Goal: Task Accomplishment & Management: Complete application form

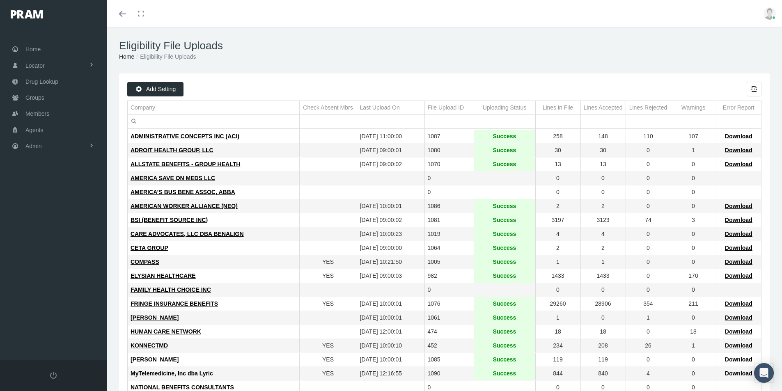
scroll to position [82, 0]
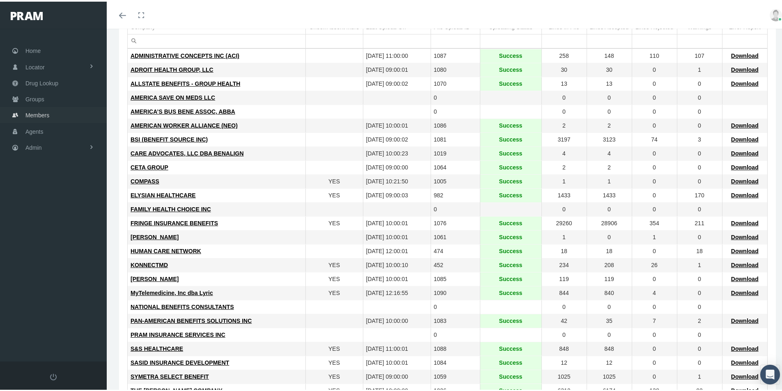
click at [36, 115] on span "Members" at bounding box center [37, 114] width 24 height 16
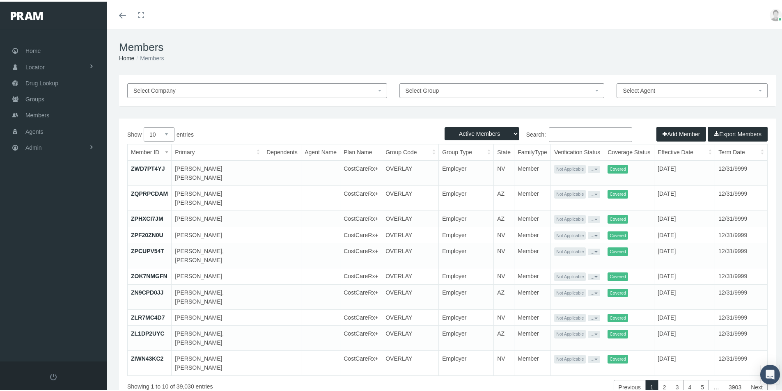
drag, startPoint x: 554, startPoint y: 133, endPoint x: 707, endPoint y: 140, distance: 153.3
click at [562, 135] on input "Search:" at bounding box center [590, 133] width 83 height 15
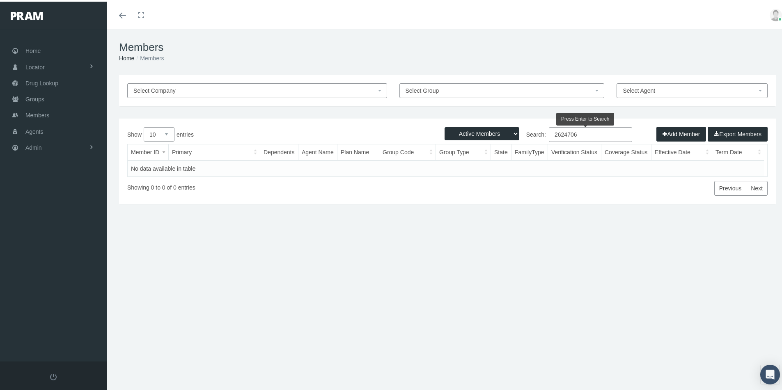
type input "2624706"
drag, startPoint x: 507, startPoint y: 131, endPoint x: 501, endPoint y: 133, distance: 5.9
click at [507, 131] on select "Active Members Terminated Members Active & Terminated" at bounding box center [482, 132] width 75 height 13
select select "3"
click at [445, 126] on select "Active Members Terminated Members Active & Terminated" at bounding box center [482, 132] width 75 height 13
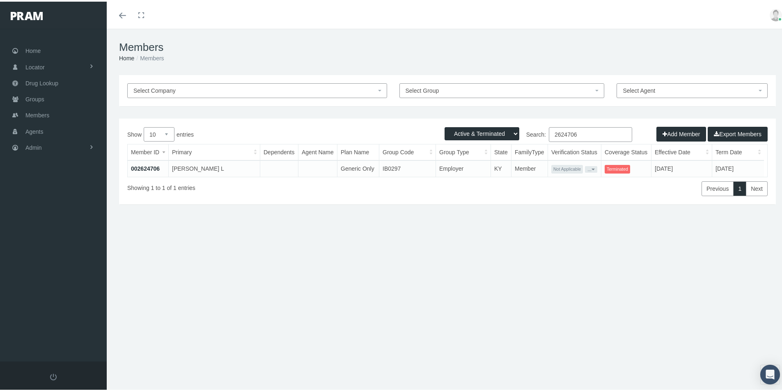
click at [149, 167] on link "002624706" at bounding box center [145, 167] width 29 height 7
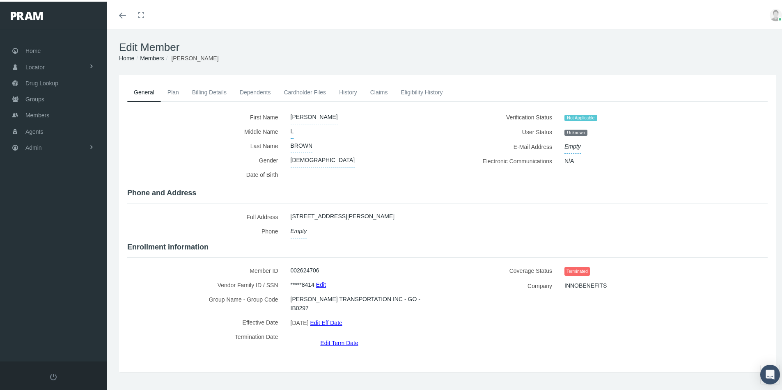
click at [413, 89] on link "Eligibility History" at bounding box center [421, 91] width 55 height 18
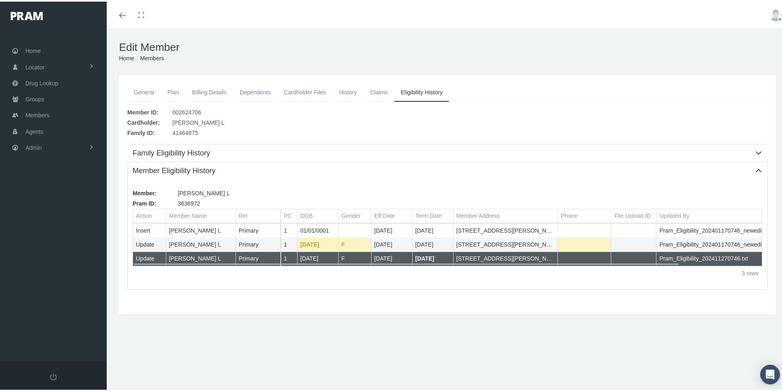
drag, startPoint x: 456, startPoint y: 259, endPoint x: 523, endPoint y: 264, distance: 67.1
click at [523, 264] on body "Toggle Fullscreen Toggle navigation Toggle menubar Toggle fullscreen Profile Lo…" at bounding box center [394, 195] width 788 height 391
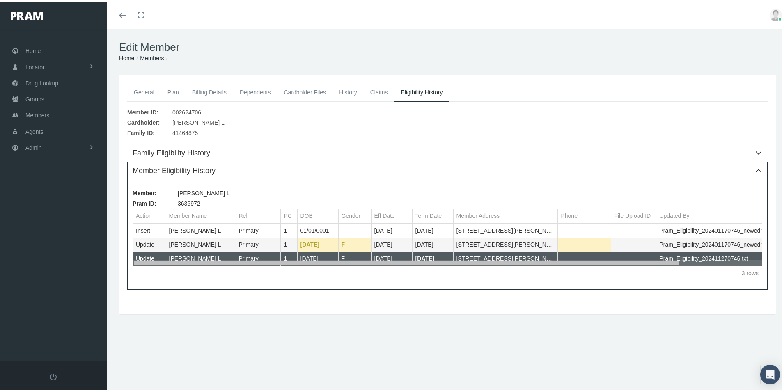
drag, startPoint x: 509, startPoint y: 262, endPoint x: 416, endPoint y: 259, distance: 92.8
click at [416, 259] on body "Toggle Fullscreen Toggle navigation Toggle menubar Toggle fullscreen Profile Lo…" at bounding box center [394, 195] width 788 height 391
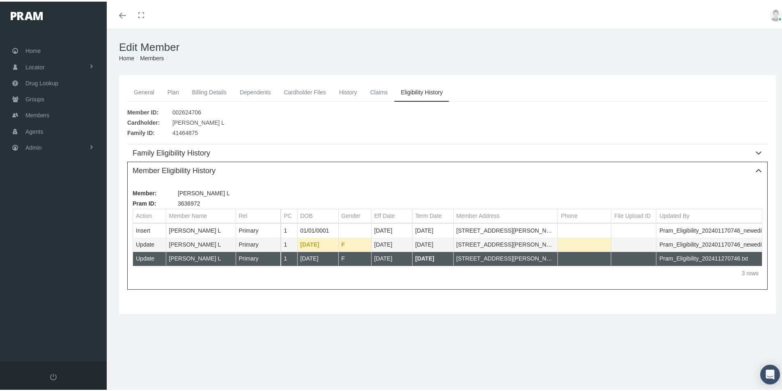
click at [353, 92] on link "History" at bounding box center [347, 91] width 31 height 18
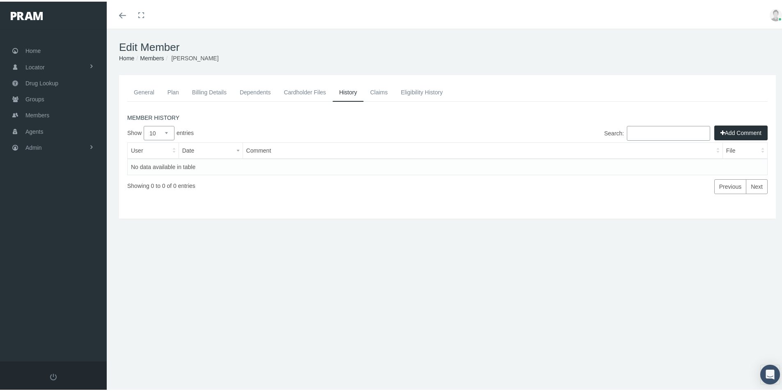
click at [201, 88] on link "Billing Details" at bounding box center [210, 91] width 48 height 18
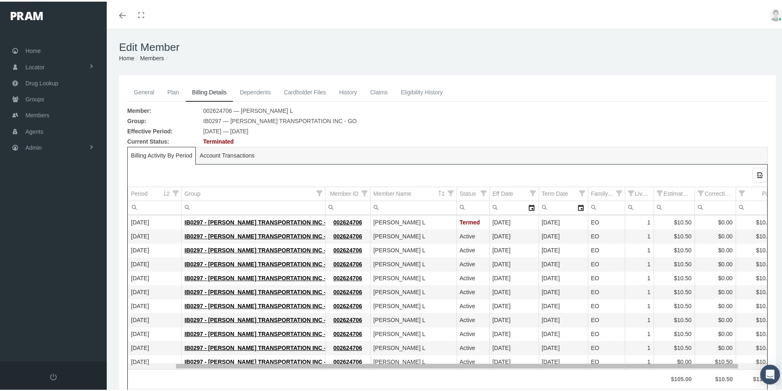
scroll to position [0, 78]
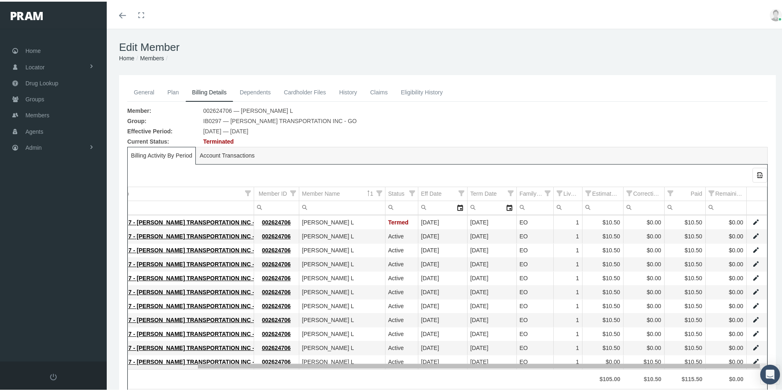
drag, startPoint x: 567, startPoint y: 366, endPoint x: 665, endPoint y: 376, distance: 98.2
click at [665, 376] on body "Toggle Fullscreen Toggle navigation Toggle menubar Toggle fullscreen Profile Lo…" at bounding box center [394, 195] width 788 height 391
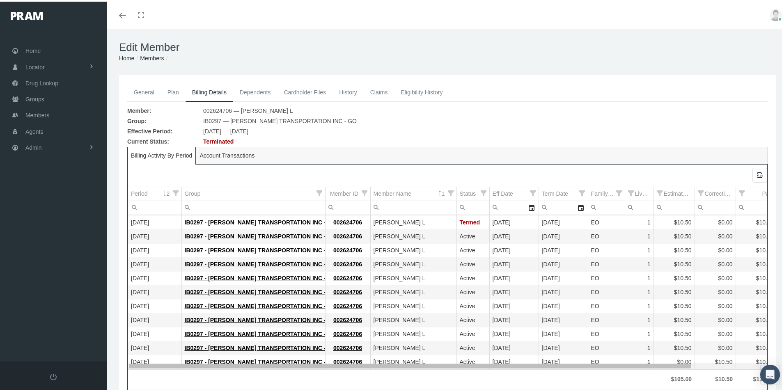
drag, startPoint x: 448, startPoint y: 365, endPoint x: 304, endPoint y: 338, distance: 146.1
click at [305, 339] on body "Toggle Fullscreen Toggle navigation Toggle menubar Toggle fullscreen Profile Lo…" at bounding box center [394, 195] width 788 height 391
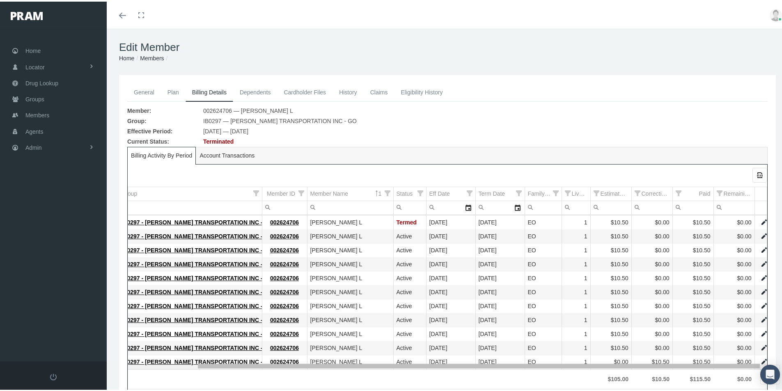
scroll to position [0, 78]
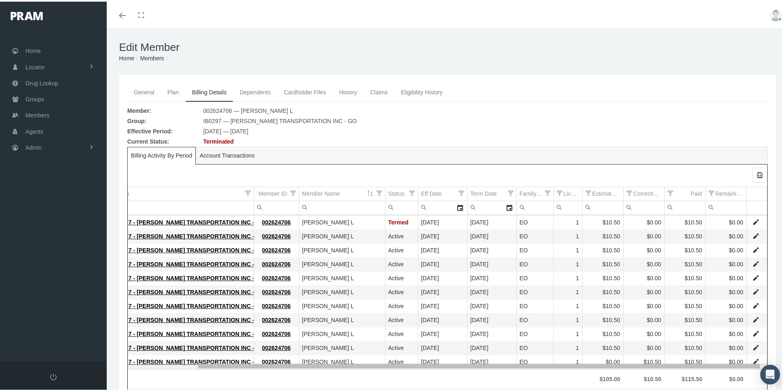
drag, startPoint x: 415, startPoint y: 362, endPoint x: 509, endPoint y: 376, distance: 94.6
click at [509, 376] on body "Toggle Fullscreen Toggle navigation Toggle menubar Toggle fullscreen Profile Lo…" at bounding box center [394, 195] width 788 height 391
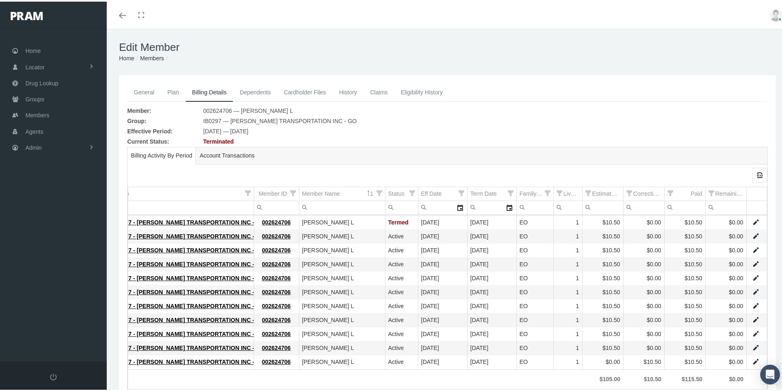
drag, startPoint x: 414, startPoint y: 87, endPoint x: 410, endPoint y: 92, distance: 5.8
click at [414, 87] on link "Eligibility History" at bounding box center [421, 91] width 55 height 18
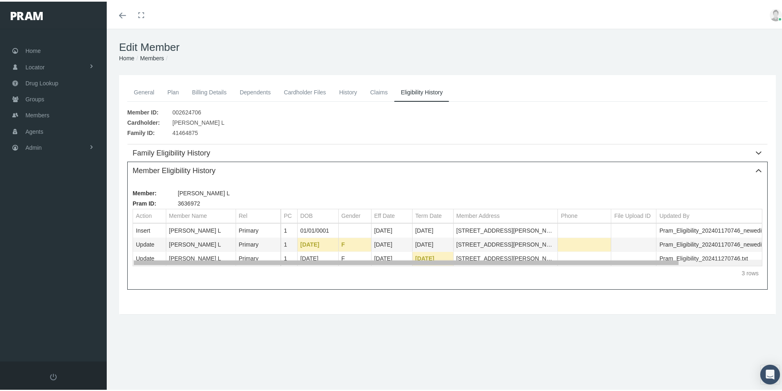
drag, startPoint x: 483, startPoint y: 262, endPoint x: 380, endPoint y: 250, distance: 104.2
click at [380, 250] on body "Toggle Fullscreen Toggle navigation Toggle menubar Toggle fullscreen Profile Lo…" at bounding box center [394, 195] width 788 height 391
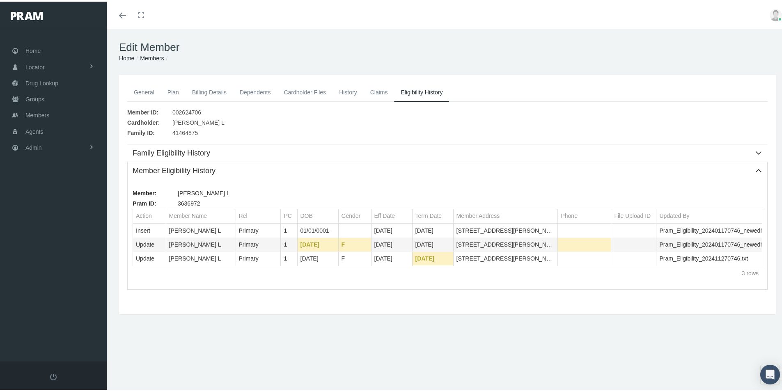
click at [147, 90] on link "General" at bounding box center [144, 91] width 34 height 18
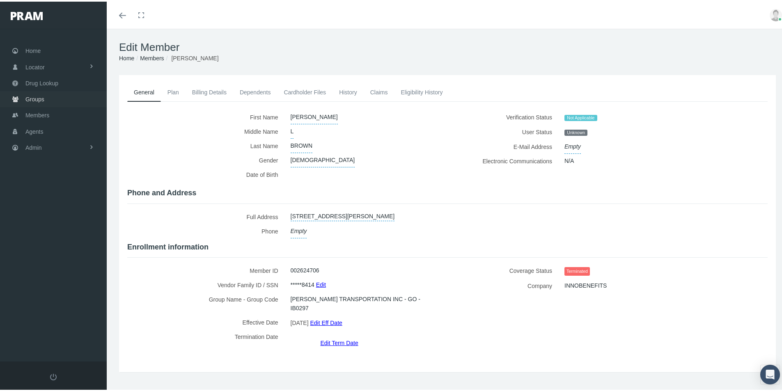
click at [37, 99] on span "Groups" at bounding box center [34, 98] width 19 height 16
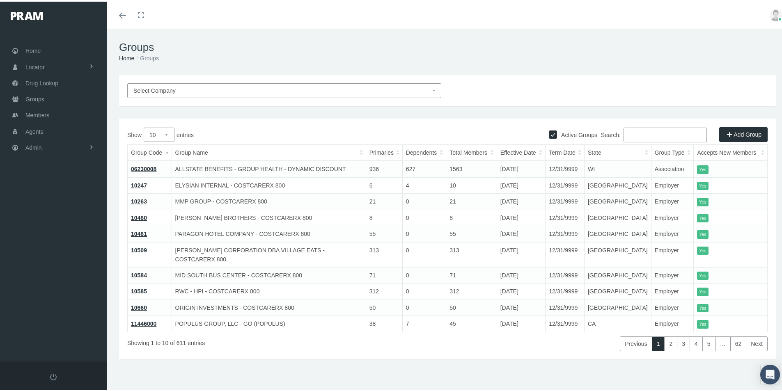
click at [624, 132] on input "Search:" at bounding box center [665, 133] width 83 height 15
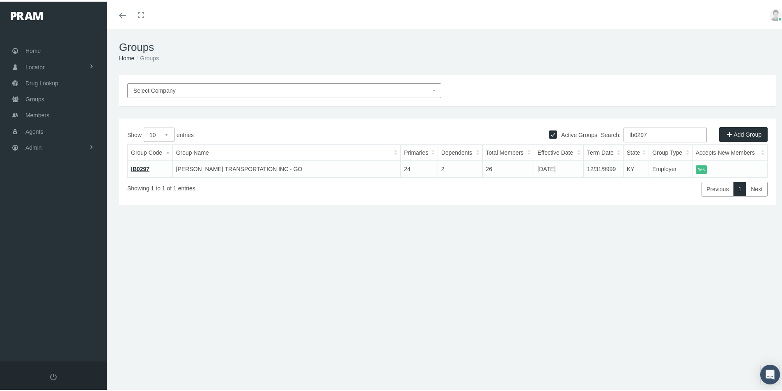
type input "Ib0297"
click at [136, 166] on link "IB0297" at bounding box center [140, 167] width 18 height 7
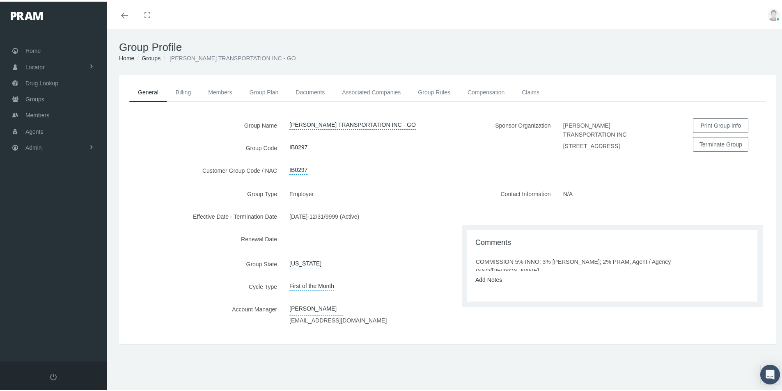
click at [184, 92] on link "Billing" at bounding box center [183, 91] width 32 height 18
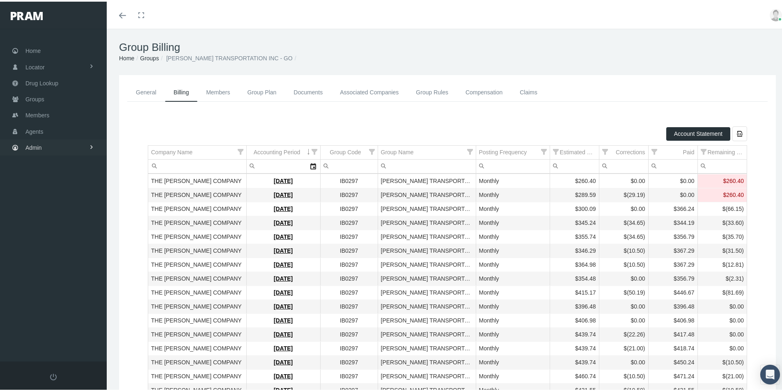
click at [26, 146] on span "Admin" at bounding box center [33, 146] width 16 height 16
click at [62, 286] on span "Eligibility File Uploads" at bounding box center [62, 284] width 56 height 14
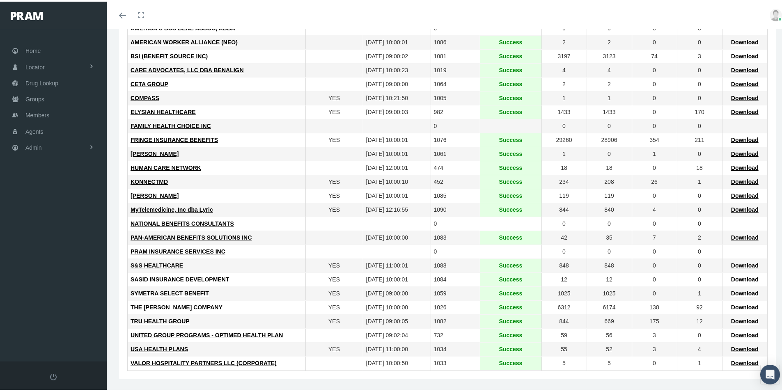
scroll to position [167, 0]
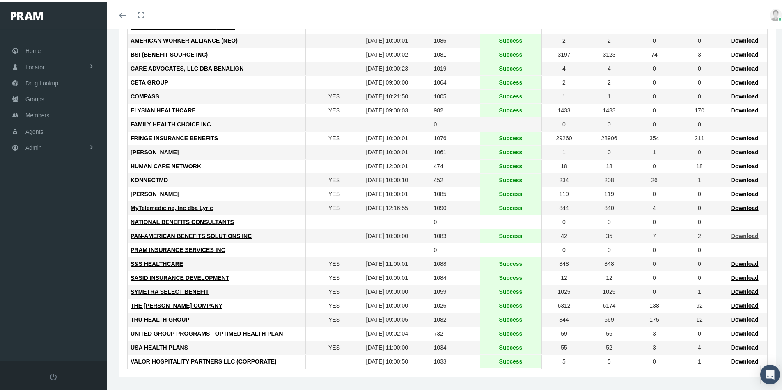
click at [738, 232] on span "Download" at bounding box center [745, 234] width 28 height 7
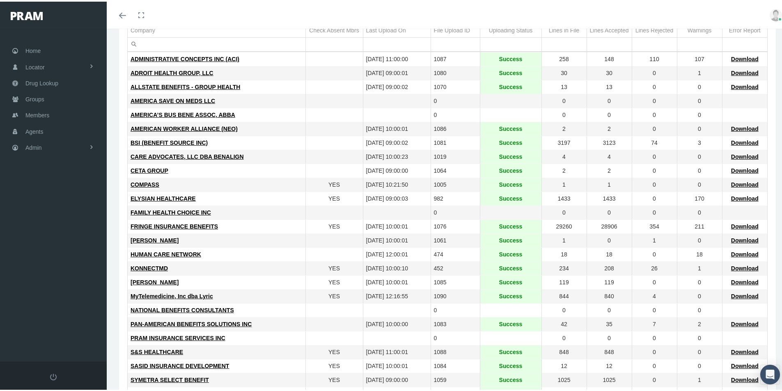
scroll to position [0, 0]
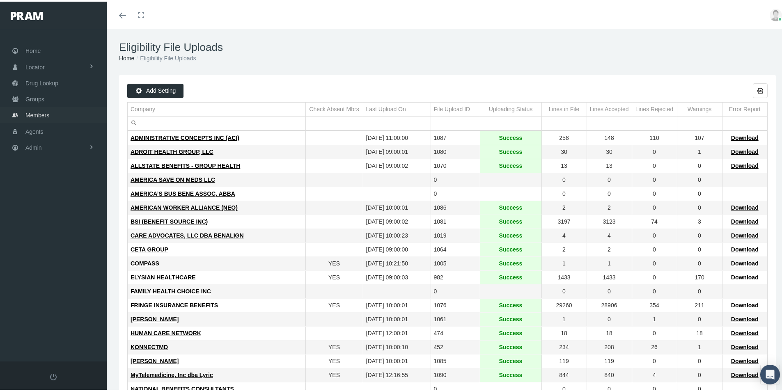
click at [37, 117] on span "Members" at bounding box center [37, 114] width 24 height 16
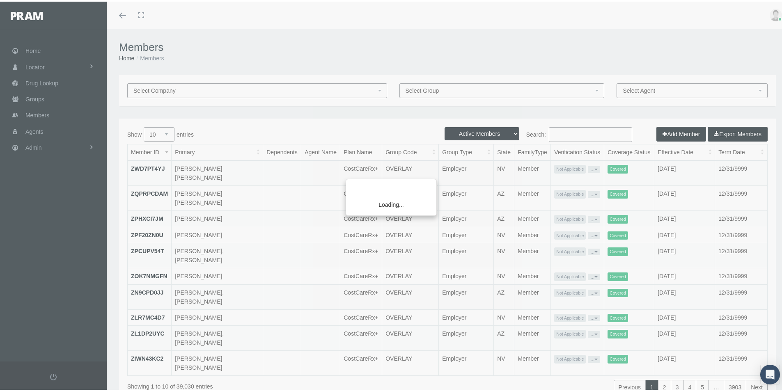
click at [667, 133] on div "Loading..." at bounding box center [391, 195] width 782 height 391
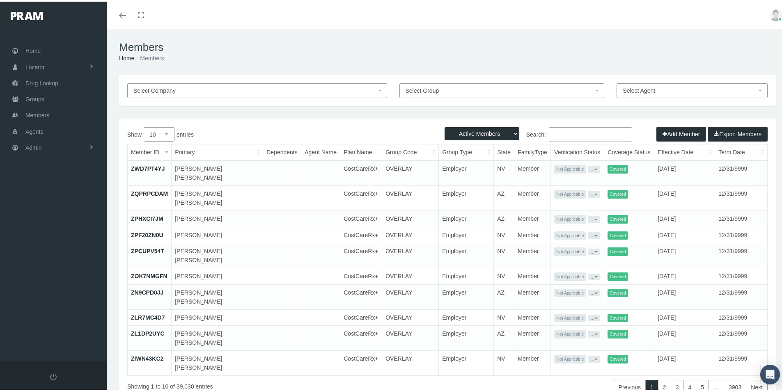
click at [676, 131] on button "Add Member" at bounding box center [681, 132] width 50 height 15
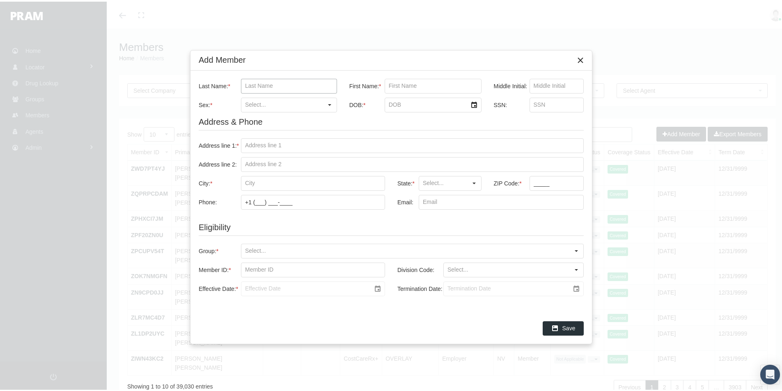
click at [255, 82] on input "Last Name: *" at bounding box center [288, 85] width 95 height 14
paste input "WETHERINGTON"
type input "WETHERINGTON"
click at [391, 83] on input "First Name: *" at bounding box center [433, 85] width 96 height 14
paste input "LUANN"
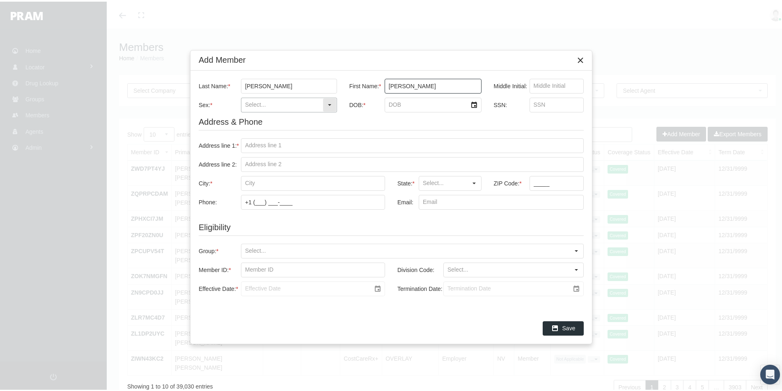
type input "LUANN"
drag, startPoint x: 326, startPoint y: 101, endPoint x: 298, endPoint y: 110, distance: 28.9
click at [324, 102] on div "Select" at bounding box center [329, 103] width 13 height 13
click at [256, 130] on div "[DEMOGRAPHIC_DATA]" at bounding box center [289, 132] width 94 height 14
type input "[DEMOGRAPHIC_DATA]"
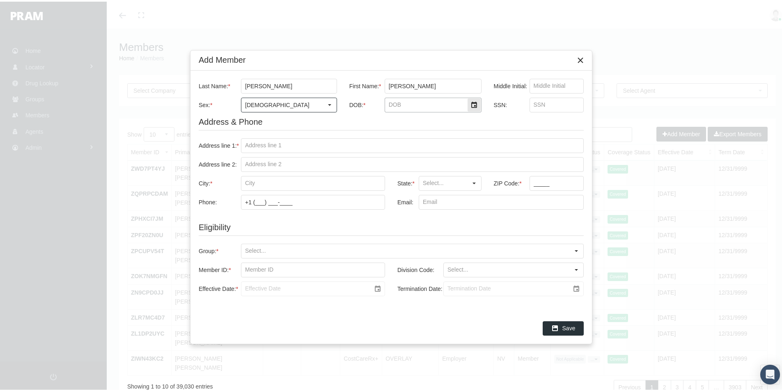
click at [388, 103] on input "DOB: *" at bounding box center [426, 103] width 82 height 14
type input "6/27/1977"
click at [256, 145] on input "Address line 1: *" at bounding box center [412, 144] width 342 height 14
paste input "111 S. GUM STREET"
type input "111 S. GUM STREET"
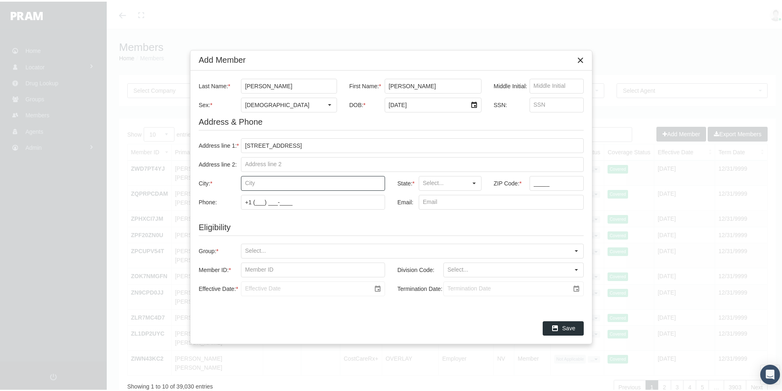
click at [248, 183] on input "City: *" at bounding box center [312, 182] width 143 height 14
type input "pageland"
click at [430, 185] on input "State: *" at bounding box center [443, 182] width 48 height 14
drag, startPoint x: 430, startPoint y: 197, endPoint x: 533, endPoint y: 193, distance: 103.1
click at [430, 197] on div "SC" at bounding box center [450, 197] width 61 height 14
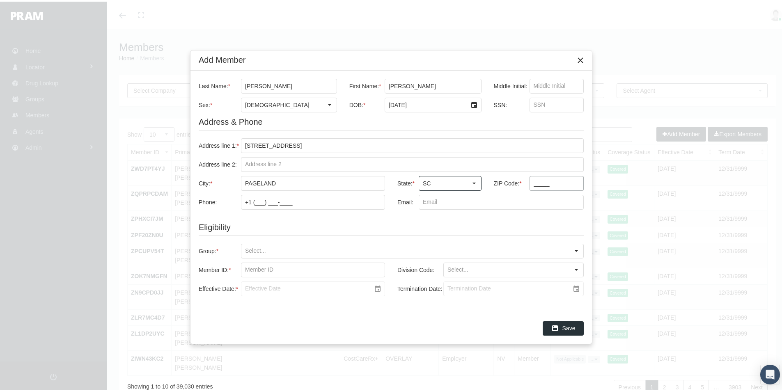
type input "SC"
drag, startPoint x: 534, startPoint y: 183, endPoint x: 584, endPoint y: 188, distance: 49.5
click at [534, 183] on input "_____" at bounding box center [557, 182] width 54 height 14
type input "29728"
click at [256, 250] on input "Group: *" at bounding box center [405, 250] width 328 height 14
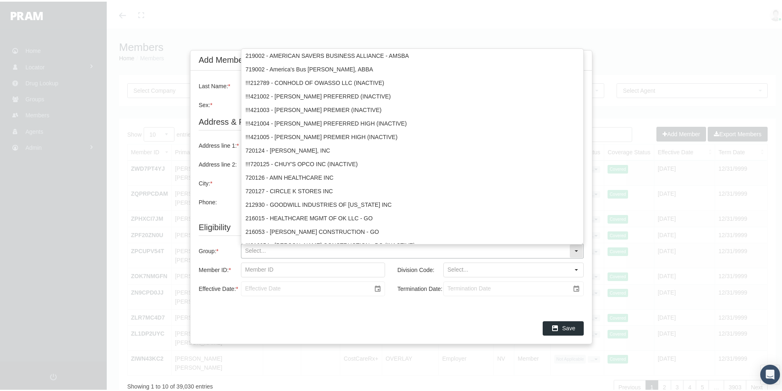
click at [256, 249] on input "Group: *" at bounding box center [405, 250] width 328 height 14
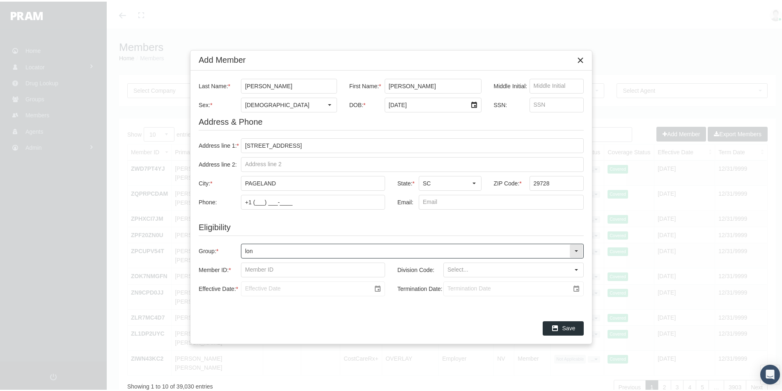
type input "long"
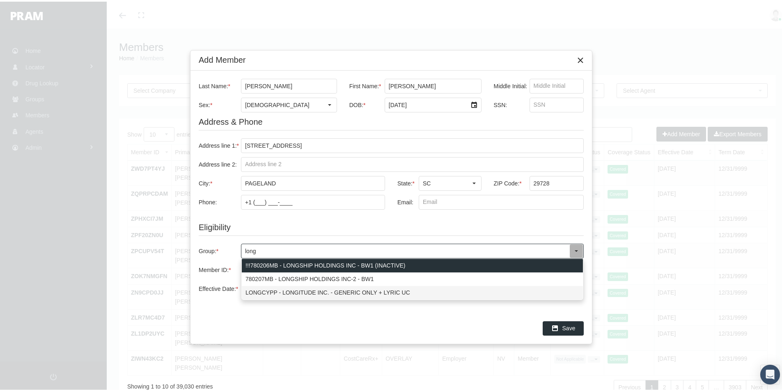
click at [259, 291] on div "LONGCYPP - LONGITUDE INC. - GENERIC ONLY + LYRIC UC" at bounding box center [412, 291] width 341 height 14
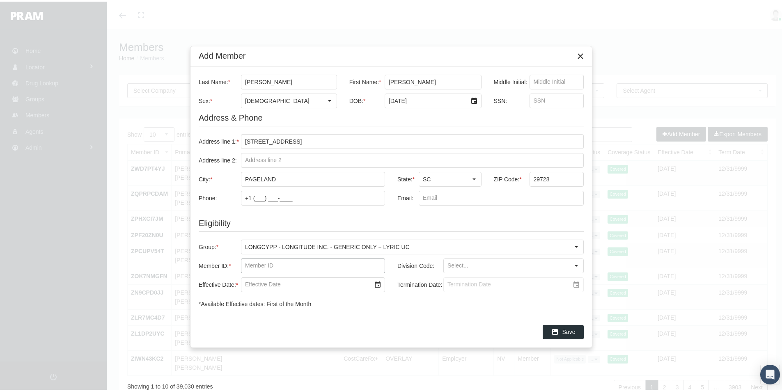
click at [252, 262] on input "Member ID: *" at bounding box center [312, 264] width 143 height 14
paste input "1000012062"
type input "1000012062"
click at [456, 266] on input "Division Code:" at bounding box center [507, 264] width 126 height 14
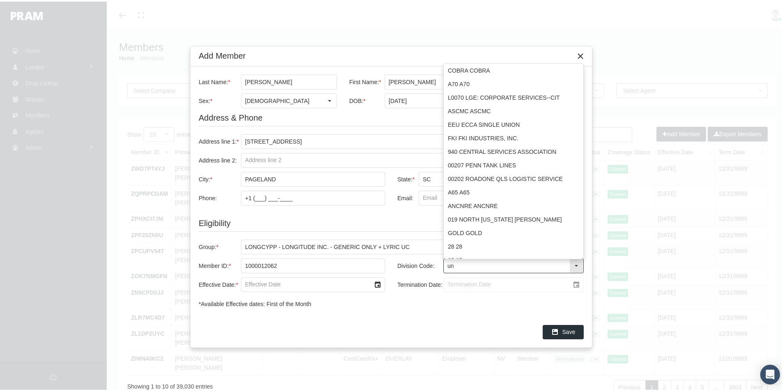
type input "u"
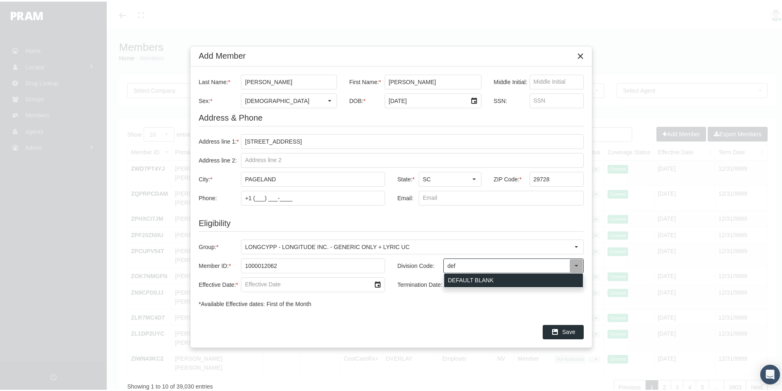
click at [459, 276] on div "DEFAULT BLANK" at bounding box center [513, 279] width 139 height 14
type input "DEFAULT BLANK"
click at [262, 288] on input "Effective Date: *" at bounding box center [305, 283] width 129 height 14
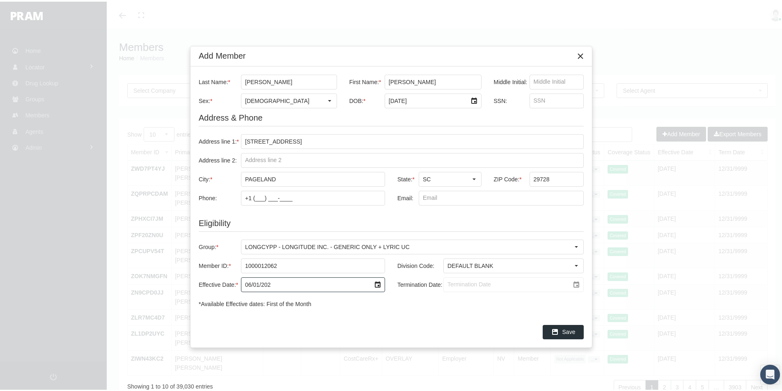
type input "[DATE]"
click at [456, 285] on input "Termination Date:" at bounding box center [507, 283] width 126 height 14
type input "5/31/2026"
click at [569, 332] on span "Save" at bounding box center [568, 330] width 13 height 7
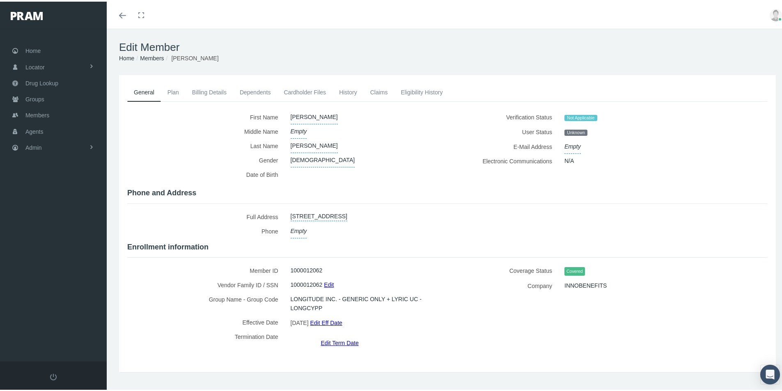
click at [248, 91] on link "Dependents" at bounding box center [255, 91] width 44 height 18
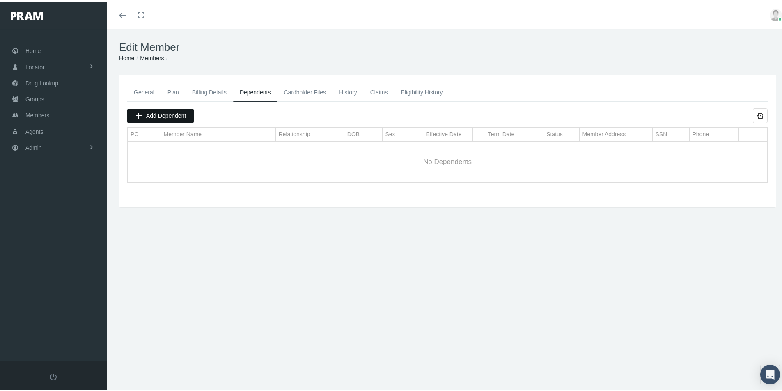
click at [176, 111] on span "Add Dependent" at bounding box center [166, 114] width 40 height 7
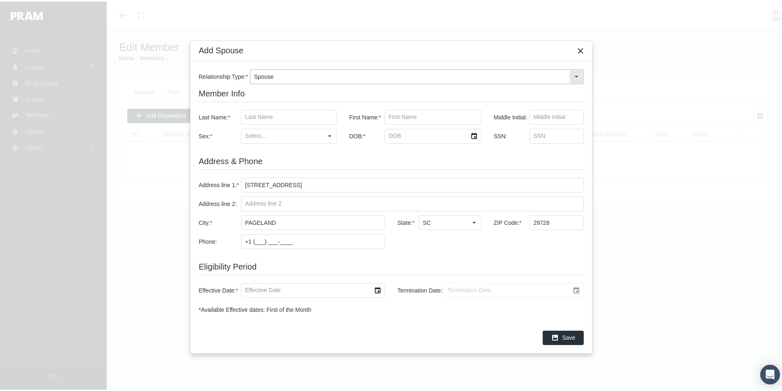
click at [576, 75] on div "Select" at bounding box center [576, 75] width 13 height 13
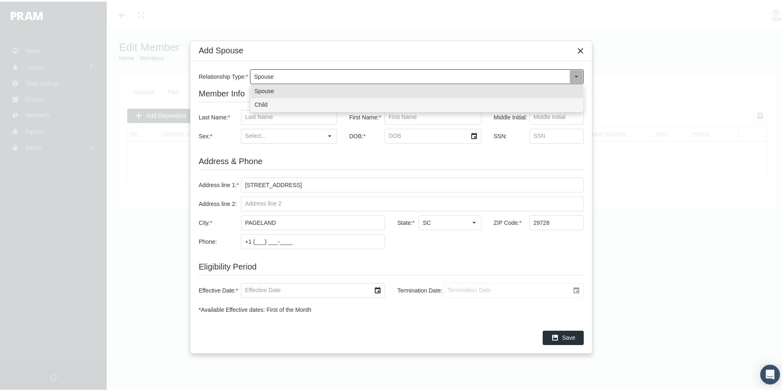
click at [264, 102] on div "Child" at bounding box center [417, 103] width 332 height 14
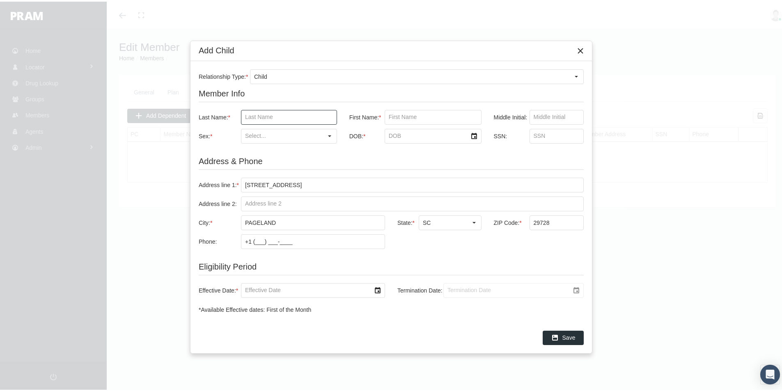
drag, startPoint x: 250, startPoint y: 117, endPoint x: 286, endPoint y: 119, distance: 35.8
click at [251, 117] on input "Last Name: *" at bounding box center [288, 116] width 95 height 14
type input "sullivan"
type input "jaren"
drag, startPoint x: 255, startPoint y: 150, endPoint x: 261, endPoint y: 150, distance: 5.3
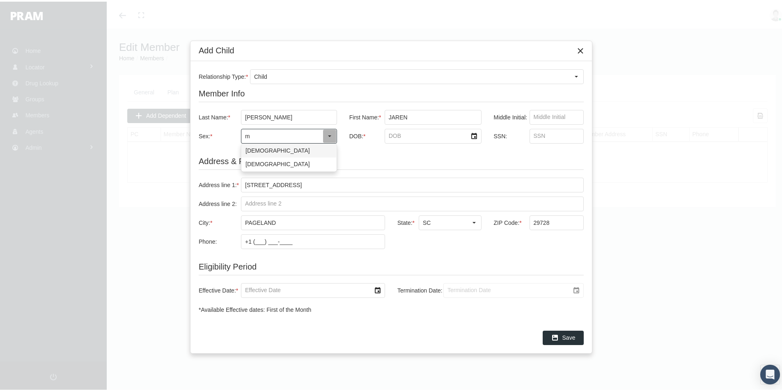
click at [256, 150] on div "Male" at bounding box center [289, 149] width 94 height 14
type input "Male"
click at [387, 136] on input "DOB: *" at bounding box center [426, 135] width 82 height 14
type input "8/8/2003"
click at [256, 291] on input "Effective Date: *" at bounding box center [305, 289] width 129 height 14
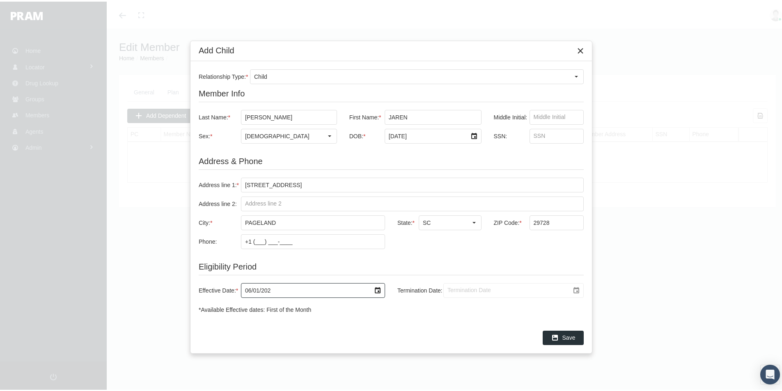
type input "[DATE]"
click at [460, 291] on input "Termination Date:" at bounding box center [507, 289] width 126 height 14
type input "5/31/2026"
click at [572, 338] on span "Save" at bounding box center [568, 336] width 13 height 7
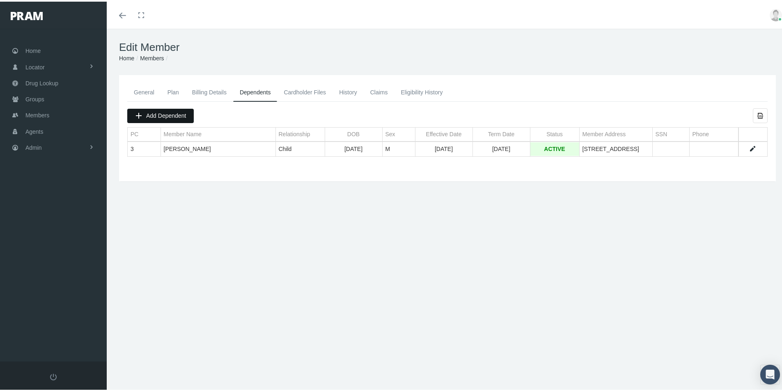
click at [161, 113] on span "Add Dependent" at bounding box center [166, 114] width 40 height 7
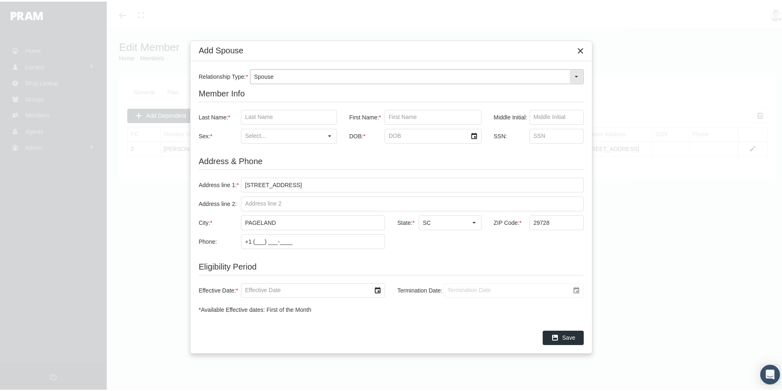
drag, startPoint x: 578, startPoint y: 76, endPoint x: 553, endPoint y: 77, distance: 25.1
click at [578, 75] on div "Select" at bounding box center [576, 75] width 13 height 13
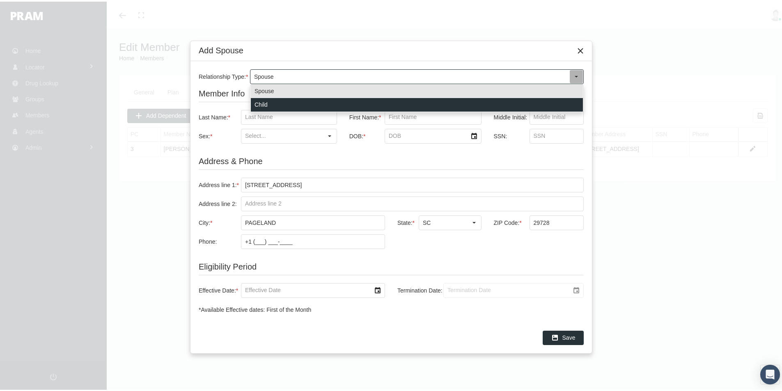
click at [277, 103] on div "Child" at bounding box center [417, 103] width 332 height 14
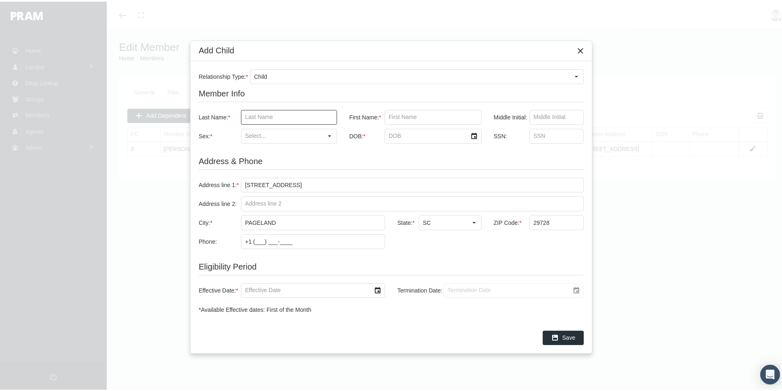
drag, startPoint x: 261, startPoint y: 116, endPoint x: 264, endPoint y: 119, distance: 4.9
click at [261, 116] on input "Last Name: *" at bounding box center [288, 116] width 95 height 14
type input "sullivan"
type input "gabriel"
type input "m"
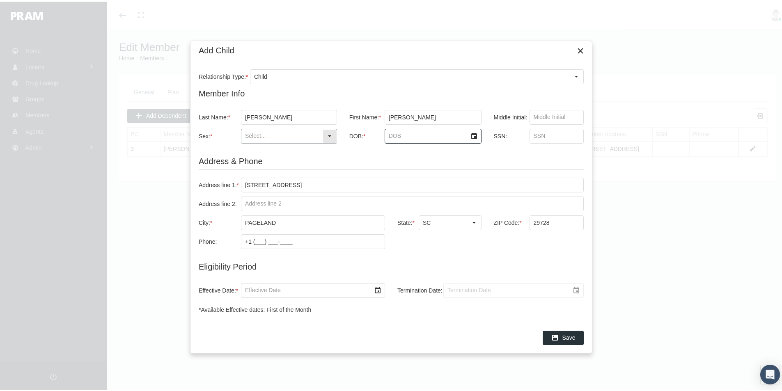
click at [254, 134] on input "Sex: *" at bounding box center [281, 135] width 81 height 14
click at [254, 151] on div "Male" at bounding box center [289, 149] width 94 height 14
type input "Male"
drag, startPoint x: 388, startPoint y: 135, endPoint x: 402, endPoint y: 136, distance: 13.6
click at [389, 135] on input "DOB: *" at bounding box center [426, 135] width 82 height 14
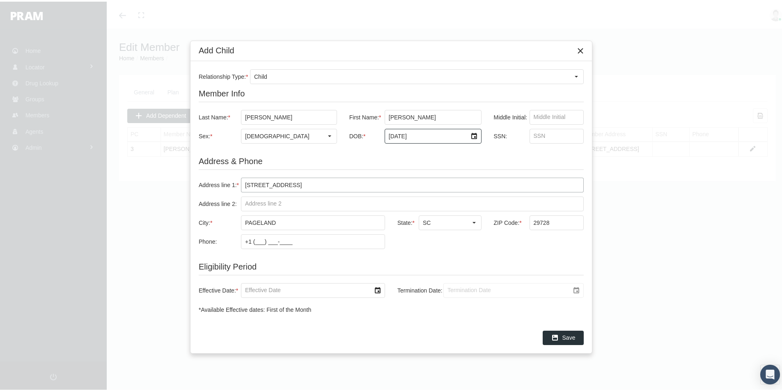
type input "1/25/2007"
click at [255, 285] on input "Effective Date: *" at bounding box center [305, 289] width 129 height 14
type input "[DATE]"
click at [452, 291] on input "Termination Date:" at bounding box center [507, 289] width 126 height 14
type input "[DATE]"
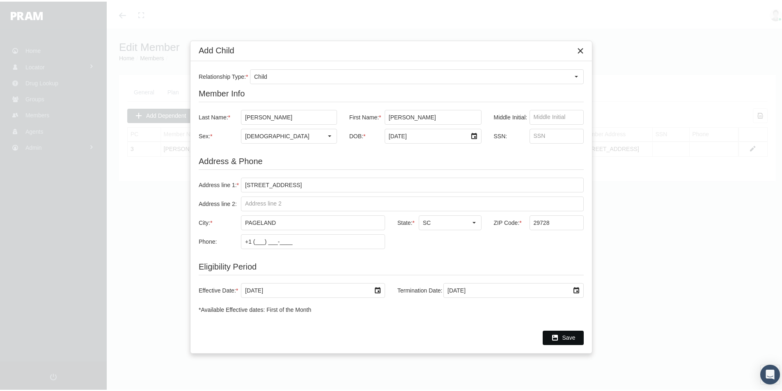
click at [569, 337] on span "Save" at bounding box center [568, 336] width 13 height 7
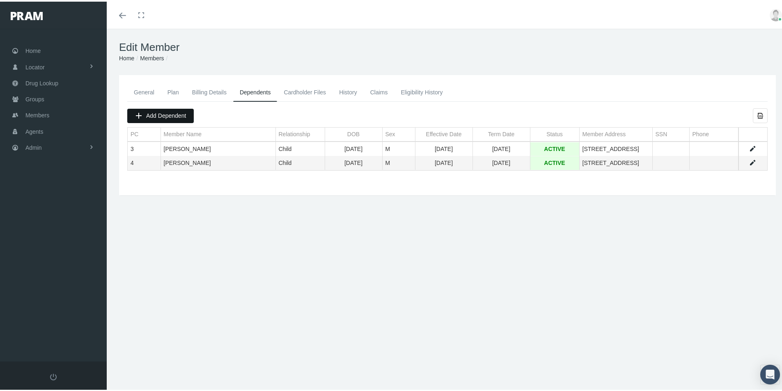
click at [150, 113] on span "Add Dependent" at bounding box center [166, 114] width 40 height 7
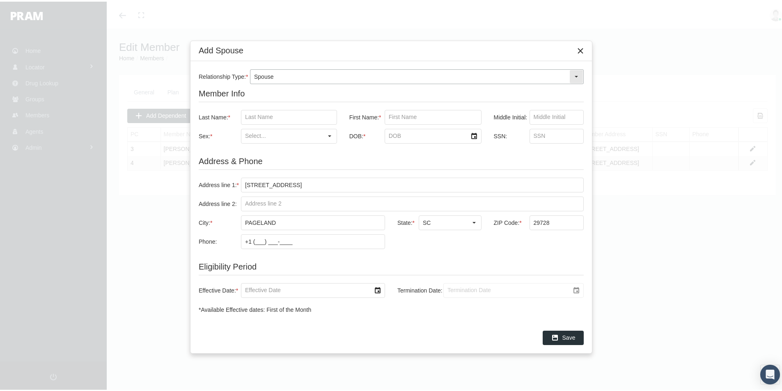
click at [577, 74] on div "Select" at bounding box center [576, 75] width 13 height 13
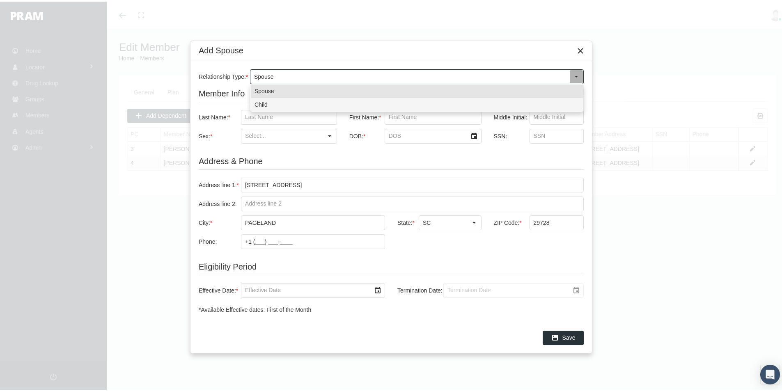
click at [262, 103] on div "Child" at bounding box center [417, 103] width 332 height 14
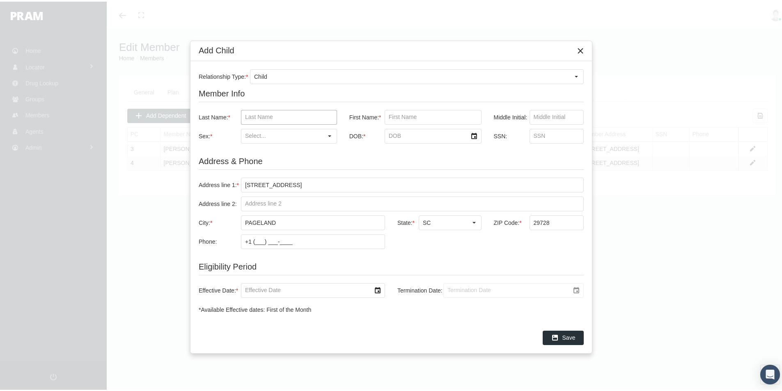
click at [258, 119] on input "Last Name: *" at bounding box center [288, 116] width 95 height 14
type input "sullivan"
type input "camden"
drag, startPoint x: 328, startPoint y: 133, endPoint x: 311, endPoint y: 135, distance: 17.4
click at [328, 132] on div "Select" at bounding box center [329, 134] width 13 height 13
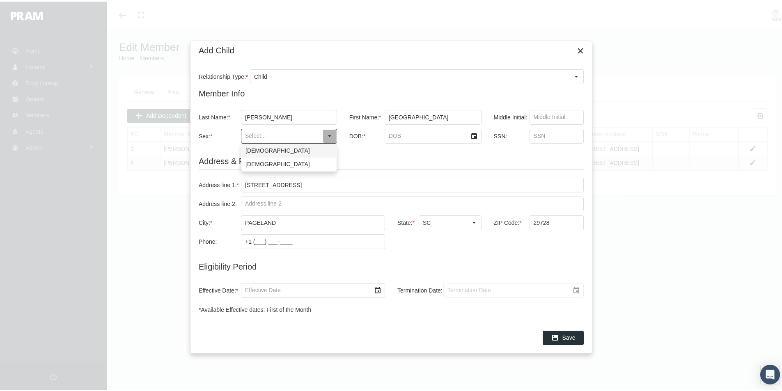
drag, startPoint x: 257, startPoint y: 149, endPoint x: 400, endPoint y: 154, distance: 142.9
click at [258, 148] on div "[DEMOGRAPHIC_DATA]" at bounding box center [289, 149] width 94 height 14
type input "[DEMOGRAPHIC_DATA]"
drag, startPoint x: 391, startPoint y: 134, endPoint x: 599, endPoint y: 135, distance: 207.7
click at [392, 134] on input "DOB: *" at bounding box center [426, 135] width 82 height 14
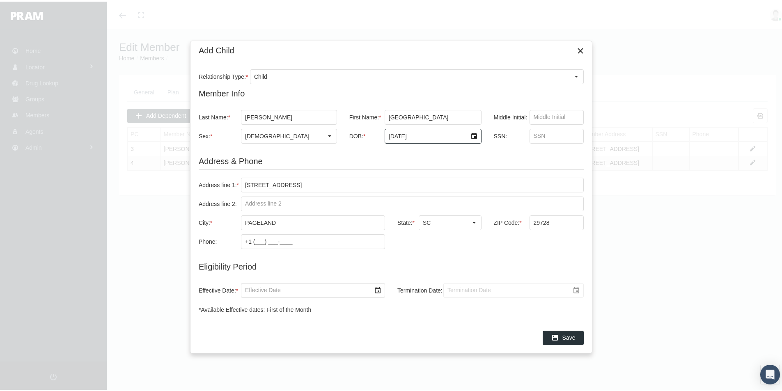
type input "1/12/2011"
type input "[DATE]"
click at [454, 289] on input "Termination Date:" at bounding box center [507, 289] width 126 height 14
type input "[DATE]"
click at [568, 339] on span "Save" at bounding box center [568, 336] width 13 height 7
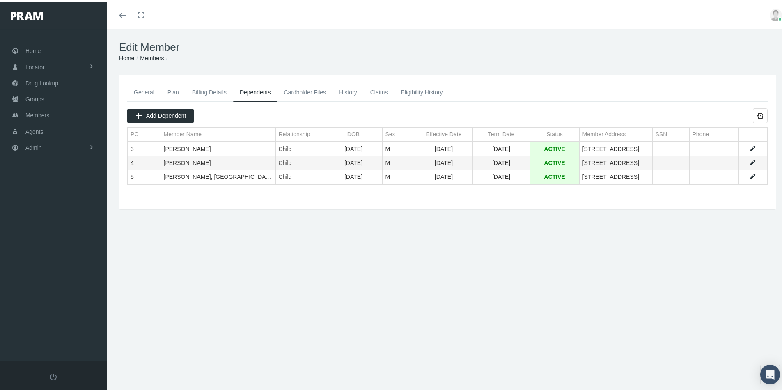
click at [351, 89] on link "History" at bounding box center [347, 91] width 31 height 18
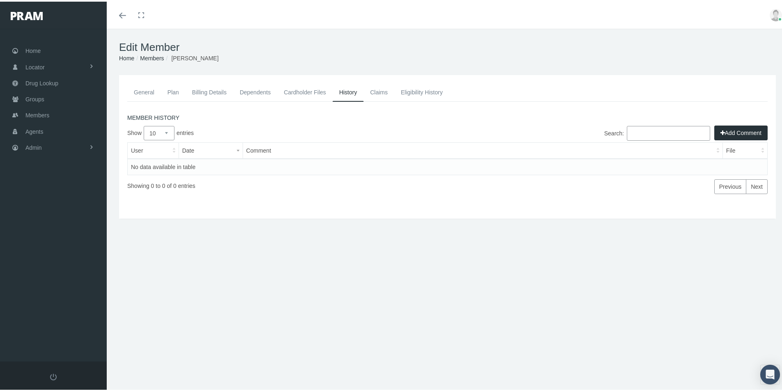
click at [733, 131] on button "Add Comment" at bounding box center [740, 131] width 53 height 15
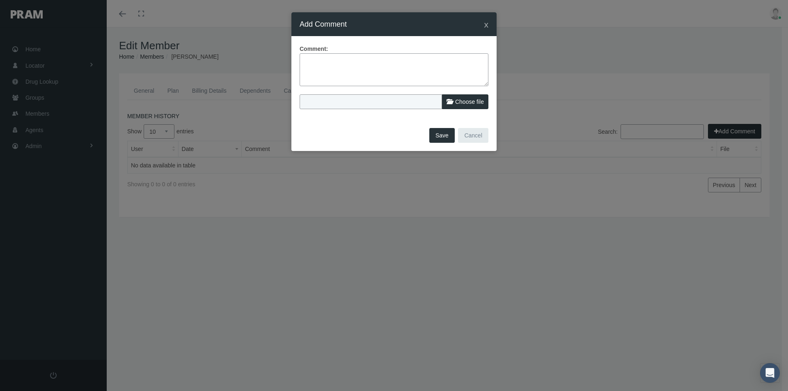
click at [311, 60] on textarea at bounding box center [394, 69] width 189 height 33
click at [385, 62] on textarea "Member record sent over late ([DATE]" at bounding box center [394, 69] width 189 height 33
click at [413, 60] on textarea "Member record sent over late ([DATE]" at bounding box center [394, 69] width 189 height 33
click at [435, 62] on textarea "Member record sent over late ([DATE]" at bounding box center [394, 69] width 189 height 33
type textarea "Member record sent over late ([DATE]) Manual add per Victoria at [GEOGRAPHIC_DA…"
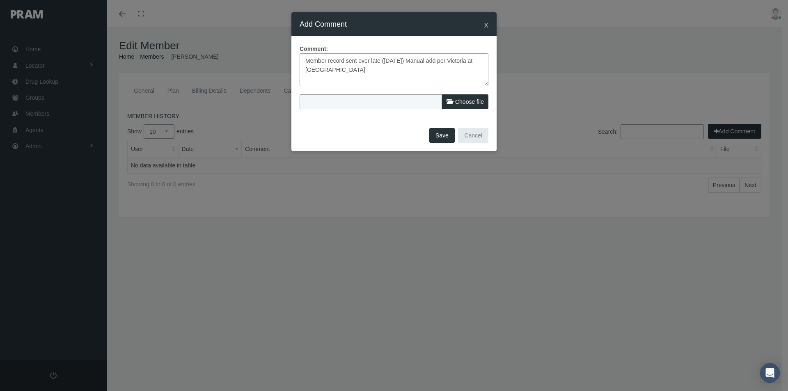
click at [444, 136] on button "Save" at bounding box center [441, 135] width 25 height 15
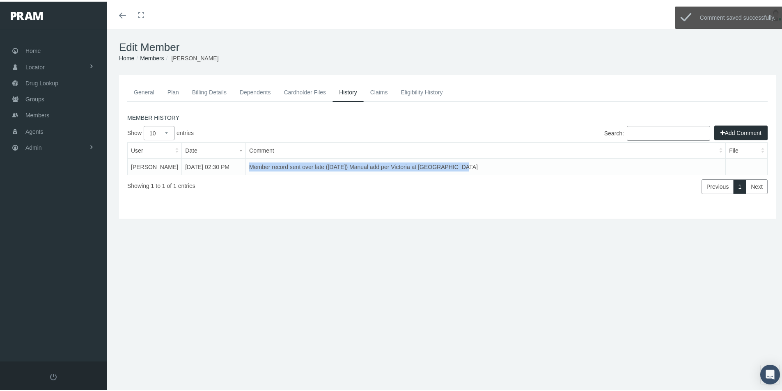
drag, startPoint x: 465, startPoint y: 165, endPoint x: 244, endPoint y: 160, distance: 220.9
click at [246, 160] on td "Member record sent over late ([DATE]) Manual add per Victoria at [GEOGRAPHIC_DA…" at bounding box center [486, 165] width 480 height 16
copy td "Member record sent over late ([DATE]) Manual add per Victoria at [GEOGRAPHIC_DA…"
click at [314, 238] on div "General Plan Billing Details Dependents Cardholder Files History" at bounding box center [447, 175] width 681 height 205
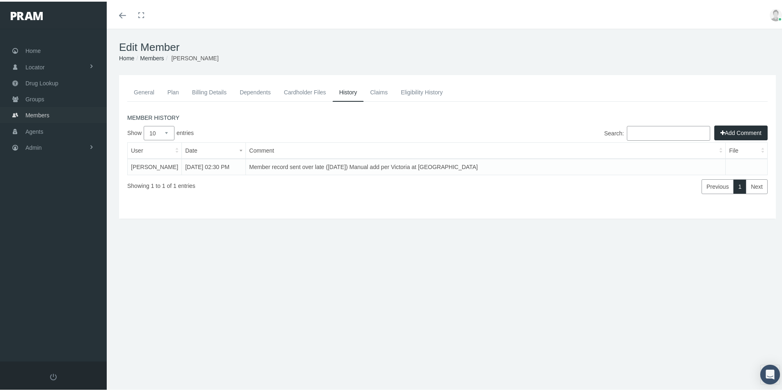
click at [29, 112] on span "Members" at bounding box center [37, 114] width 24 height 16
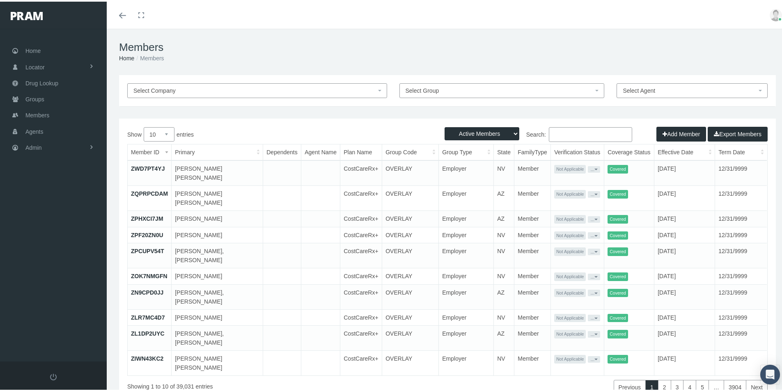
click at [670, 131] on button "Add Member" at bounding box center [681, 132] width 50 height 15
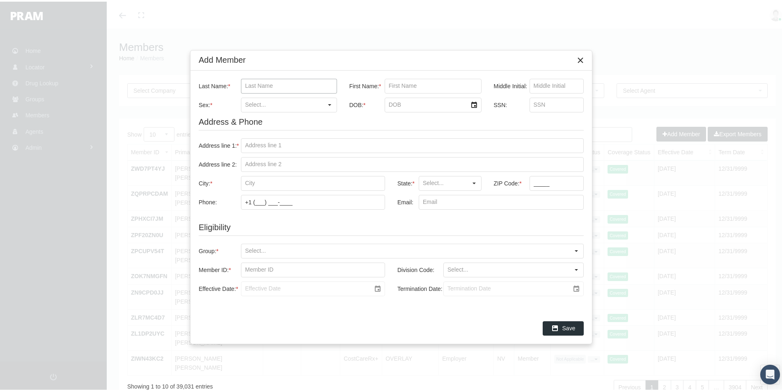
click at [248, 83] on input "Last Name: *" at bounding box center [288, 85] width 95 height 14
paste input "[PERSON_NAME]"
type input "[PERSON_NAME]"
click at [403, 85] on input "First Name: *" at bounding box center [433, 85] width 96 height 14
paste input "[PERSON_NAME]"
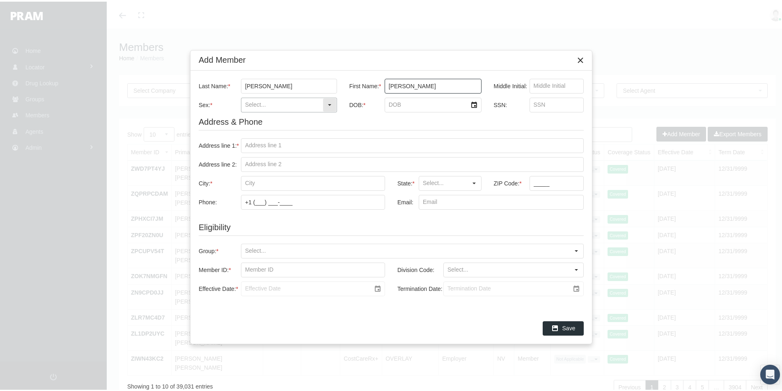
type input "[PERSON_NAME]"
click at [257, 105] on input "Sex: *" at bounding box center [281, 103] width 81 height 14
click at [259, 131] on div "[DEMOGRAPHIC_DATA]" at bounding box center [289, 132] width 94 height 14
type input "[DEMOGRAPHIC_DATA]"
drag, startPoint x: 392, startPoint y: 105, endPoint x: 476, endPoint y: 108, distance: 83.8
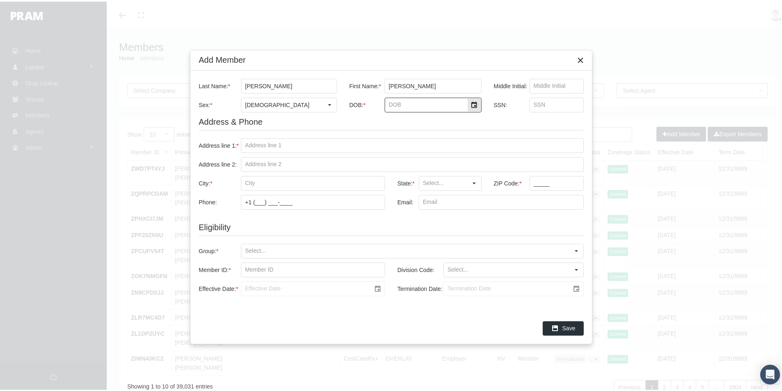
click at [394, 105] on input "DOB: *" at bounding box center [426, 103] width 82 height 14
type input "[DATE]"
click at [250, 146] on input "Address line 1: *" at bounding box center [412, 144] width 342 height 14
paste input "[STREET_ADDRESS]"
type input "[STREET_ADDRESS]"
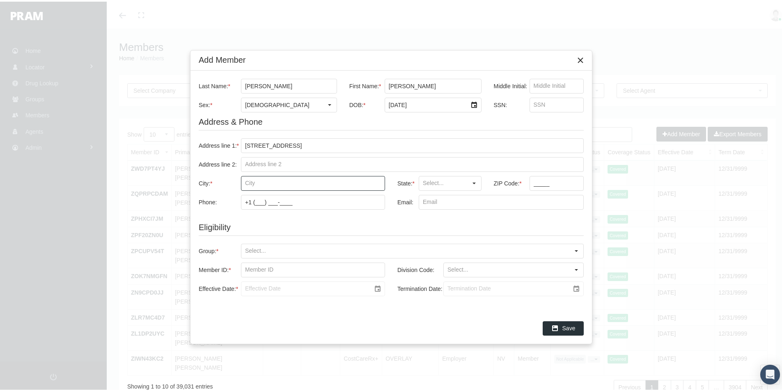
click at [255, 183] on input "City: *" at bounding box center [312, 182] width 143 height 14
paste input "ROCK HILL"
type input "ROCK HILL"
click at [442, 183] on input "State: *" at bounding box center [443, 182] width 48 height 14
drag, startPoint x: 424, startPoint y: 195, endPoint x: 506, endPoint y: 189, distance: 82.3
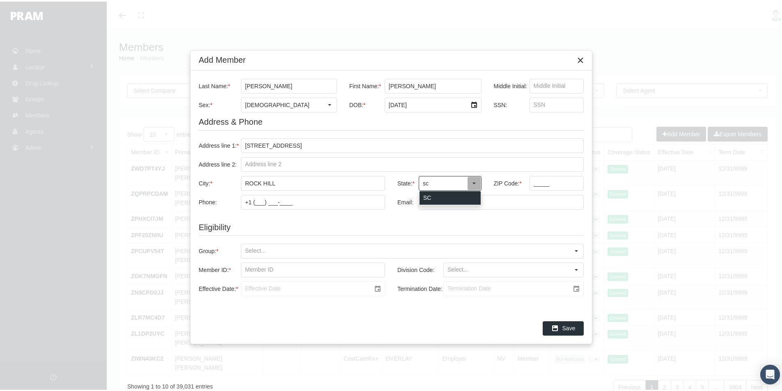
click at [424, 195] on div "SC" at bounding box center [450, 197] width 61 height 14
type input "SC"
drag, startPoint x: 533, startPoint y: 182, endPoint x: 538, endPoint y: 185, distance: 5.9
click at [533, 182] on input "_____" at bounding box center [557, 182] width 54 height 14
type input "29730"
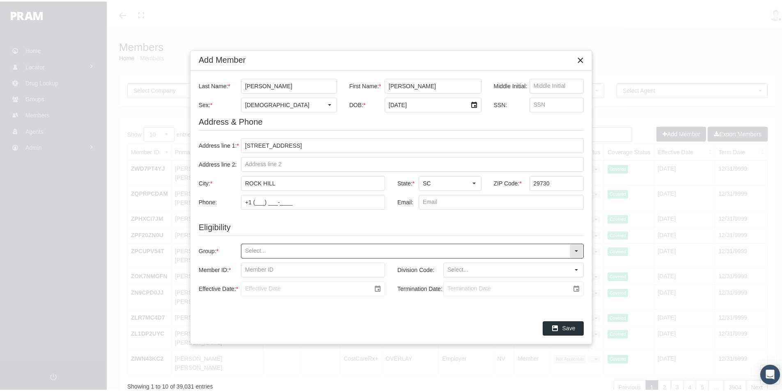
click at [255, 252] on input "Group: *" at bounding box center [405, 250] width 328 height 14
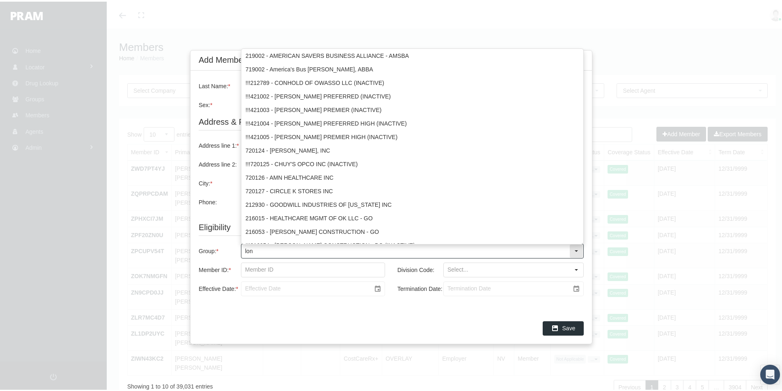
type input "long"
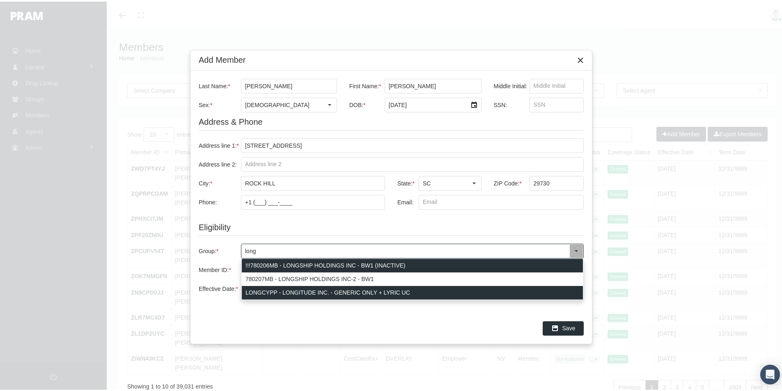
click at [255, 289] on div "LONGCYPP - LONGITUDE INC. - GENERIC ONLY + LYRIC UC" at bounding box center [412, 291] width 341 height 14
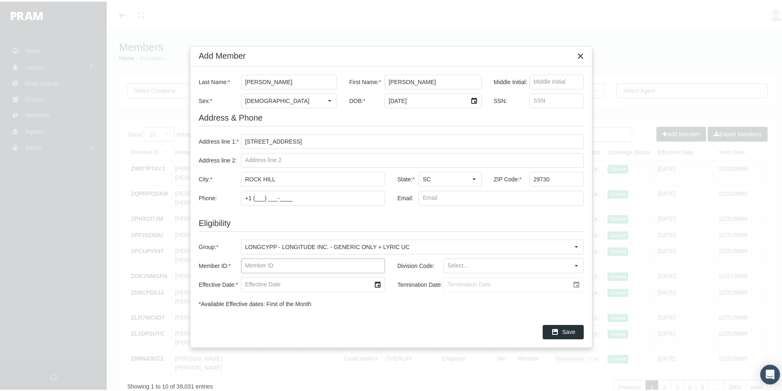
click at [250, 264] on input "Member ID: *" at bounding box center [312, 264] width 143 height 14
paste input "1000012064"
type input "1000012064"
click at [452, 266] on input "Division Code:" at bounding box center [507, 264] width 126 height 14
click at [454, 278] on div "DEFAULT BLANK" at bounding box center [513, 279] width 139 height 14
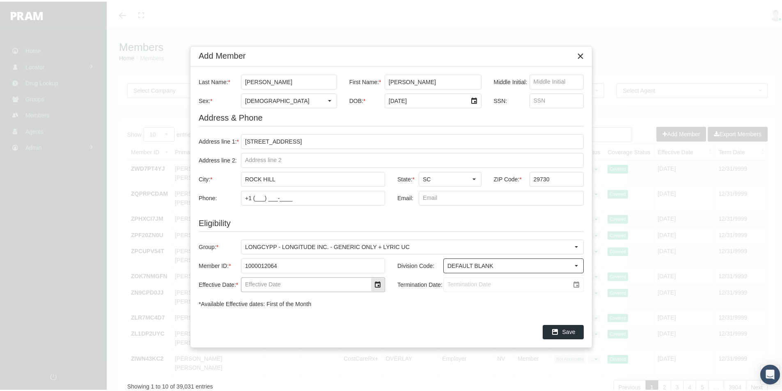
type input "DEFAULT BLANK"
drag, startPoint x: 254, startPoint y: 284, endPoint x: 613, endPoint y: 275, distance: 358.5
click at [254, 284] on input "Effective Date: *" at bounding box center [305, 283] width 129 height 14
type input "[DATE]"
drag, startPoint x: 464, startPoint y: 287, endPoint x: 478, endPoint y: 287, distance: 14.0
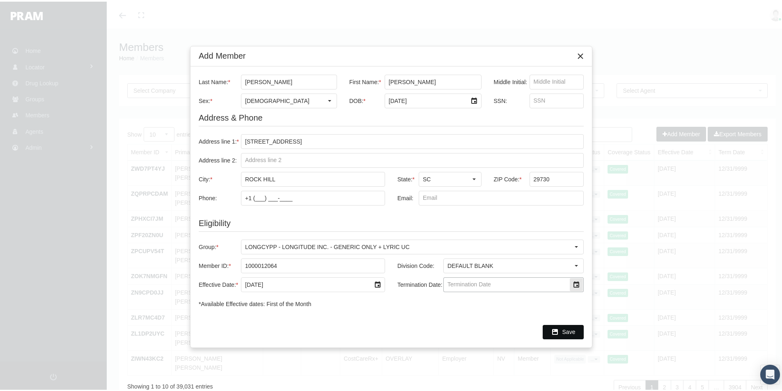
click at [464, 287] on input "Termination Date:" at bounding box center [507, 283] width 126 height 14
type input "5/31/2026"
click at [569, 330] on span "Save" at bounding box center [568, 330] width 13 height 7
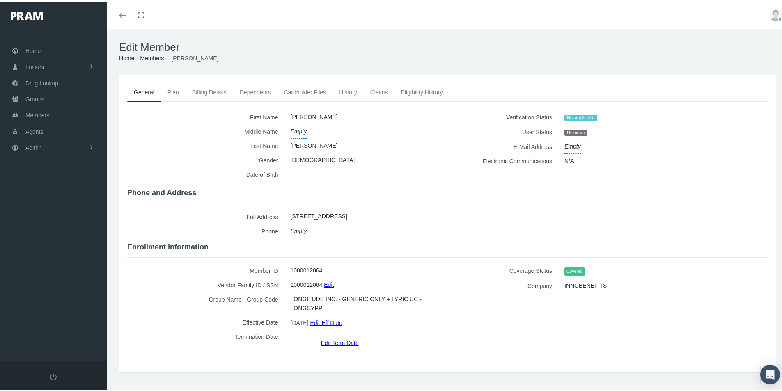
click at [249, 92] on link "Dependents" at bounding box center [255, 91] width 44 height 18
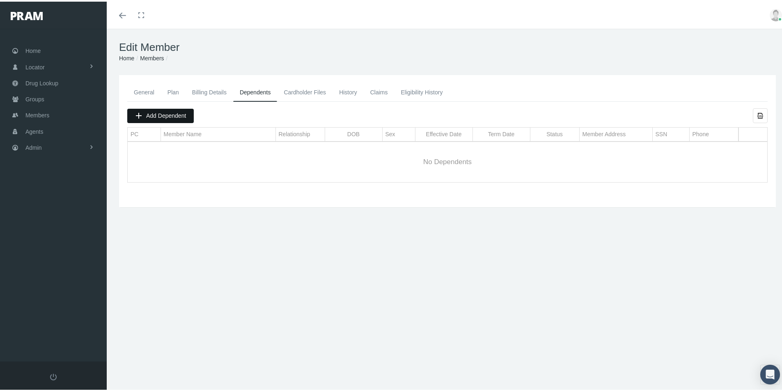
click at [150, 114] on span "Add Dependent" at bounding box center [166, 114] width 40 height 7
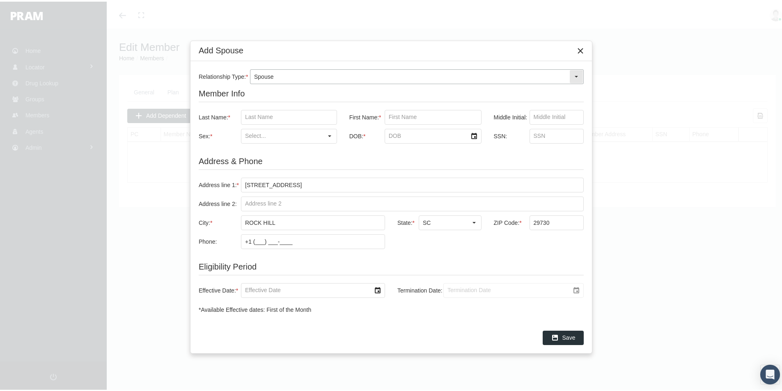
click at [578, 73] on div "Select" at bounding box center [576, 75] width 13 height 13
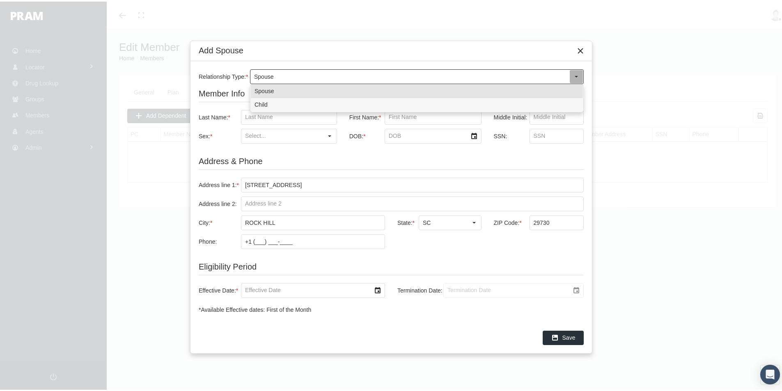
click at [263, 103] on div "Child" at bounding box center [417, 103] width 332 height 14
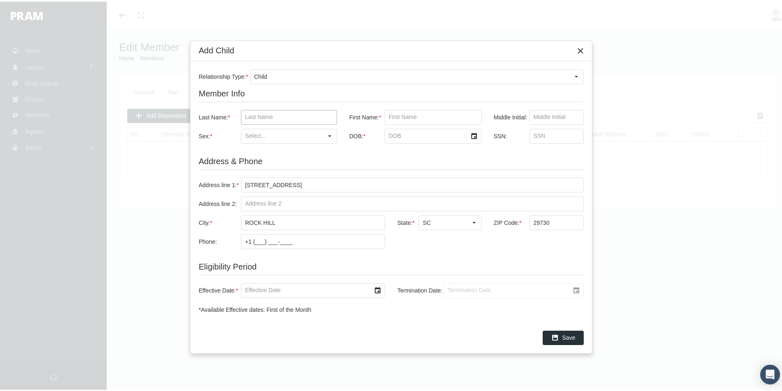
click at [250, 115] on input "Last Name: *" at bounding box center [288, 116] width 95 height 14
paste input "[PERSON_NAME]"
type input "[PERSON_NAME]"
click at [397, 117] on input "First Name: *" at bounding box center [433, 116] width 96 height 14
paste input "JANARI"
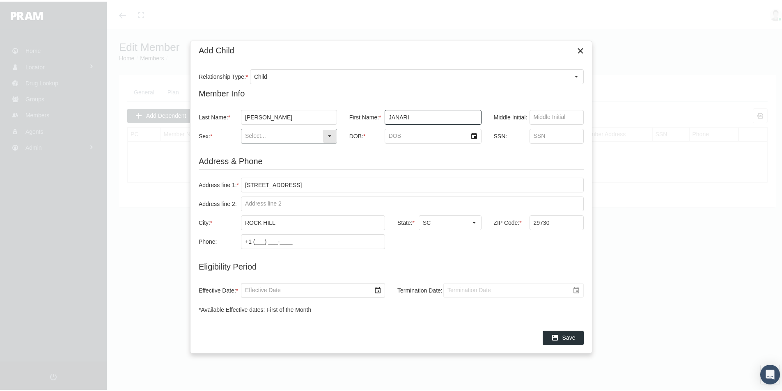
type input "JANARI"
click at [258, 137] on input "Sex: *" at bounding box center [281, 135] width 81 height 14
click at [254, 150] on div "Male" at bounding box center [289, 149] width 94 height 14
type input "Male"
click at [392, 133] on input "DOB: *" at bounding box center [426, 135] width 82 height 14
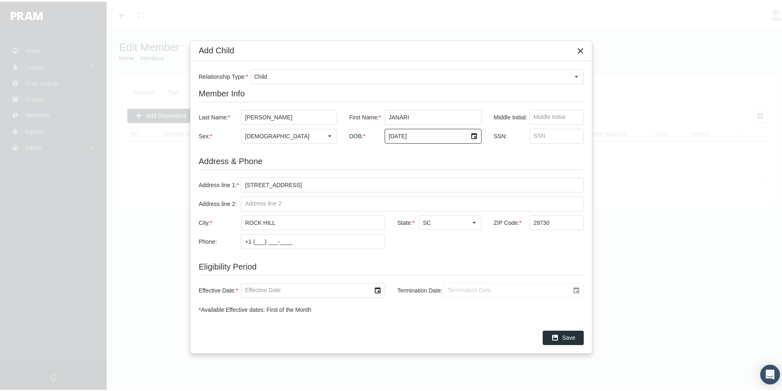
type input "1/13/2006"
drag, startPoint x: 259, startPoint y: 287, endPoint x: 267, endPoint y: 289, distance: 8.4
click at [259, 288] on input "Effective Date: *" at bounding box center [305, 289] width 129 height 14
type input "[DATE]"
click at [457, 291] on input "Termination Date:" at bounding box center [507, 289] width 126 height 14
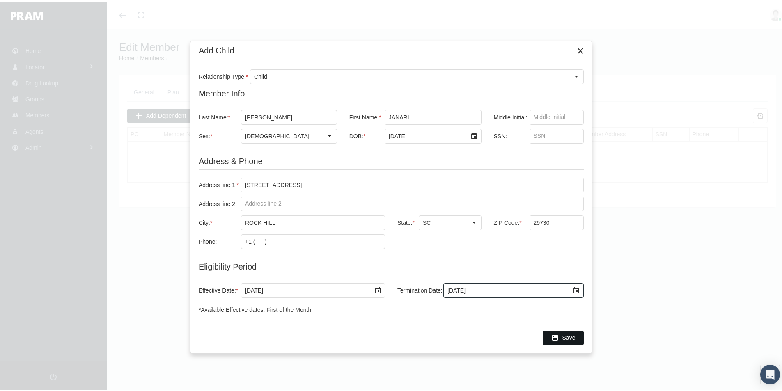
type input "5/31/2026"
click at [567, 338] on span "Save" at bounding box center [568, 336] width 13 height 7
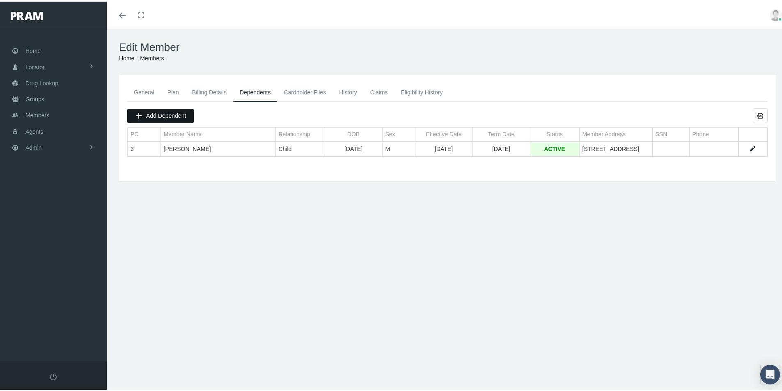
click at [160, 115] on span "Add Dependent" at bounding box center [166, 114] width 40 height 7
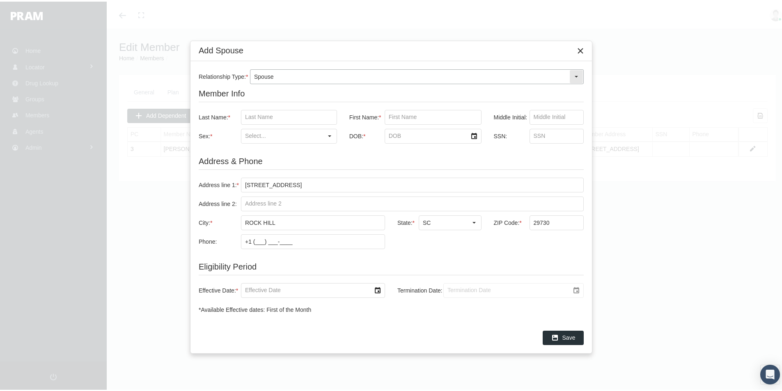
click at [576, 73] on div "Select" at bounding box center [576, 75] width 13 height 13
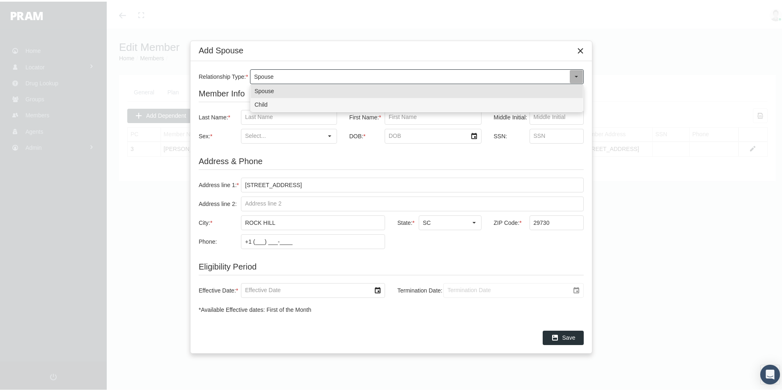
click at [268, 105] on div "Child" at bounding box center [417, 103] width 332 height 14
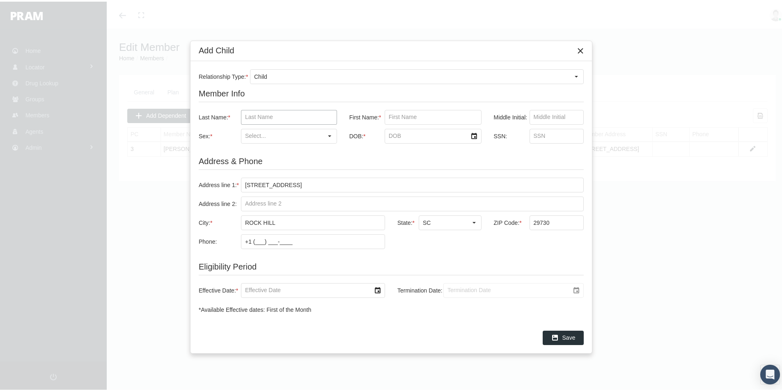
drag, startPoint x: 258, startPoint y: 118, endPoint x: 271, endPoint y: 117, distance: 12.8
click at [258, 118] on input "Last Name: *" at bounding box center [288, 116] width 95 height 14
type input "herndon"
type input "trevon"
type input "m"
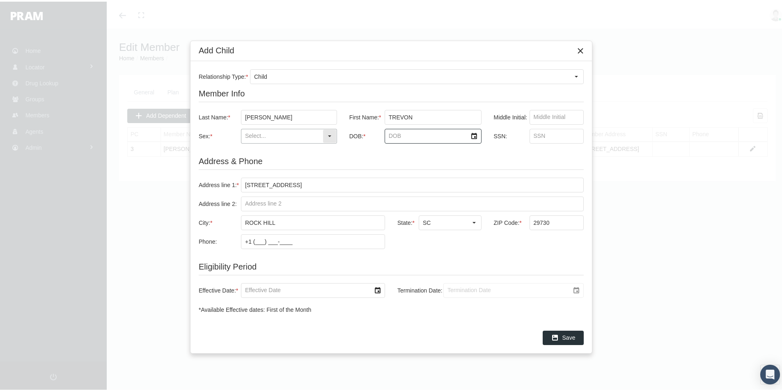
click at [254, 132] on input "Sex: *" at bounding box center [281, 135] width 81 height 14
click at [254, 150] on div "[DEMOGRAPHIC_DATA]" at bounding box center [289, 149] width 94 height 14
type input "[DEMOGRAPHIC_DATA]"
click at [400, 135] on input "DOB: *" at bounding box center [426, 135] width 82 height 14
type input "2/27/2007"
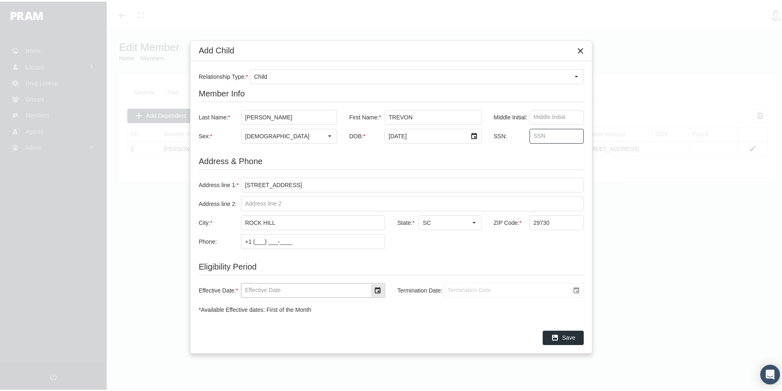
click at [256, 291] on input "Effective Date: *" at bounding box center [305, 289] width 129 height 14
type input "[DATE]"
type input "5/31/2026"
drag, startPoint x: 565, startPoint y: 333, endPoint x: 421, endPoint y: 347, distance: 145.2
click at [565, 334] on span "Save" at bounding box center [568, 336] width 13 height 7
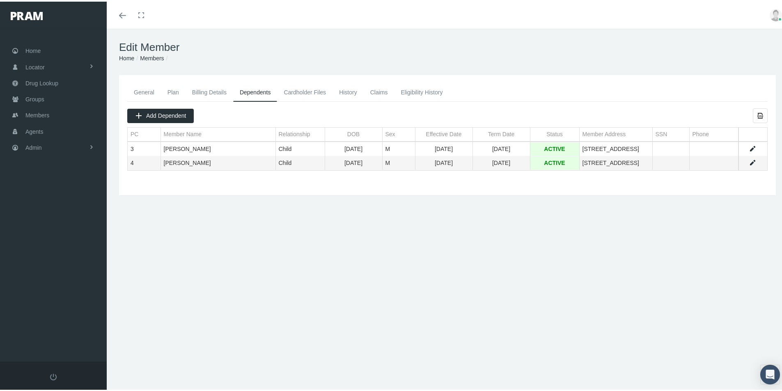
click at [342, 89] on link "History" at bounding box center [347, 91] width 31 height 18
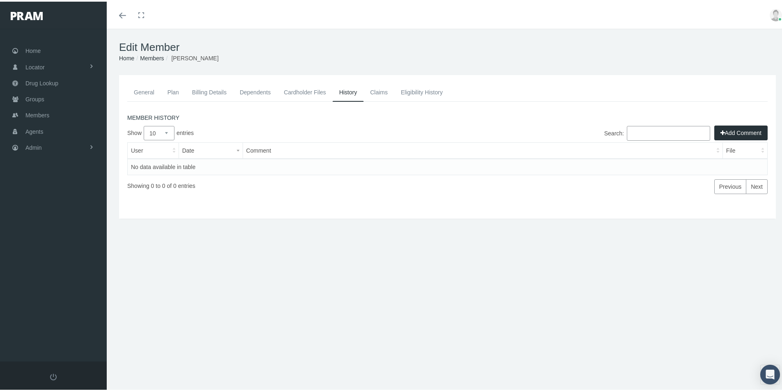
click at [737, 131] on button "Add Comment" at bounding box center [740, 131] width 53 height 15
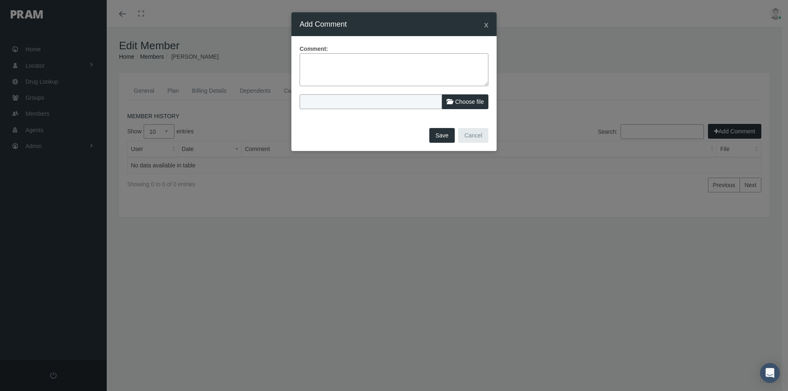
paste textarea "Member record sent over late ([DATE]) Manual add per Victoria at [GEOGRAPHIC_DA…"
type textarea "Member record sent over late ([DATE]) Manual add per Victoria at [GEOGRAPHIC_DA…"
click at [437, 135] on button "Save" at bounding box center [441, 135] width 25 height 15
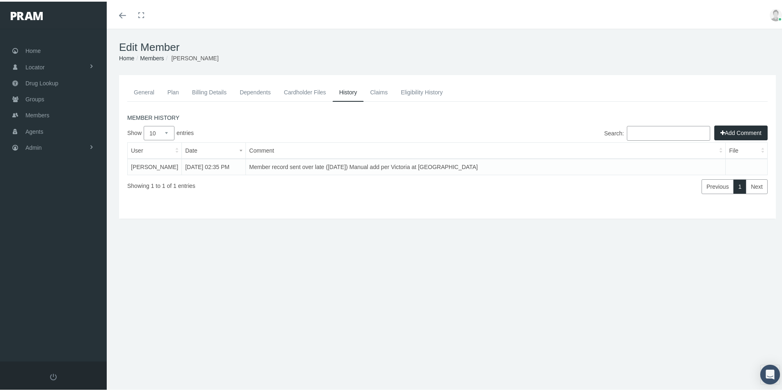
click at [144, 89] on link "General" at bounding box center [144, 91] width 34 height 18
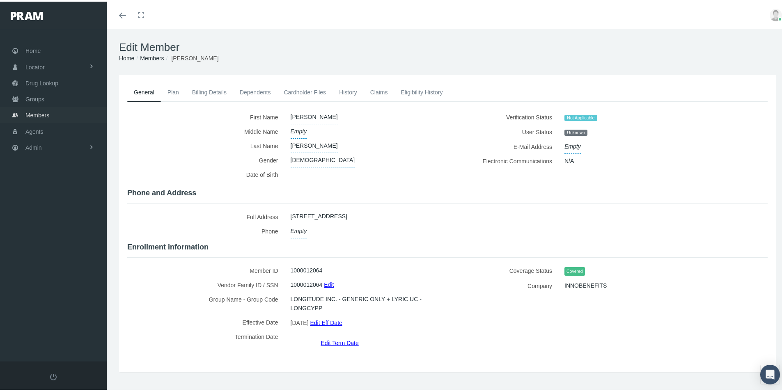
click at [34, 115] on span "Members" at bounding box center [37, 114] width 24 height 16
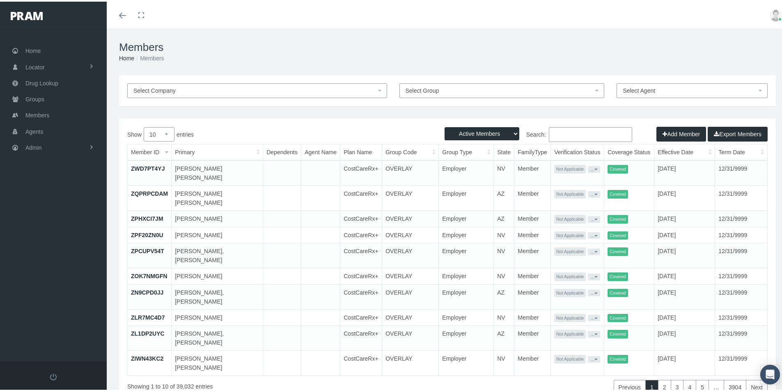
click at [669, 134] on button "Add Member" at bounding box center [681, 132] width 50 height 15
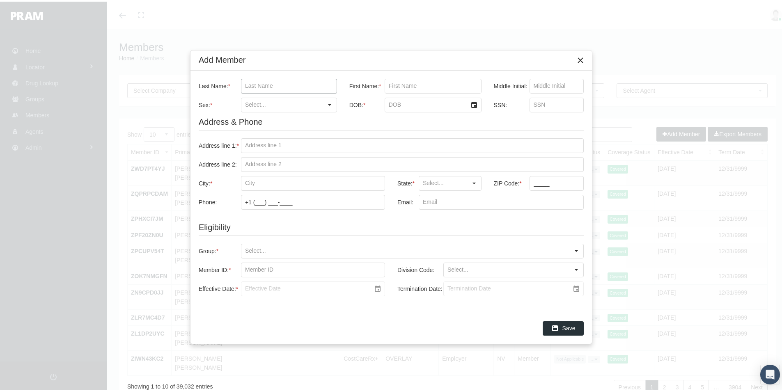
click at [254, 81] on input "Last Name: *" at bounding box center [288, 85] width 95 height 14
paste input "BLAKENEY"
type input "BLAKENEY"
click at [394, 83] on input "First Name: *" at bounding box center [433, 85] width 96 height 14
paste input "COURTNEY"
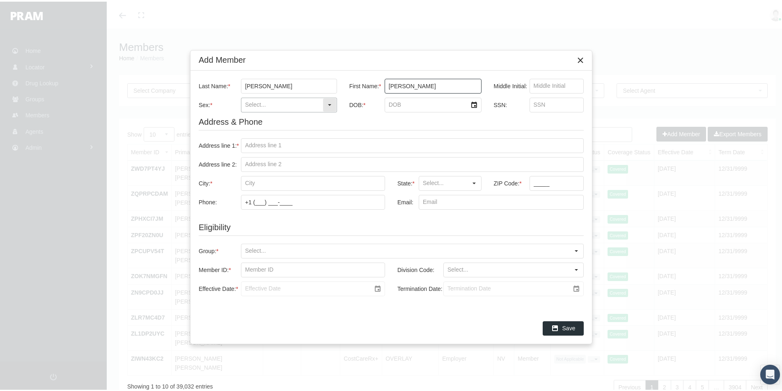
type input "COURTNEY"
click at [250, 103] on input "Sex: *" at bounding box center [281, 103] width 81 height 14
click at [253, 132] on div "[DEMOGRAPHIC_DATA]" at bounding box center [289, 132] width 94 height 14
type input "[DEMOGRAPHIC_DATA]"
click at [390, 105] on input "DOB: *" at bounding box center [426, 103] width 82 height 14
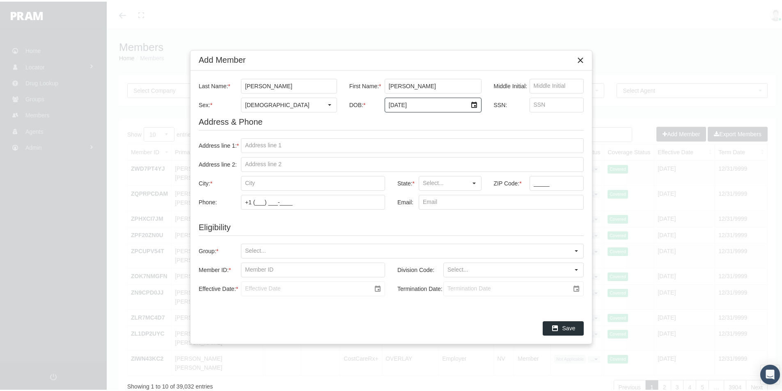
type input "6/29/2001"
click at [252, 145] on input "Address line 1: *" at bounding box center [412, 144] width 342 height 14
paste input "1010 FORK CREEK CHURCH ROAD"
type input "1010 FORK CREEK CHURCH ROAD"
click at [253, 183] on input "City: *" at bounding box center [312, 182] width 143 height 14
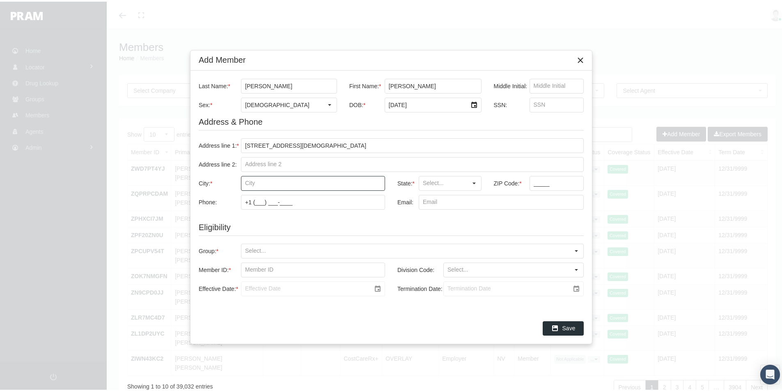
paste input "JEFFERSON"
type input "JEFFERSON"
click at [436, 184] on input "State: *" at bounding box center [443, 182] width 48 height 14
click at [426, 195] on div "SC" at bounding box center [450, 197] width 61 height 14
type input "SC"
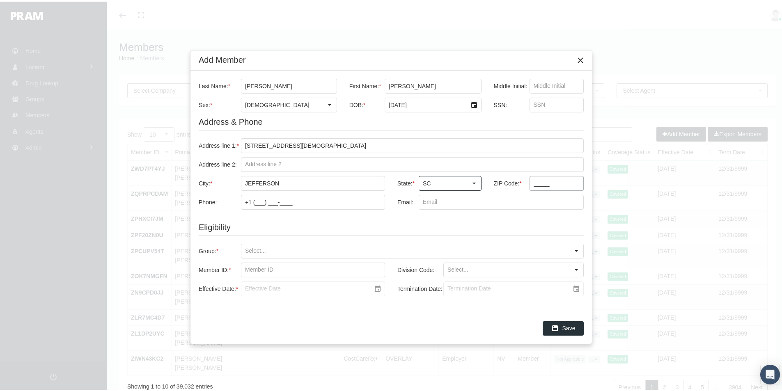
click at [533, 182] on input "_____" at bounding box center [557, 182] width 54 height 14
type input "29718"
click at [250, 249] on input "Group: *" at bounding box center [405, 250] width 328 height 14
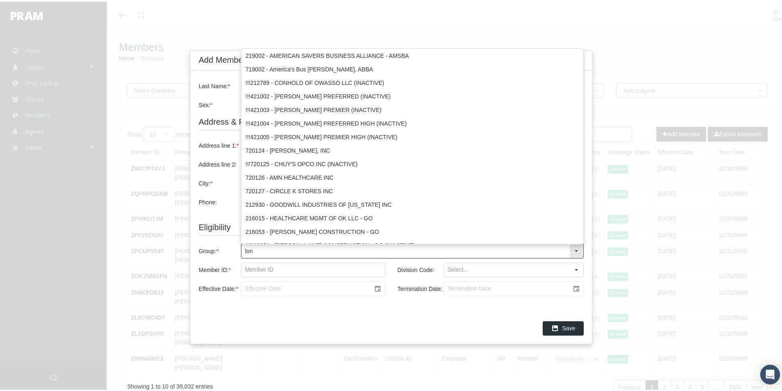
type input "long"
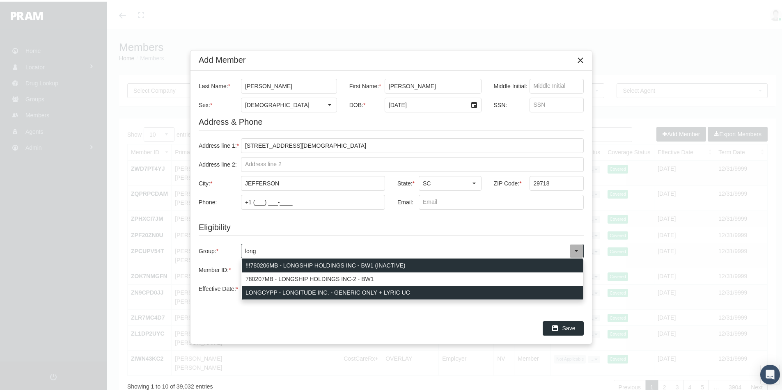
click at [254, 290] on div "LONGCYPP - LONGITUDE INC. - GENERIC ONLY + LYRIC UC" at bounding box center [412, 291] width 341 height 14
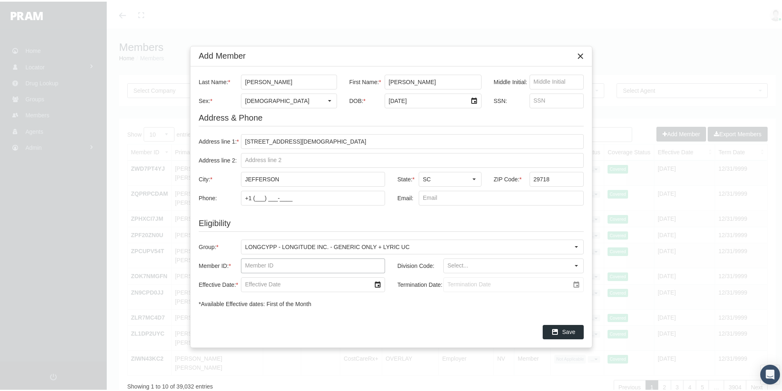
drag, startPoint x: 259, startPoint y: 265, endPoint x: 254, endPoint y: 264, distance: 5.2
click at [259, 265] on input "Member ID: *" at bounding box center [312, 264] width 143 height 14
paste input "1000012065"
type input "1000012065"
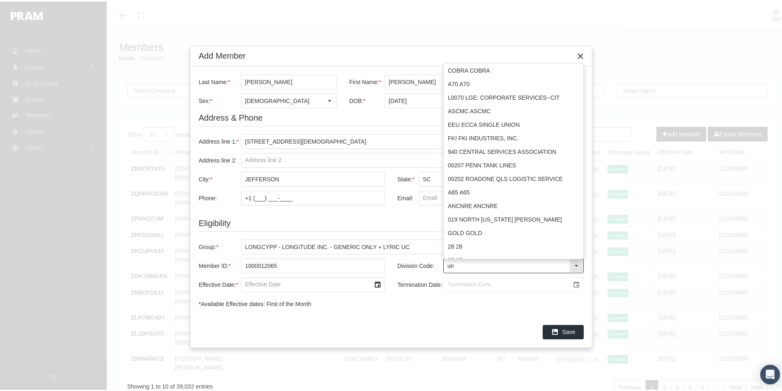
type input "u"
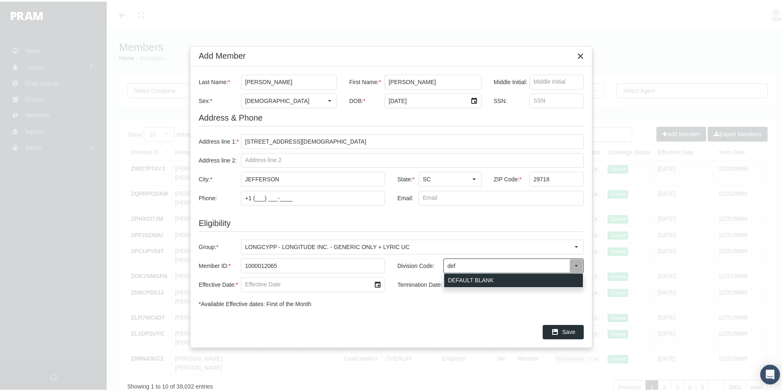
click at [454, 276] on div "DEFAULT BLANK" at bounding box center [513, 279] width 139 height 14
type input "DEFAULT BLANK"
click at [257, 285] on input "Effective Date: *" at bounding box center [305, 283] width 129 height 14
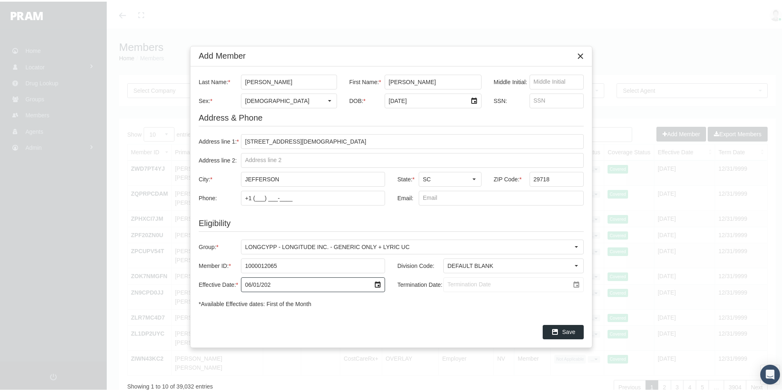
type input "[DATE]"
click at [461, 284] on input "Termination Date:" at bounding box center [507, 283] width 126 height 14
type input "6/30/2025"
click at [470, 316] on div "Save" at bounding box center [390, 330] width 401 height 31
click at [566, 331] on span "Save" at bounding box center [568, 330] width 13 height 7
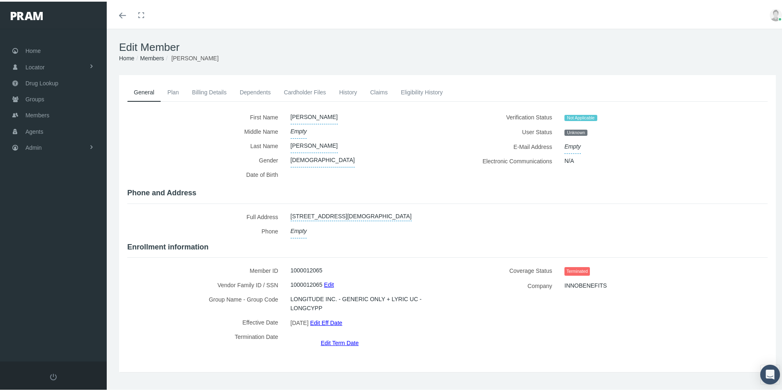
click at [348, 92] on link "History" at bounding box center [347, 91] width 31 height 18
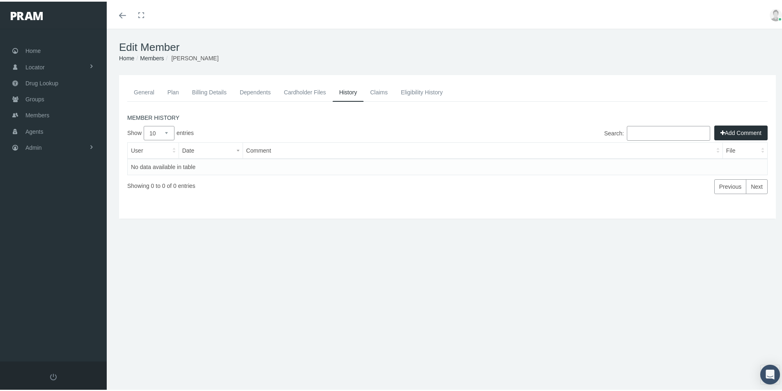
click at [729, 130] on button "Add Comment" at bounding box center [740, 131] width 53 height 15
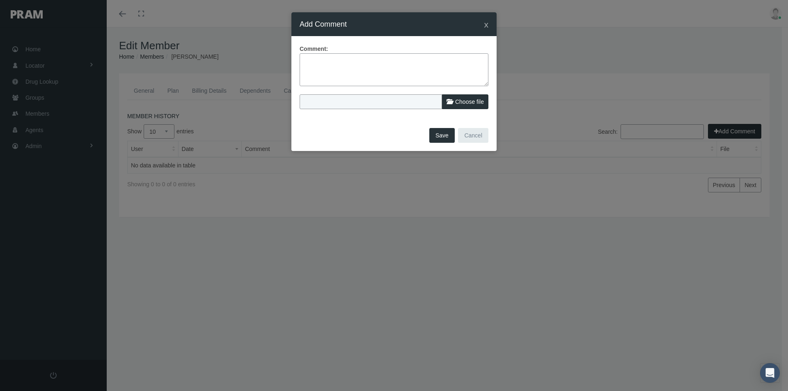
paste textarea "Member record sent over late ([DATE]) Manual add per Victoria at [GEOGRAPHIC_DA…"
type textarea "Member record sent over late ([DATE]) Manual add per Victoria at [GEOGRAPHIC_DA…"
click at [442, 134] on button "Save" at bounding box center [441, 135] width 25 height 15
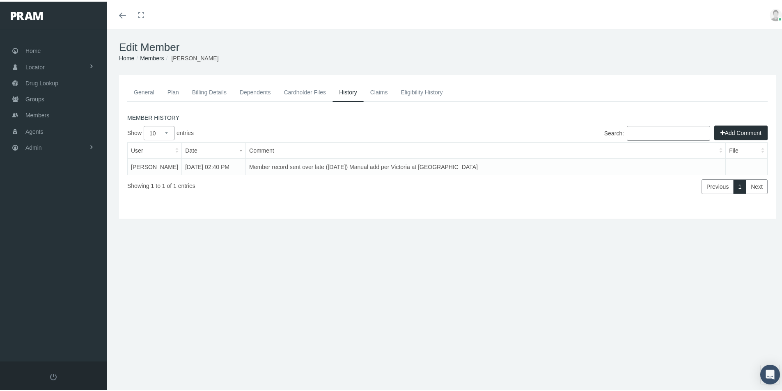
click at [141, 89] on link "General" at bounding box center [144, 91] width 34 height 18
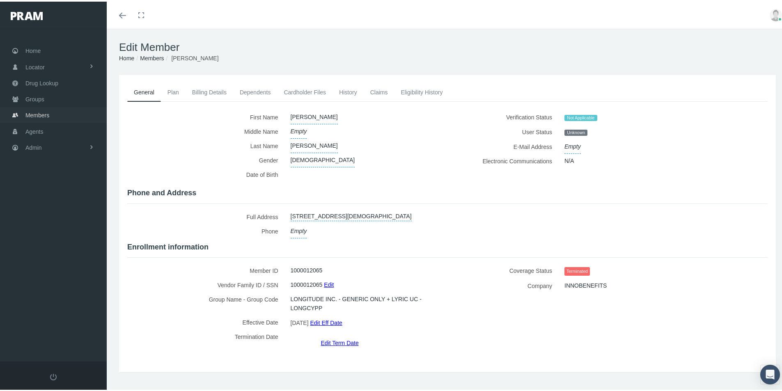
click at [32, 115] on span "Members" at bounding box center [37, 114] width 24 height 16
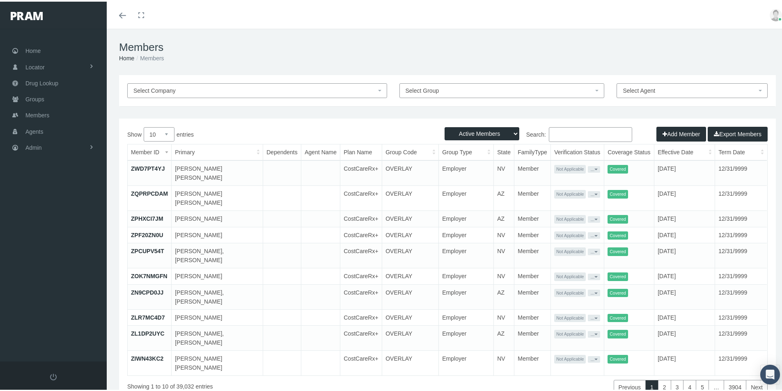
click at [670, 131] on button "Add Member" at bounding box center [681, 132] width 50 height 15
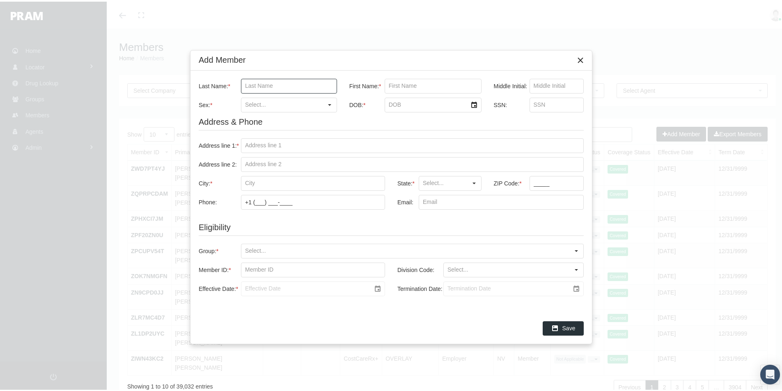
click at [247, 82] on input "Last Name: *" at bounding box center [288, 85] width 95 height 14
paste input "[PERSON_NAME]"
type input "[PERSON_NAME]"
click at [391, 83] on input "First Name: *" at bounding box center [433, 85] width 96 height 14
paste input "[PERSON_NAME]"
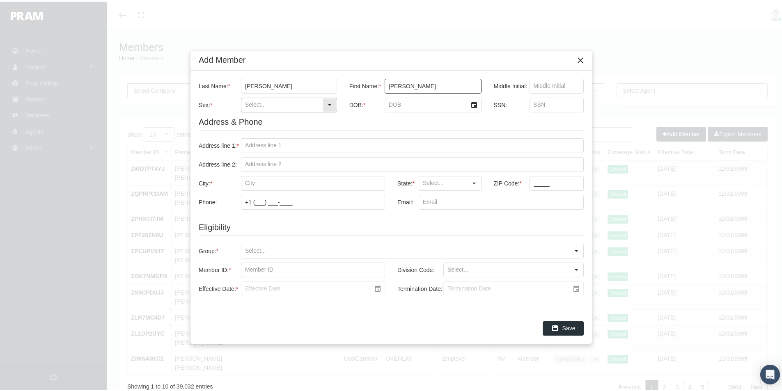
type input "[PERSON_NAME]"
click at [264, 101] on input "Sex: *" at bounding box center [281, 103] width 81 height 14
click at [258, 132] on div "[DEMOGRAPHIC_DATA]" at bounding box center [289, 132] width 94 height 14
type input "[DEMOGRAPHIC_DATA]"
type input "[DATE]"
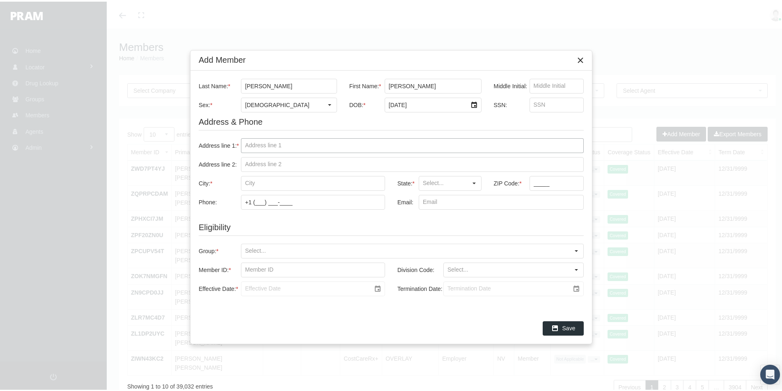
click at [250, 143] on input "Address line 1: *" at bounding box center [412, 144] width 342 height 14
paste input "[STREET_ADDRESS][PERSON_NAME]"
type input "[STREET_ADDRESS][PERSON_NAME]"
click at [250, 182] on input "City: *" at bounding box center [312, 182] width 143 height 14
paste input "[PERSON_NAME]"
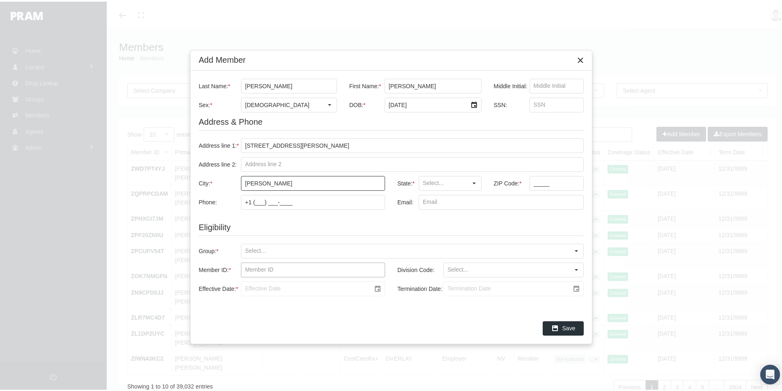
type input "[PERSON_NAME]"
click at [432, 198] on div "SC" at bounding box center [450, 197] width 61 height 14
type input "SC"
click at [533, 185] on input "_____" at bounding box center [557, 182] width 54 height 14
type input "29014"
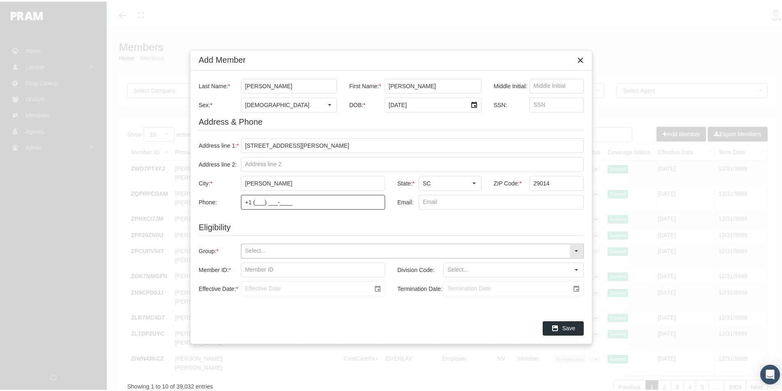
click at [252, 252] on input "Group: *" at bounding box center [405, 250] width 328 height 14
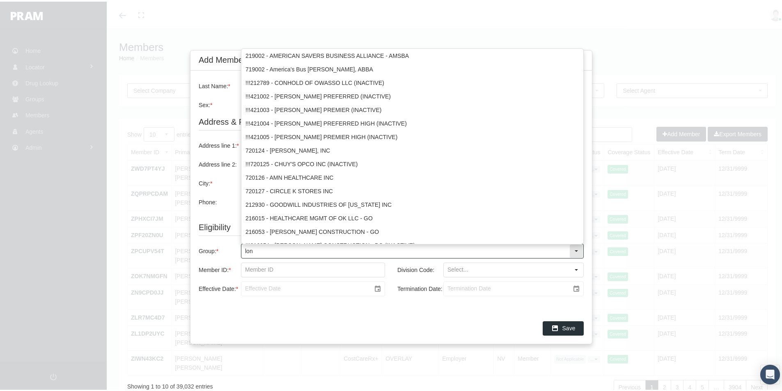
type input "long"
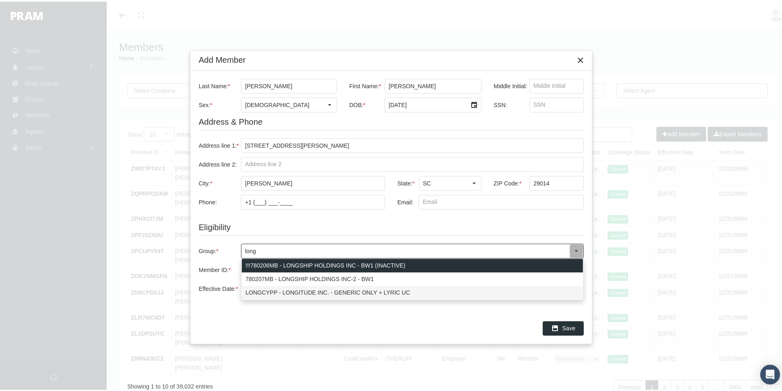
click at [263, 287] on div "LONGCYPP - LONGITUDE INC. - GENERIC ONLY + LYRIC UC" at bounding box center [412, 291] width 341 height 14
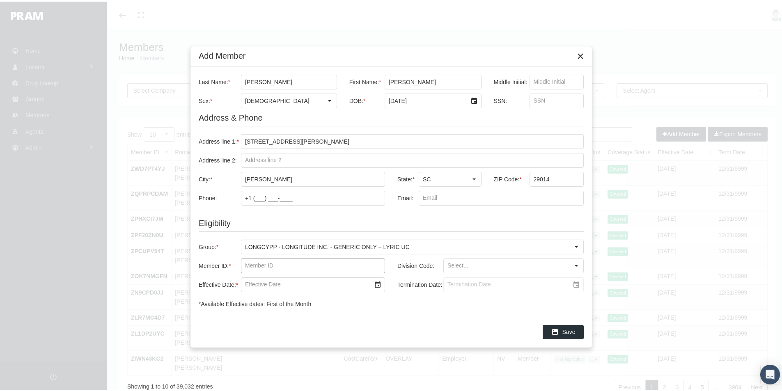
click at [257, 266] on input "Member ID: *" at bounding box center [312, 264] width 143 height 14
paste input "1000012066"
type input "1000012066"
click at [451, 266] on input "Division Code:" at bounding box center [507, 264] width 126 height 14
drag, startPoint x: 464, startPoint y: 277, endPoint x: 381, endPoint y: 285, distance: 82.9
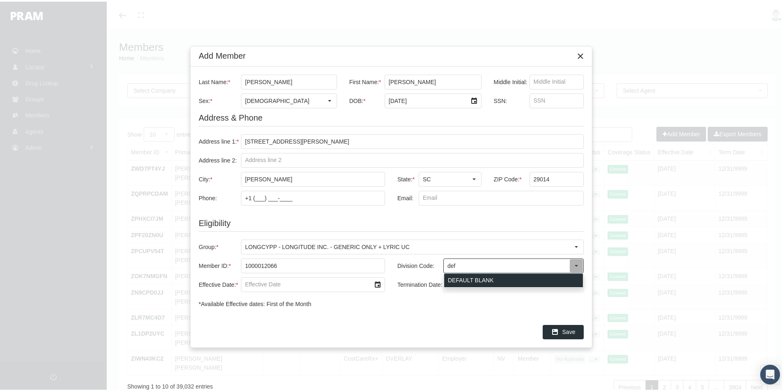
click at [463, 277] on div "DEFAULT BLANK" at bounding box center [513, 279] width 139 height 14
type input "DEFAULT BLANK"
click at [257, 286] on input "Effective Date: *" at bounding box center [305, 283] width 129 height 14
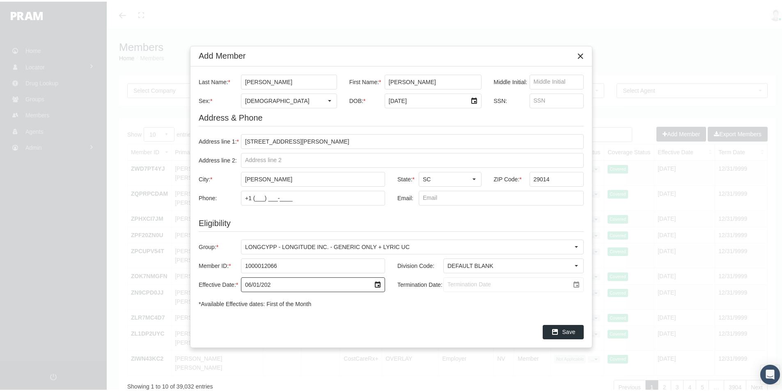
type input "[DATE]"
drag, startPoint x: 454, startPoint y: 282, endPoint x: 674, endPoint y: 300, distance: 220.8
click at [468, 285] on input "Termination Date:" at bounding box center [507, 283] width 126 height 14
type input "[DATE]"
click at [567, 332] on span "Save" at bounding box center [568, 330] width 13 height 7
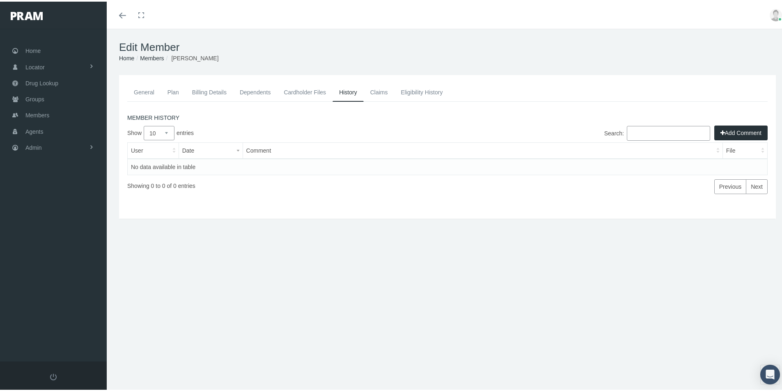
click at [725, 131] on button "Add Comment" at bounding box center [740, 131] width 53 height 15
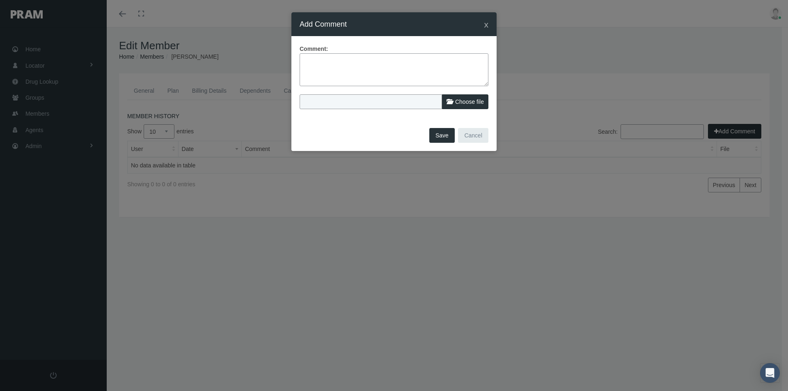
click at [305, 58] on textarea at bounding box center [394, 69] width 189 height 33
paste textarea "Member record sent over late (September 16,2025) Manual add per Victoria at ACI"
type textarea "Member record sent over late (September 16,2025) Manual add per Victoria at ACI"
click at [440, 136] on button "Save" at bounding box center [441, 135] width 25 height 15
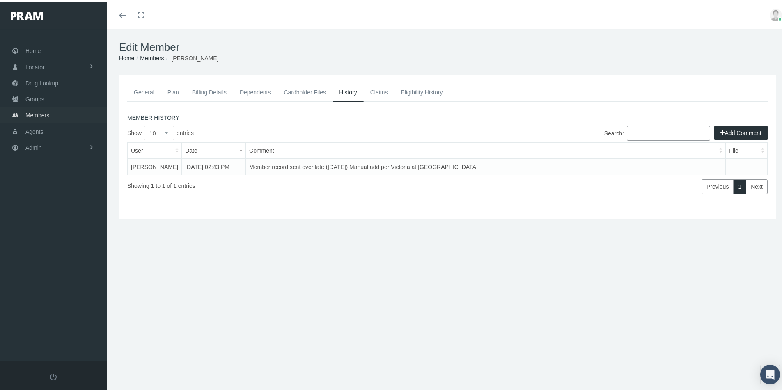
click at [33, 113] on span "Members" at bounding box center [37, 114] width 24 height 16
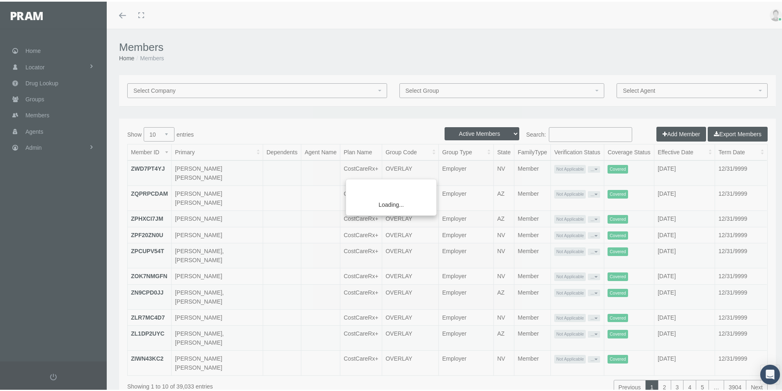
click at [671, 130] on div "Loading..." at bounding box center [391, 195] width 782 height 391
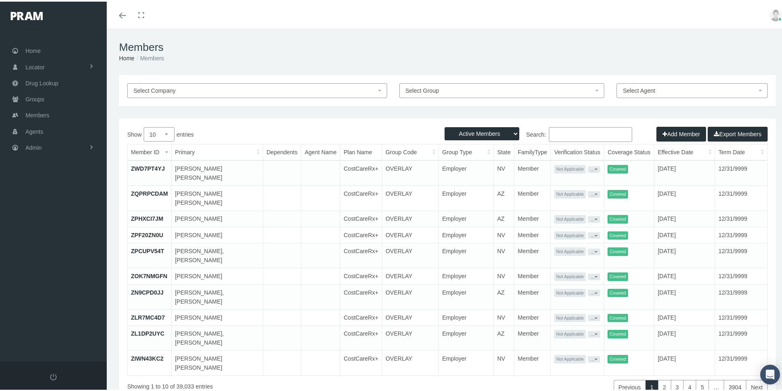
click at [672, 135] on button "Add Member" at bounding box center [681, 132] width 50 height 15
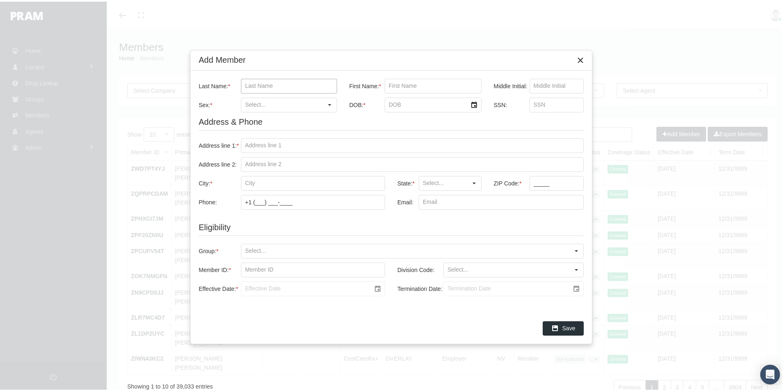
click at [247, 85] on input "Last Name: *" at bounding box center [288, 85] width 95 height 14
paste input "[PERSON_NAME]"
type input "[PERSON_NAME]"
click at [389, 83] on input "First Name: *" at bounding box center [433, 85] width 96 height 14
paste input "DESTINEE"
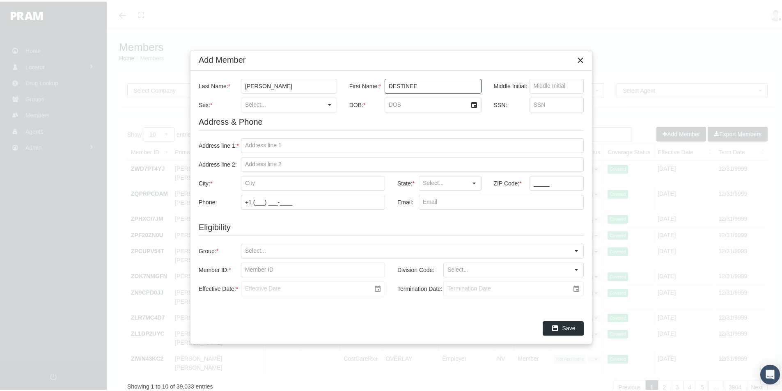
type input "DESTINEE"
click at [248, 101] on input "Sex: *" at bounding box center [281, 103] width 81 height 14
click at [252, 132] on div "[DEMOGRAPHIC_DATA]" at bounding box center [289, 132] width 94 height 14
type input "[DEMOGRAPHIC_DATA]"
type input "6/30/2005"
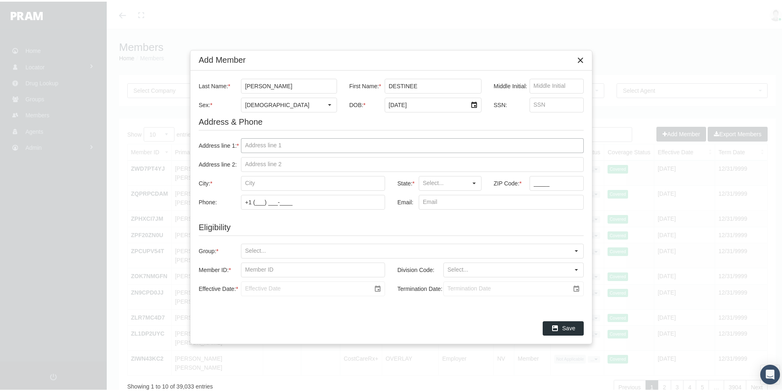
click at [254, 145] on input "Address line 1: *" at bounding box center [412, 144] width 342 height 14
paste input "1124 PALIDIN RD"
type input "1124 PALIDIN RD"
click at [249, 182] on input "City: *" at bounding box center [312, 182] width 143 height 14
paste input "LANCASTER"
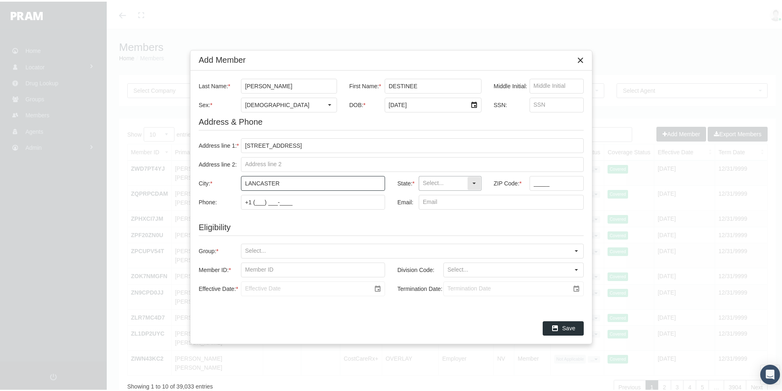
type input "LANCASTER"
click at [436, 185] on input "State: *" at bounding box center [443, 182] width 48 height 14
drag, startPoint x: 423, startPoint y: 195, endPoint x: 487, endPoint y: 193, distance: 64.5
click at [424, 196] on div "SC" at bounding box center [450, 197] width 61 height 14
type input "SC"
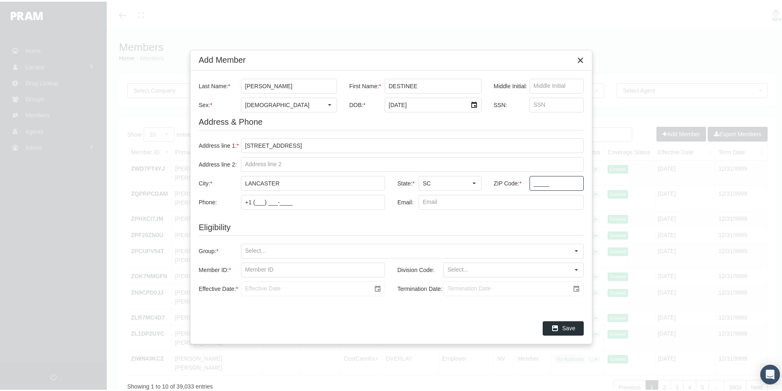
drag, startPoint x: 533, startPoint y: 184, endPoint x: 548, endPoint y: 188, distance: 15.8
click at [533, 184] on input "_____" at bounding box center [557, 182] width 54 height 14
type input "29720"
click at [258, 247] on input "Group: *" at bounding box center [405, 250] width 328 height 14
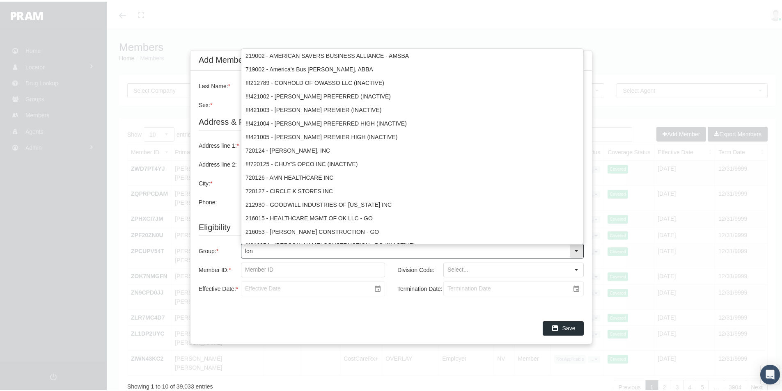
type input "long"
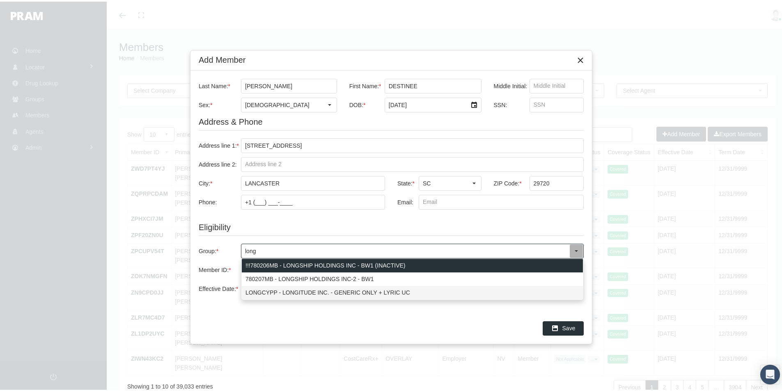
click at [266, 288] on div "LONGCYPP - LONGITUDE INC. - GENERIC ONLY + LYRIC UC" at bounding box center [412, 291] width 341 height 14
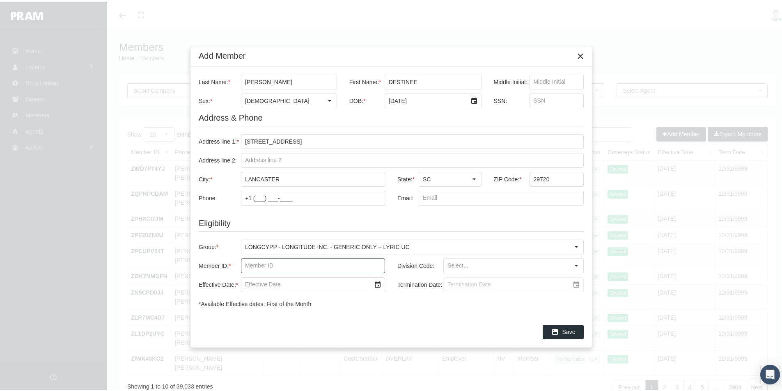
click at [250, 263] on input "Member ID: *" at bounding box center [312, 264] width 143 height 14
paste input "1000012067"
type input "1000012067"
click at [456, 279] on div "DEFAULT BLANK" at bounding box center [513, 279] width 139 height 14
type input "DEFAULT BLANK"
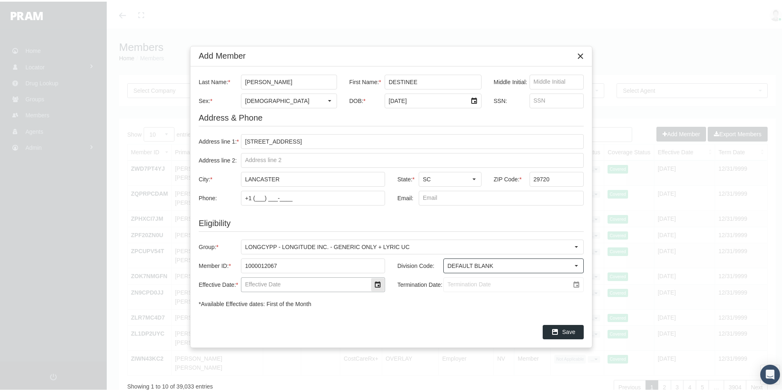
drag, startPoint x: 248, startPoint y: 284, endPoint x: 334, endPoint y: 295, distance: 86.1
click at [249, 284] on input "Effective Date: *" at bounding box center [305, 283] width 129 height 14
type input "[DATE]"
click at [456, 286] on input "Termination Date:" at bounding box center [507, 283] width 126 height 14
type input "[DATE]"
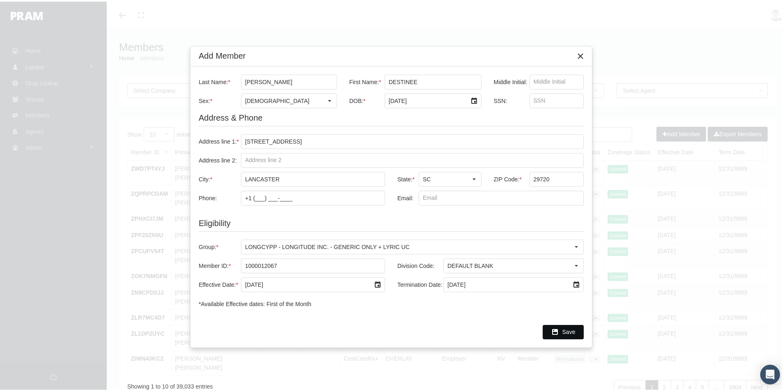
click at [563, 328] on span "Save" at bounding box center [568, 330] width 13 height 7
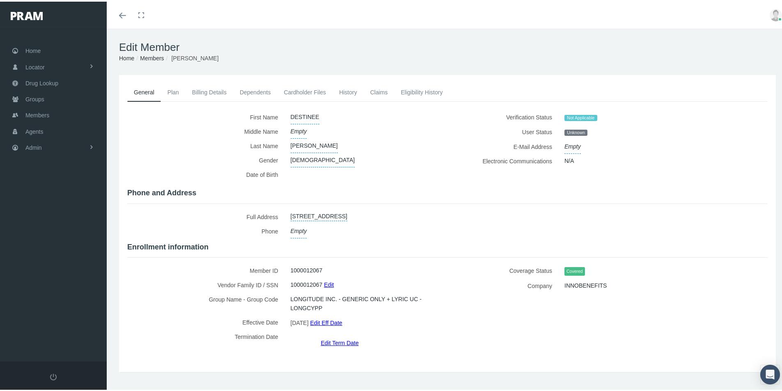
drag, startPoint x: 354, startPoint y: 91, endPoint x: 346, endPoint y: 122, distance: 31.5
click at [354, 91] on link "History" at bounding box center [347, 91] width 31 height 18
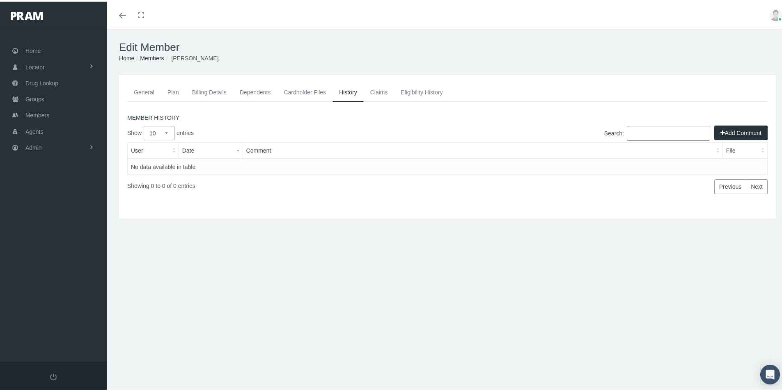
click at [730, 129] on button "Add Comment" at bounding box center [740, 131] width 53 height 15
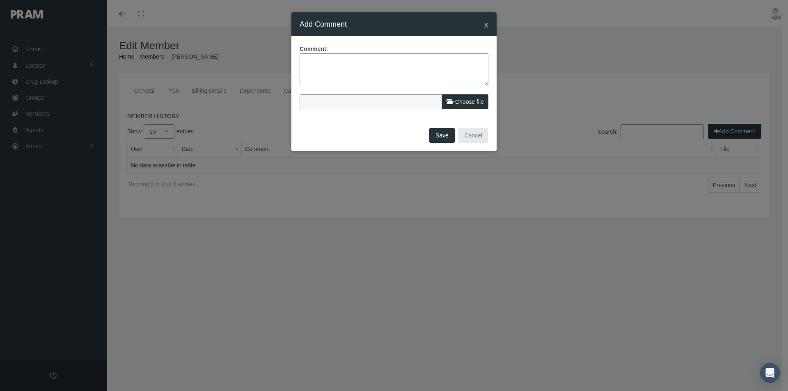
paste textarea "Member record sent over late ([DATE]) Manual add per Victoria at [GEOGRAPHIC_DA…"
type textarea "Member record sent over late ([DATE]) Manual add per Victoria at [GEOGRAPHIC_DA…"
click at [440, 132] on button "Save" at bounding box center [441, 135] width 25 height 15
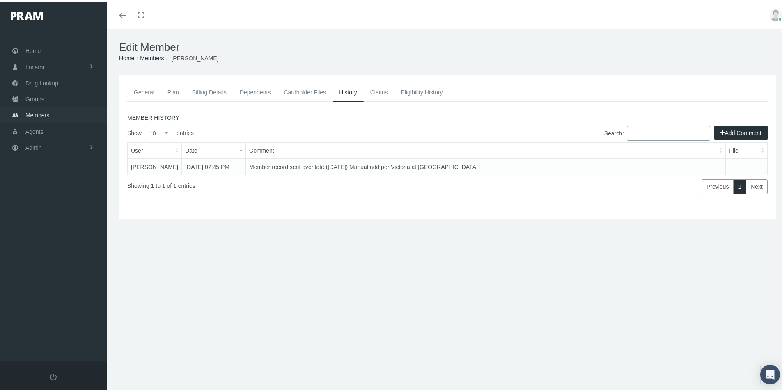
click at [36, 116] on span "Members" at bounding box center [37, 114] width 24 height 16
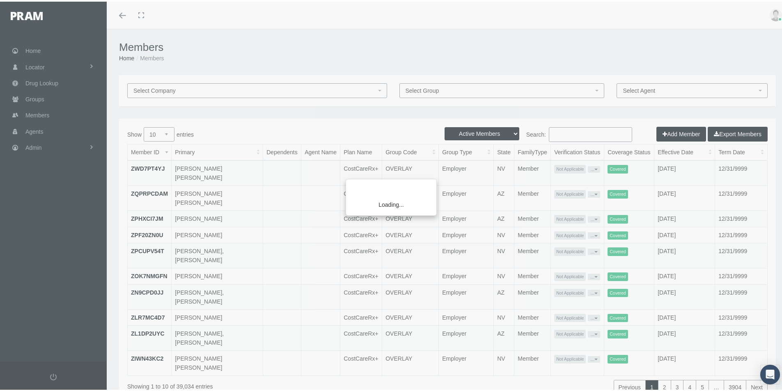
click at [667, 132] on div "Loading..." at bounding box center [391, 195] width 782 height 391
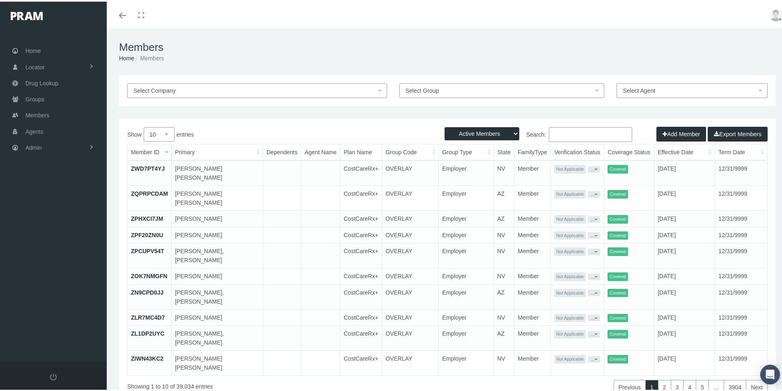
click at [667, 133] on button "Add Member" at bounding box center [681, 132] width 50 height 15
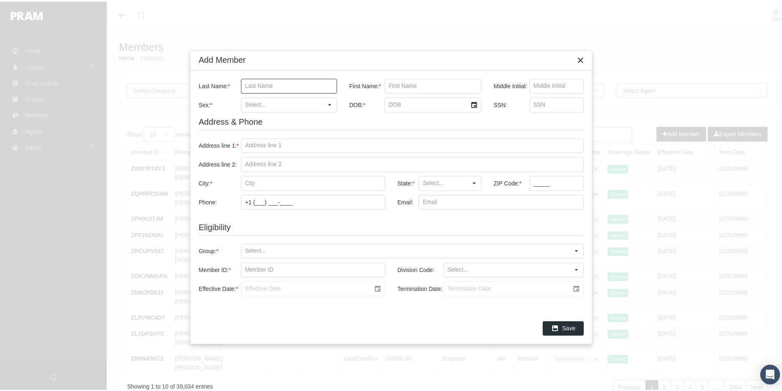
drag, startPoint x: 250, startPoint y: 84, endPoint x: 254, endPoint y: 85, distance: 4.3
click at [250, 84] on input "Last Name: *" at bounding box center [288, 85] width 95 height 14
paste input "[PERSON_NAME]"
type input "[PERSON_NAME]"
drag, startPoint x: 394, startPoint y: 85, endPoint x: 399, endPoint y: 85, distance: 4.9
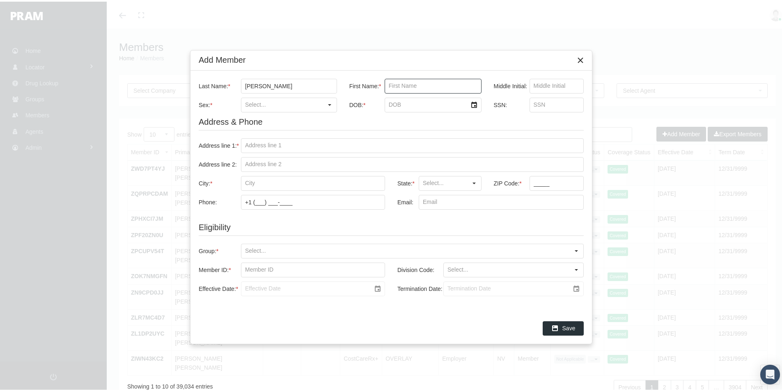
click at [394, 85] on input "First Name: *" at bounding box center [433, 85] width 96 height 14
paste input "[PERSON_NAME]"
type input "[PERSON_NAME]"
click at [255, 105] on input "Sex: *" at bounding box center [281, 103] width 81 height 14
click at [258, 133] on div "[DEMOGRAPHIC_DATA]" at bounding box center [289, 132] width 94 height 14
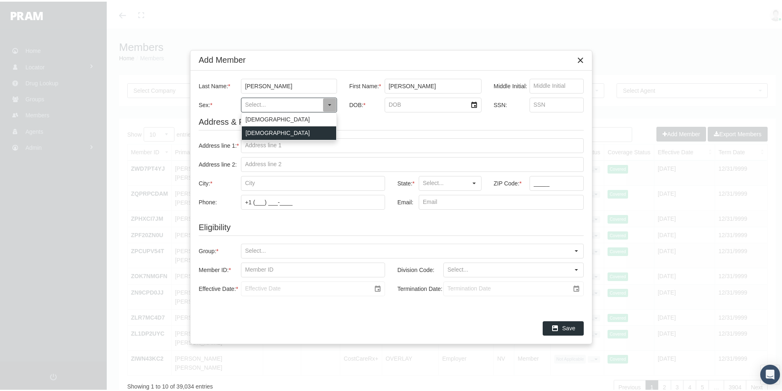
type input "[DEMOGRAPHIC_DATA]"
click at [390, 103] on input "DOB: *" at bounding box center [426, 103] width 82 height 14
type input "[DATE]"
click at [248, 143] on input "Address line 1: *" at bounding box center [412, 144] width 342 height 14
paste input "[STREET_ADDRESS][PERSON_NAME]"
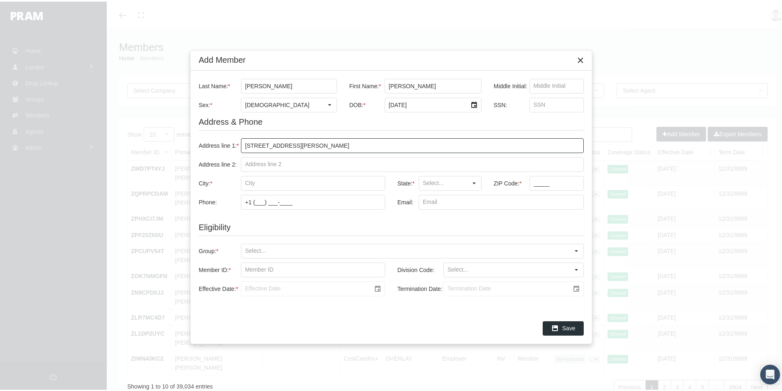
type input "[STREET_ADDRESS][PERSON_NAME]"
click at [246, 183] on input "City: *" at bounding box center [312, 182] width 143 height 14
paste input "[GEOGRAPHIC_DATA]"
type input "[GEOGRAPHIC_DATA]"
click at [431, 195] on div "SC" at bounding box center [450, 197] width 61 height 14
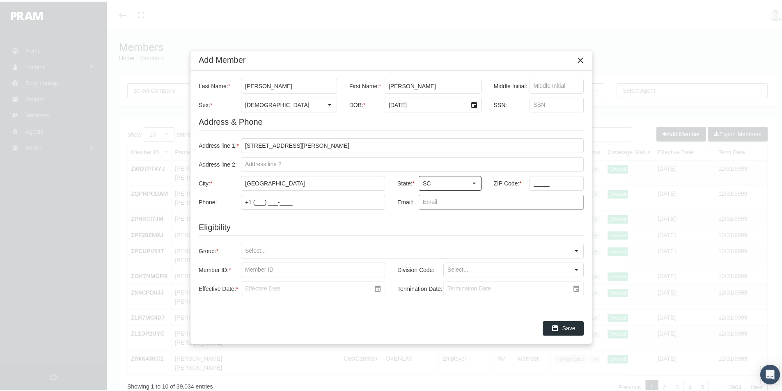
type input "SC"
click at [534, 185] on input "_____" at bounding box center [557, 182] width 54 height 14
type input "29715"
drag, startPoint x: 252, startPoint y: 246, endPoint x: 264, endPoint y: 249, distance: 11.4
click at [253, 247] on input "Group: *" at bounding box center [405, 250] width 328 height 14
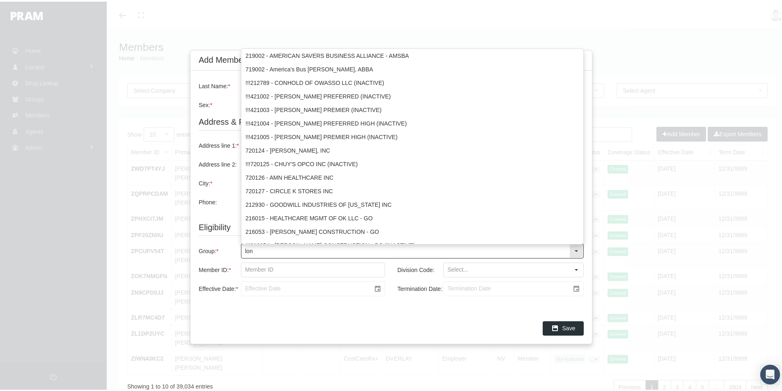
type input "long"
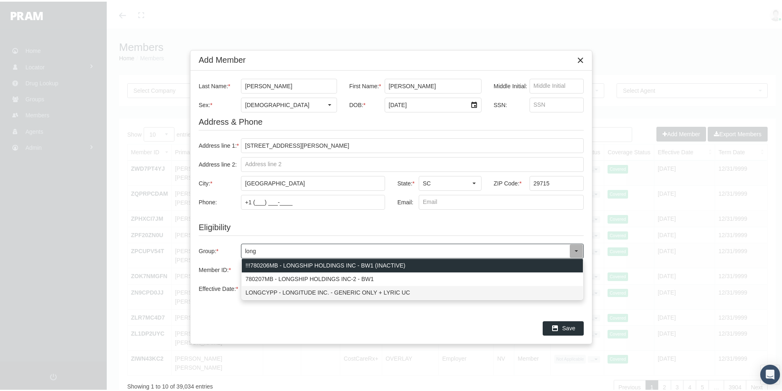
click at [263, 290] on div "LONGCYPP - LONGITUDE INC. - GENERIC ONLY + LYRIC UC" at bounding box center [412, 291] width 341 height 14
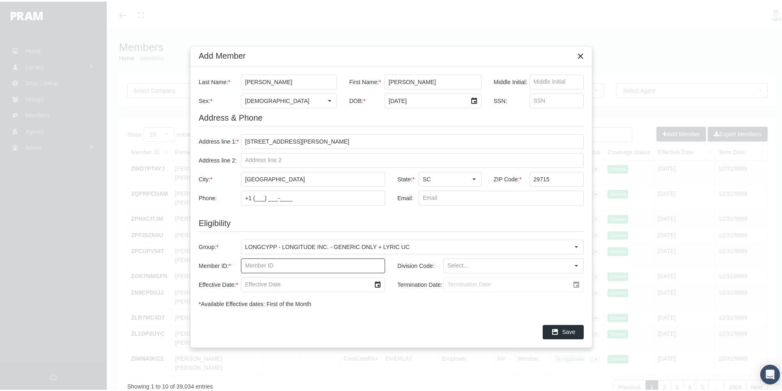
click at [245, 263] on input "Member ID: *" at bounding box center [312, 264] width 143 height 14
paste input "1000012068"
type input "1000012068"
click at [459, 261] on input "Division Code:" at bounding box center [507, 264] width 126 height 14
click at [461, 280] on div "DEFAULT BLANK" at bounding box center [513, 279] width 139 height 14
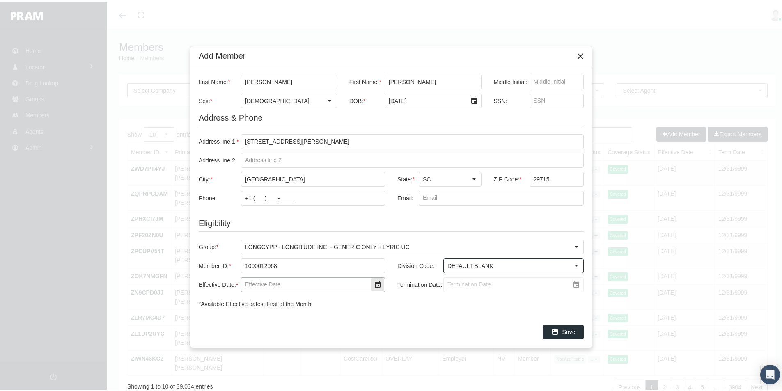
type input "DEFAULT BLANK"
click at [253, 284] on input "Effective Date: *" at bounding box center [305, 283] width 129 height 14
type input "[DATE]"
click at [452, 284] on input "Termination Date:" at bounding box center [507, 283] width 126 height 14
type input "5/31/2026"
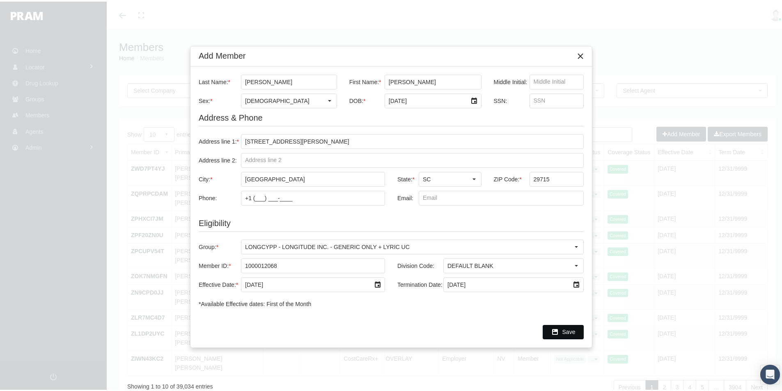
click at [566, 329] on span "Save" at bounding box center [568, 330] width 13 height 7
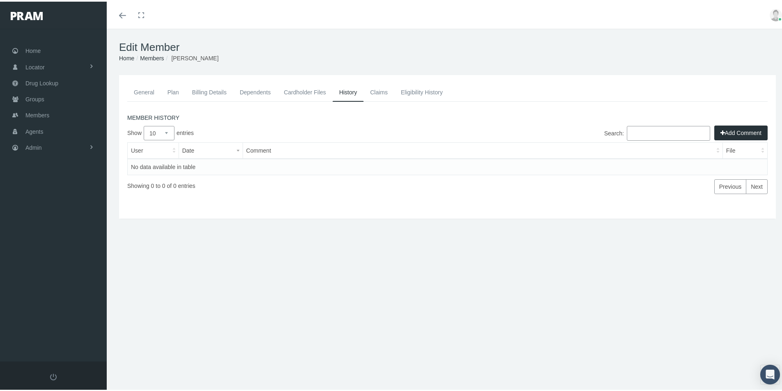
click at [731, 130] on button "Add Comment" at bounding box center [740, 131] width 53 height 15
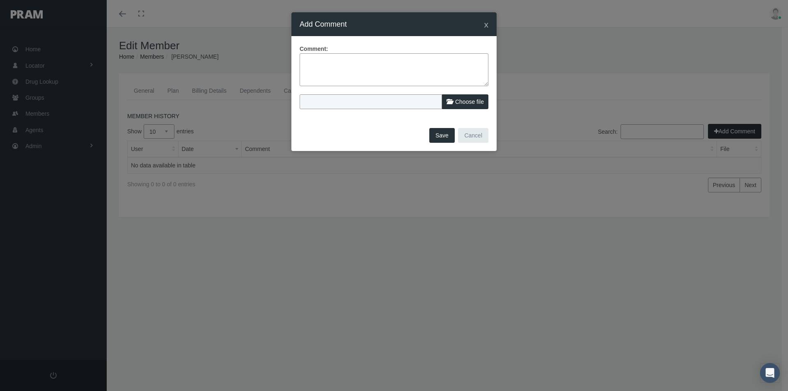
click at [307, 58] on textarea at bounding box center [394, 69] width 189 height 33
paste textarea "Member record sent over late (September 16,2025) Manual add per Victoria at ACI"
type textarea "Member record sent over late (September 16,2025) Manual add per Victoria at ACI"
click at [440, 136] on button "Save" at bounding box center [441, 135] width 25 height 15
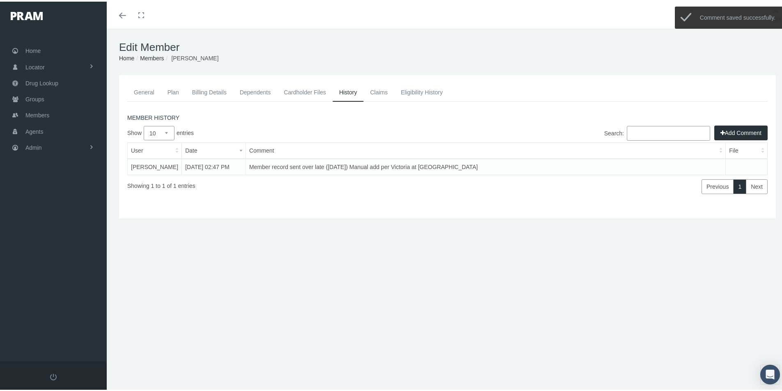
click at [248, 91] on link "Dependents" at bounding box center [255, 91] width 44 height 18
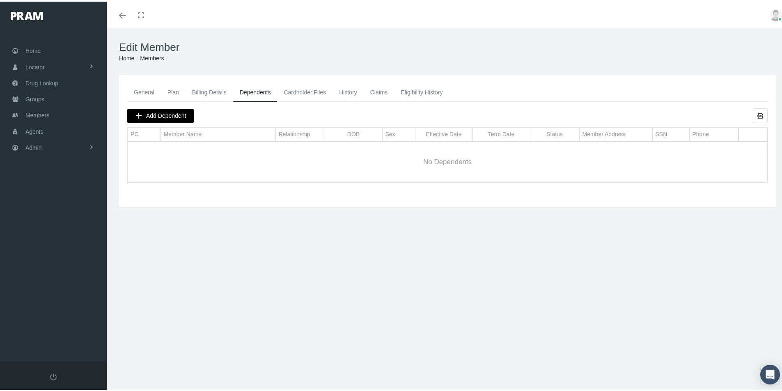
click at [161, 112] on span "Add Dependent" at bounding box center [166, 114] width 40 height 7
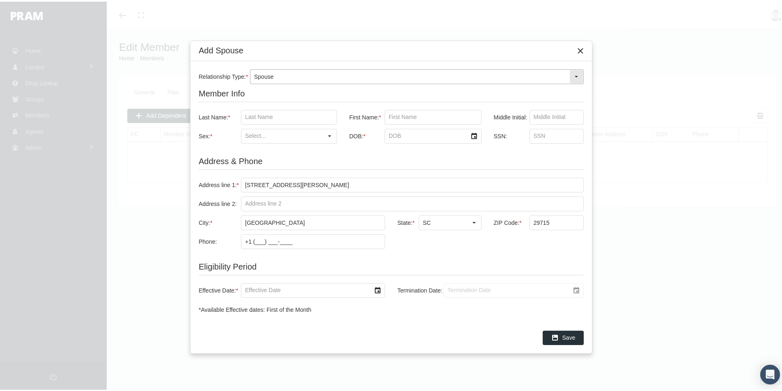
click at [576, 71] on div "Select" at bounding box center [576, 75] width 13 height 13
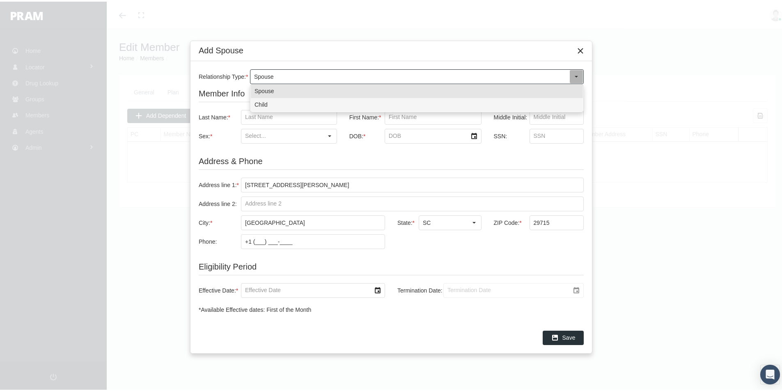
click at [258, 103] on div "Child" at bounding box center [417, 103] width 332 height 14
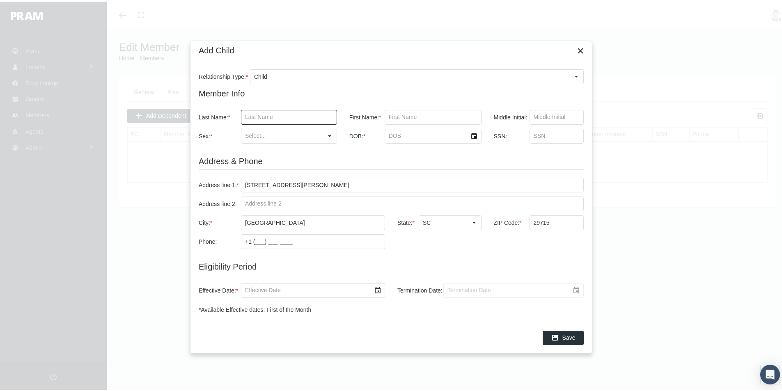
click at [249, 113] on input "Last Name: *" at bounding box center [288, 116] width 95 height 14
paste input "[PERSON_NAME]"
type input "[PERSON_NAME]"
drag, startPoint x: 391, startPoint y: 117, endPoint x: 407, endPoint y: 127, distance: 18.6
click at [391, 118] on input "First Name: *" at bounding box center [433, 116] width 96 height 14
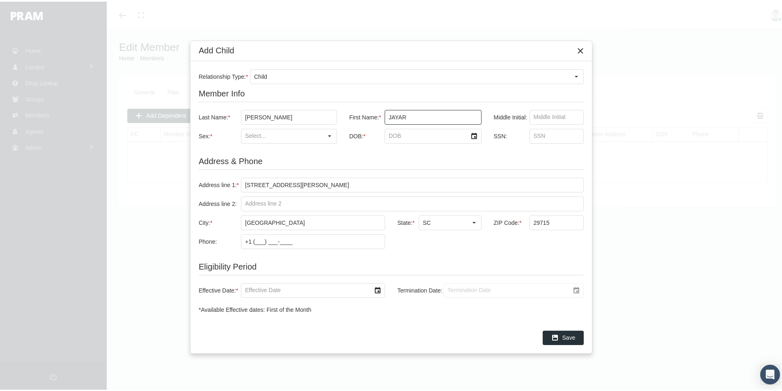
type input "jayar"
drag, startPoint x: 330, startPoint y: 135, endPoint x: 296, endPoint y: 142, distance: 34.6
click at [329, 135] on div "Select" at bounding box center [329, 134] width 13 height 13
click at [255, 150] on div "[DEMOGRAPHIC_DATA]" at bounding box center [289, 149] width 94 height 14
type input "[DEMOGRAPHIC_DATA]"
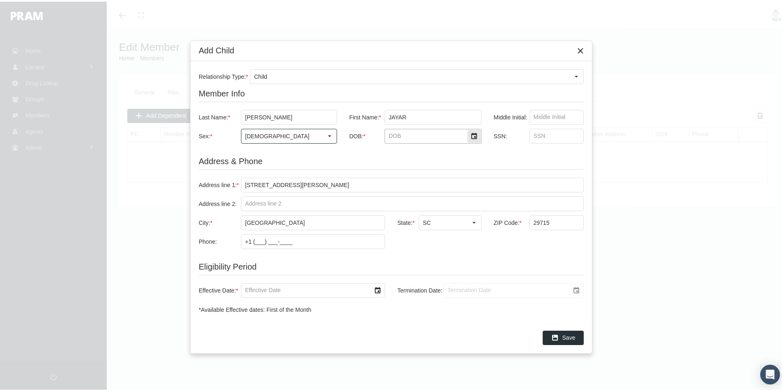
click at [391, 135] on input "DOB: *" at bounding box center [426, 135] width 82 height 14
type input "[DATE]"
click at [245, 289] on input "Effective Date: *" at bounding box center [305, 289] width 129 height 14
type input "[DATE]"
click at [455, 290] on input "Termination Date:" at bounding box center [507, 289] width 126 height 14
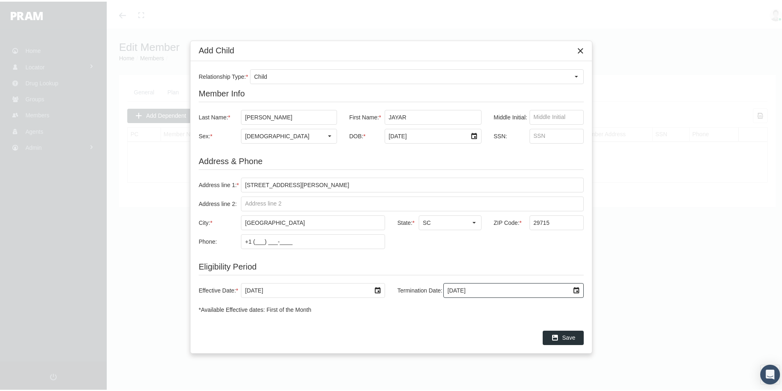
type input "[DATE]"
click at [569, 335] on span "Save" at bounding box center [568, 336] width 13 height 7
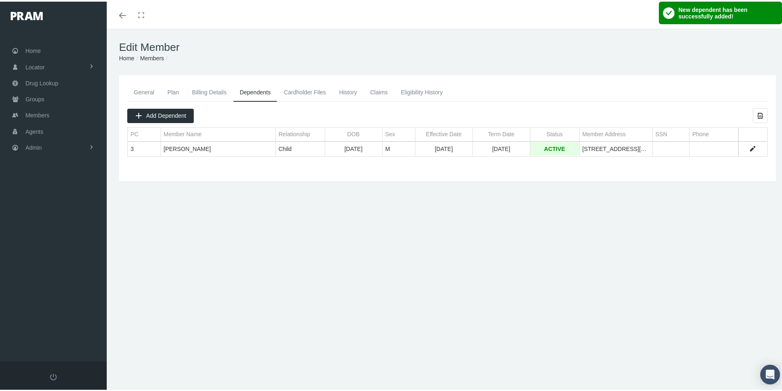
click at [350, 93] on link "History" at bounding box center [347, 91] width 31 height 18
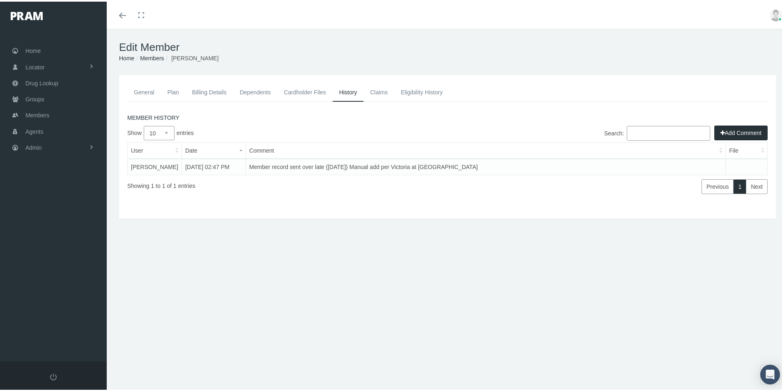
click at [140, 89] on link "General" at bounding box center [144, 91] width 34 height 18
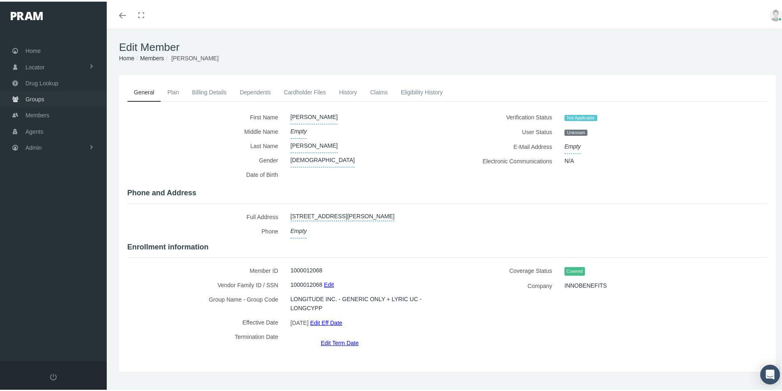
click at [36, 99] on span "Groups" at bounding box center [34, 98] width 19 height 16
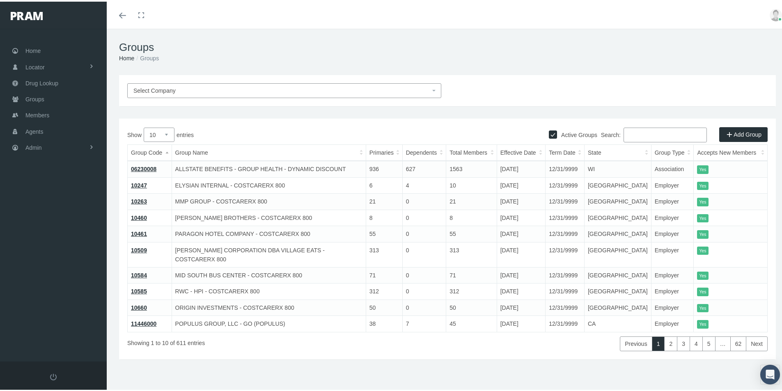
drag, startPoint x: 629, startPoint y: 133, endPoint x: 679, endPoint y: 151, distance: 52.3
click at [630, 133] on input "Search:" at bounding box center [665, 133] width 83 height 15
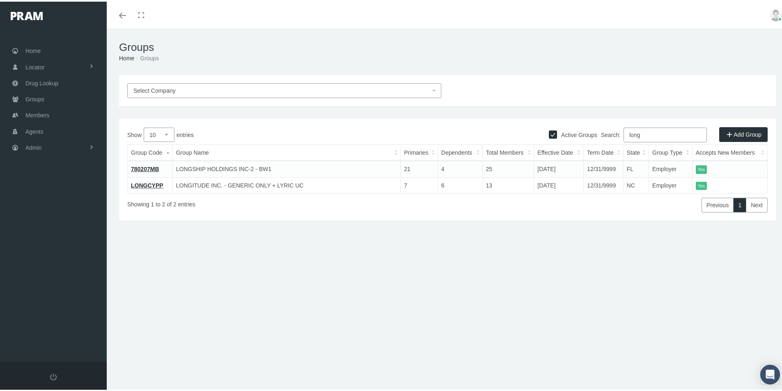
type input "long"
click at [149, 185] on link "LONGCYPP" at bounding box center [147, 184] width 32 height 7
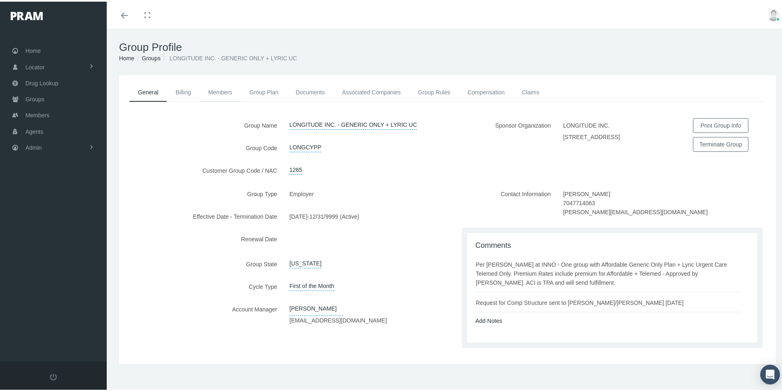
click at [220, 91] on link "Members" at bounding box center [219, 91] width 41 height 18
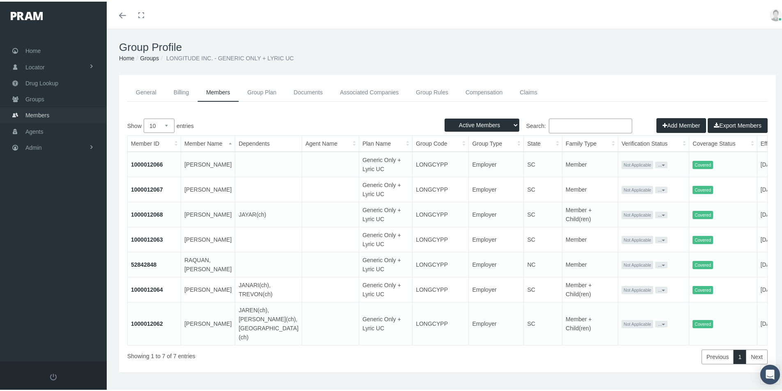
drag, startPoint x: 37, startPoint y: 113, endPoint x: 37, endPoint y: 119, distance: 5.7
click at [37, 112] on span "Members" at bounding box center [37, 114] width 24 height 16
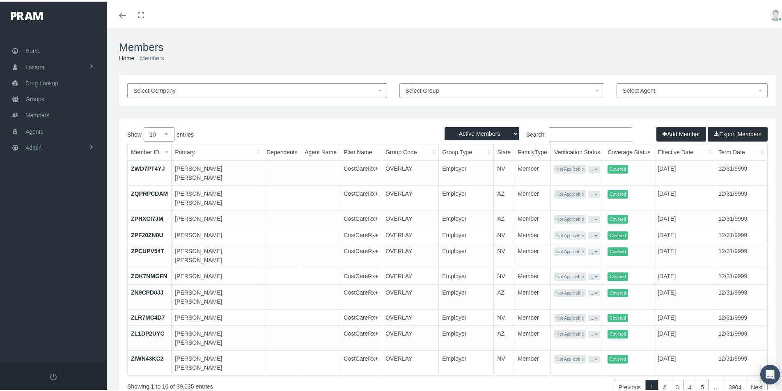
drag, startPoint x: 552, startPoint y: 131, endPoint x: 623, endPoint y: 141, distance: 71.8
click at [555, 133] on input "Search:" at bounding box center [590, 133] width 83 height 15
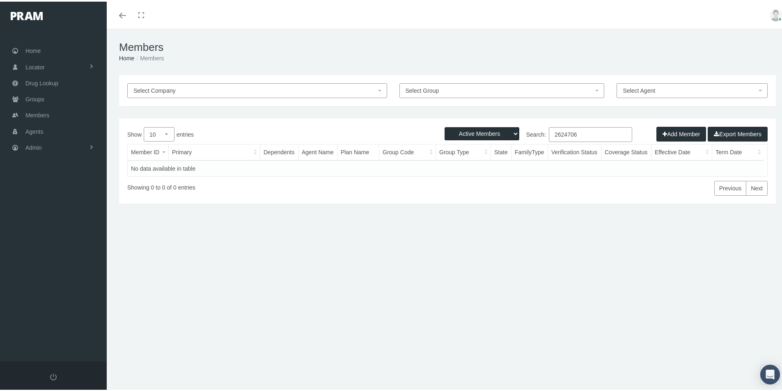
type input "2624706"
click at [507, 129] on select "Active Members Terminated Members Active & Terminated" at bounding box center [482, 132] width 75 height 13
select select "3"
click at [445, 126] on select "Active Members Terminated Members Active & Terminated" at bounding box center [482, 132] width 75 height 13
click at [143, 165] on link "002624706" at bounding box center [145, 167] width 29 height 7
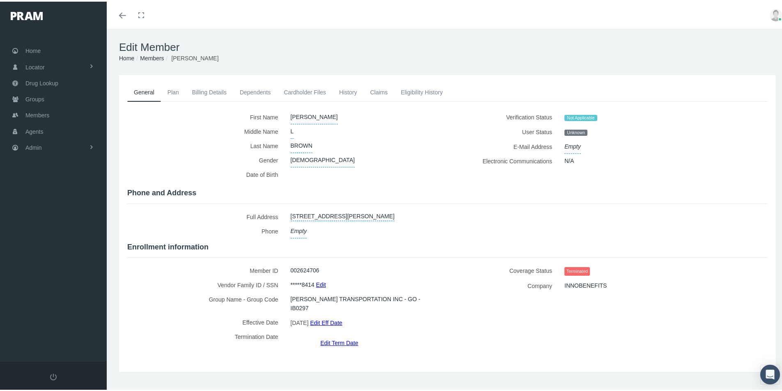
click at [334, 335] on link "Edit Term Date" at bounding box center [339, 341] width 38 height 12
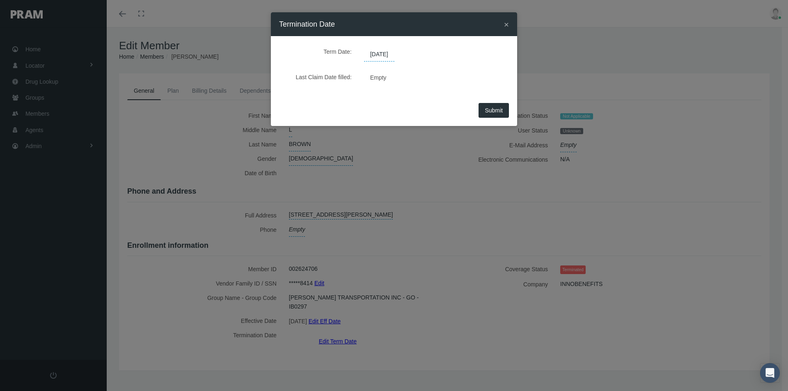
drag, startPoint x: 403, startPoint y: 53, endPoint x: 365, endPoint y: 65, distance: 39.1
click at [360, 55] on div "Term Date: [DATE]" at bounding box center [394, 52] width 218 height 17
click at [387, 55] on span "[DATE]" at bounding box center [379, 55] width 30 height 14
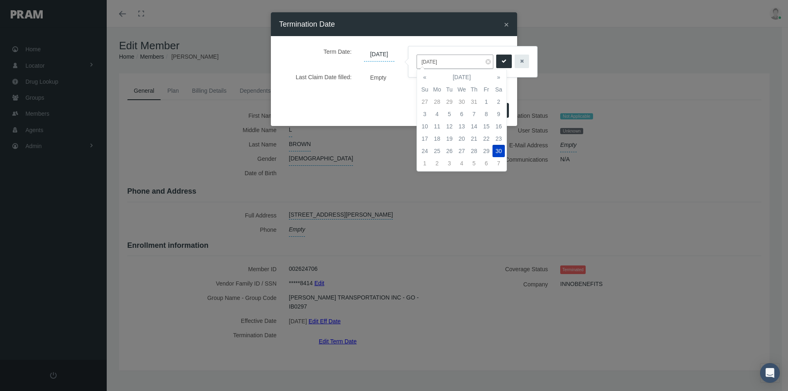
drag, startPoint x: 448, startPoint y: 62, endPoint x: 553, endPoint y: 104, distance: 113.8
click at [403, 65] on body "Toggle Fullscreen Toggle navigation Toggle menubar Toggle fullscreen Profile Lo…" at bounding box center [394, 195] width 788 height 391
drag, startPoint x: 446, startPoint y: 61, endPoint x: 431, endPoint y: 75, distance: 21.2
click at [421, 63] on input "[DATE]" at bounding box center [455, 62] width 77 height 14
type input "12/31/2039"
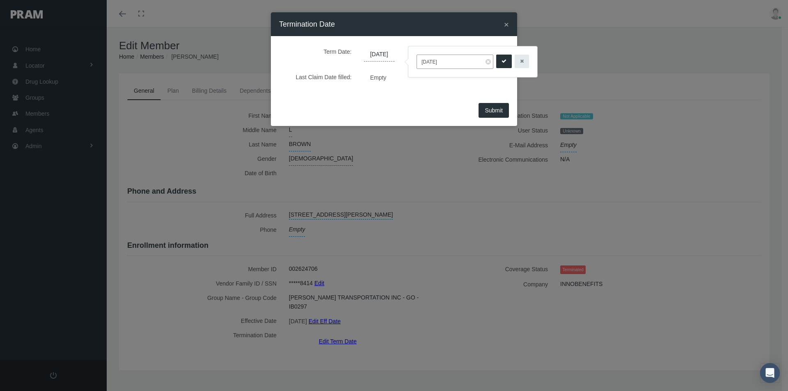
drag, startPoint x: 501, startPoint y: 56, endPoint x: 478, endPoint y: 85, distance: 37.4
click at [501, 56] on button "submit" at bounding box center [504, 62] width 16 height 14
click at [490, 108] on span "Submit" at bounding box center [494, 110] width 18 height 7
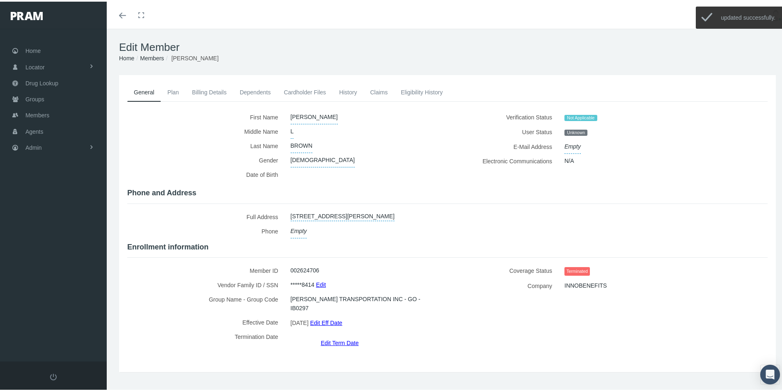
click at [339, 315] on link "Edit Eff Date" at bounding box center [326, 321] width 32 height 12
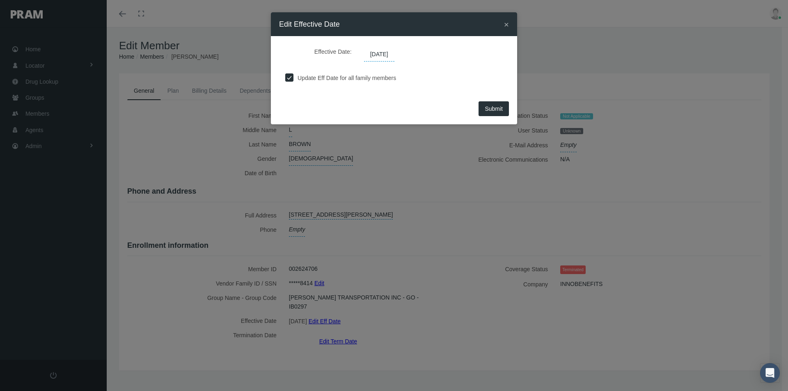
click at [394, 53] on span "01/01/2024" at bounding box center [379, 55] width 30 height 14
drag, startPoint x: 398, startPoint y: 53, endPoint x: 415, endPoint y: 79, distance: 31.2
click at [367, 53] on span "01/01/2024" at bounding box center [379, 55] width 30 height 14
drag, startPoint x: 374, startPoint y: 55, endPoint x: 387, endPoint y: 58, distance: 13.1
click at [375, 55] on span "01/01/2024" at bounding box center [379, 55] width 30 height 14
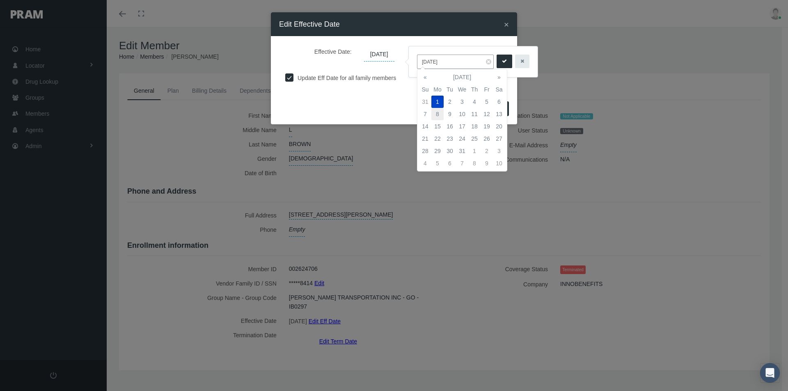
drag, startPoint x: 450, startPoint y: 60, endPoint x: 442, endPoint y: 113, distance: 53.1
click at [402, 75] on body "Toggle Fullscreen Toggle navigation Toggle menubar Toggle fullscreen Profile Lo…" at bounding box center [394, 195] width 788 height 391
drag, startPoint x: 450, startPoint y: 62, endPoint x: 415, endPoint y: 62, distance: 34.9
click at [415, 62] on div "01/01/2024" at bounding box center [473, 61] width 129 height 31
type input "[DATE]"
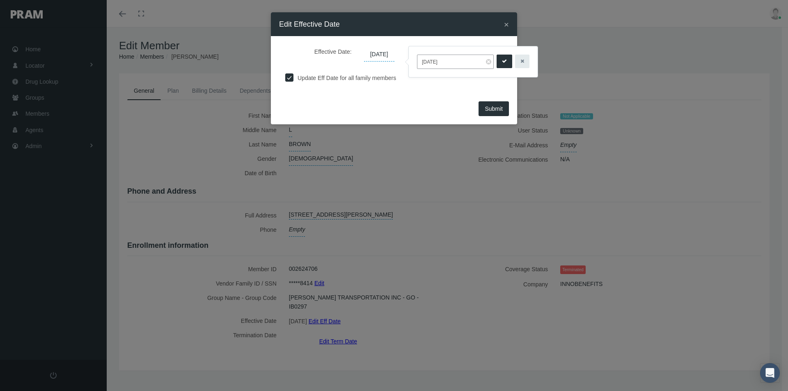
drag, startPoint x: 502, startPoint y: 60, endPoint x: 495, endPoint y: 68, distance: 9.6
click at [502, 61] on icon "submit" at bounding box center [504, 61] width 5 height 8
drag, startPoint x: 487, startPoint y: 110, endPoint x: 413, endPoint y: 163, distance: 90.6
click at [486, 112] on button "Submit" at bounding box center [494, 108] width 30 height 15
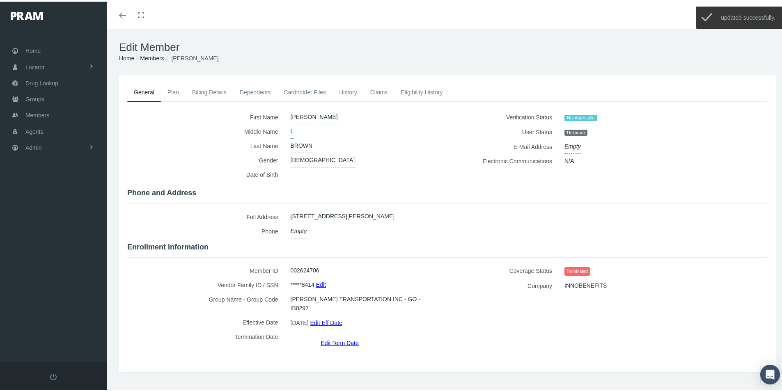
click at [252, 91] on link "Dependents" at bounding box center [255, 91] width 44 height 18
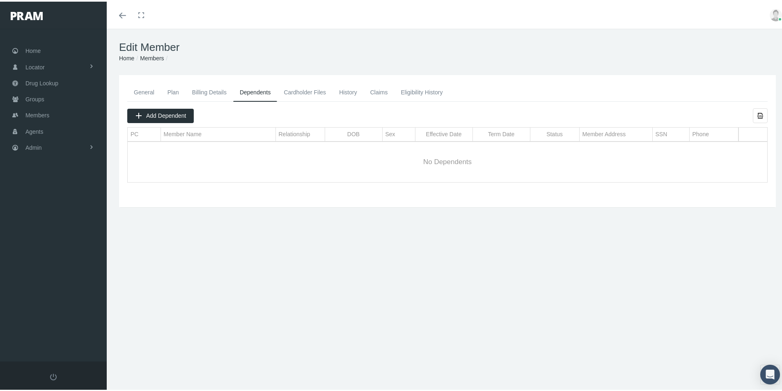
click at [142, 93] on link "General" at bounding box center [144, 91] width 34 height 18
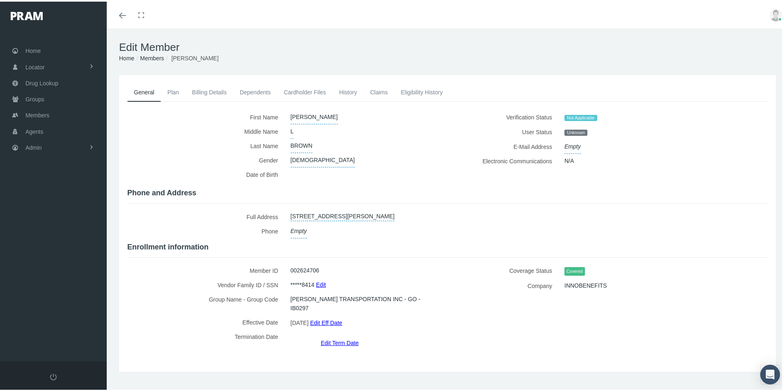
click at [411, 89] on link "Eligibility History" at bounding box center [421, 91] width 55 height 18
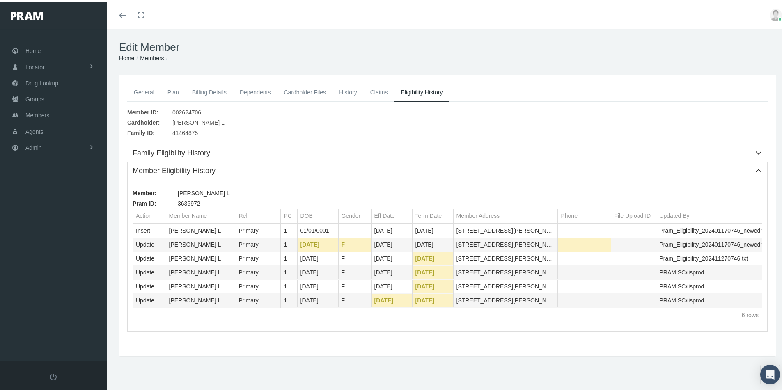
click at [345, 89] on link "History" at bounding box center [347, 91] width 31 height 18
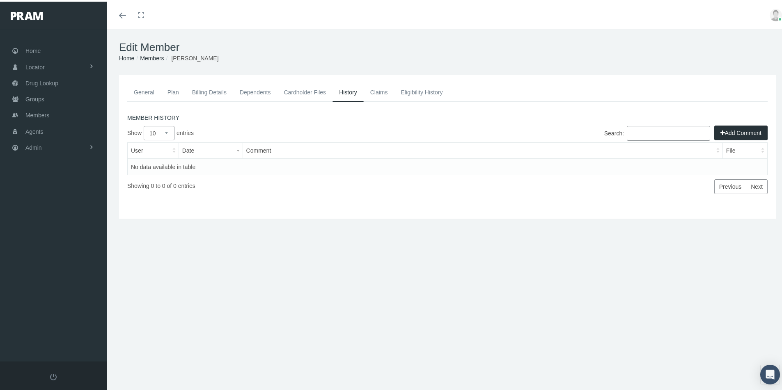
click at [727, 131] on button "Add Comment" at bounding box center [740, 131] width 53 height 15
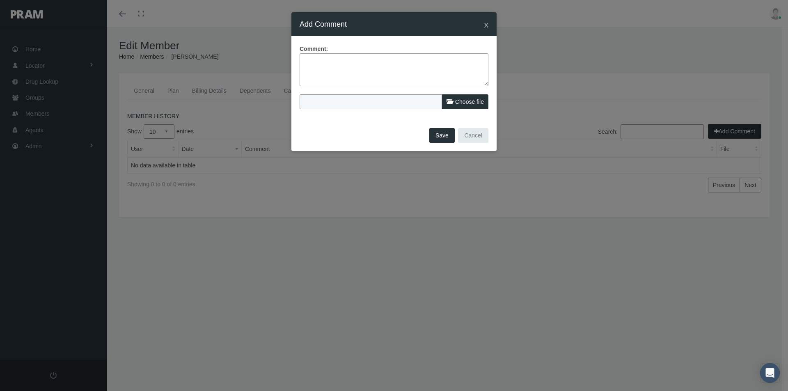
click at [303, 59] on textarea at bounding box center [394, 69] width 189 height 33
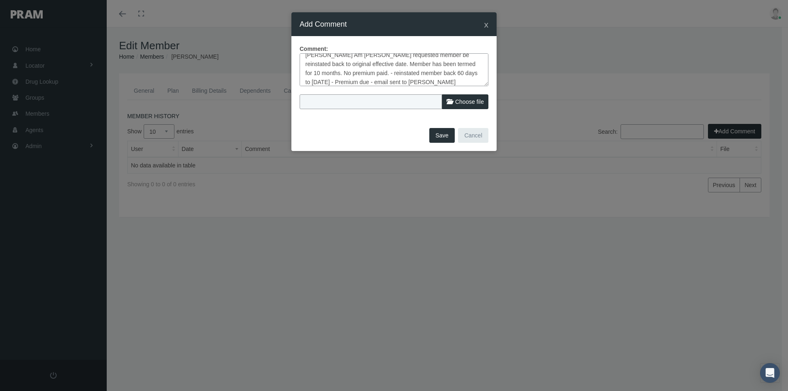
type textarea "Loomis Am RIcardo Torres requested member be reinstated back to original effect…"
click at [442, 134] on button "Save" at bounding box center [441, 135] width 25 height 15
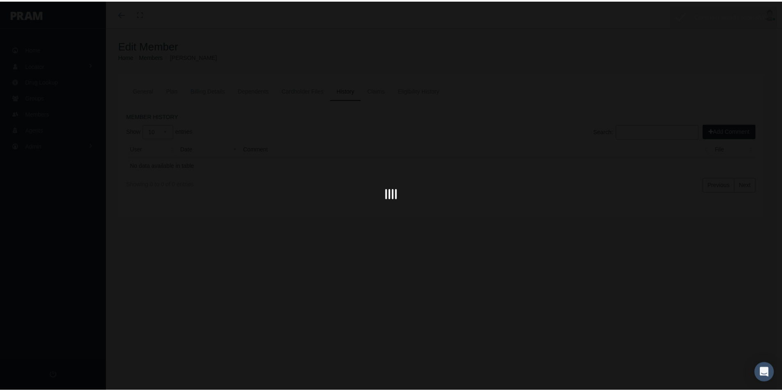
scroll to position [0, 0]
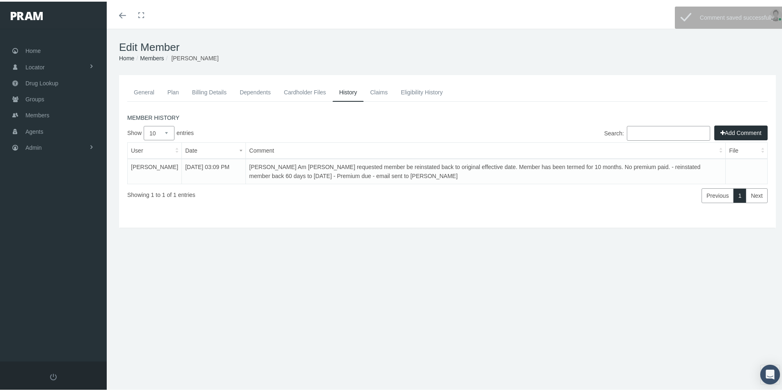
click at [142, 88] on link "General" at bounding box center [144, 91] width 34 height 18
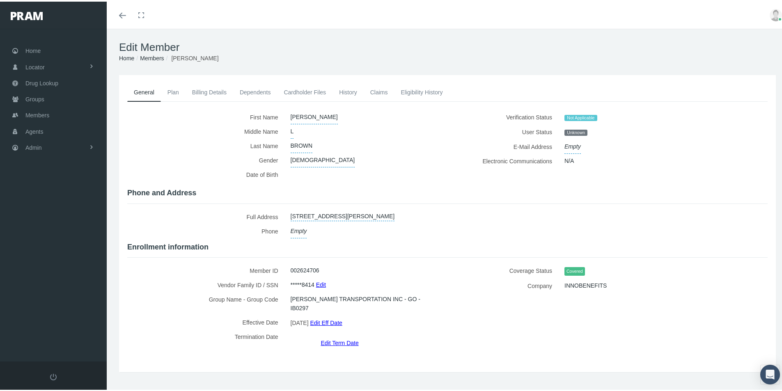
click at [351, 89] on link "History" at bounding box center [347, 91] width 31 height 18
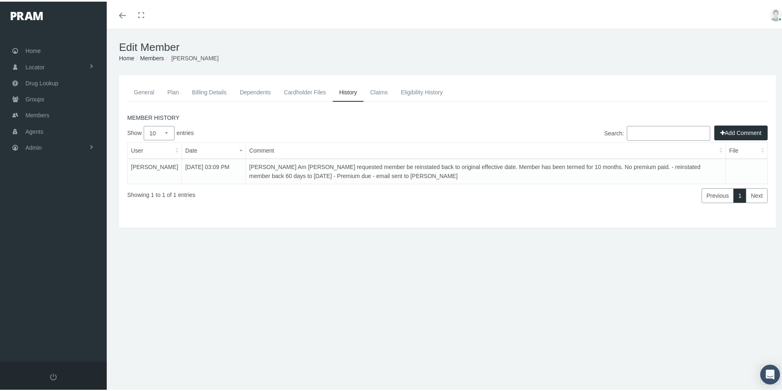
click at [261, 300] on div "Edit Member Home Groups Members IESHA BROWN General Plan Billing Details Depend…" at bounding box center [447, 213] width 681 height 373
drag, startPoint x: 716, startPoint y: 262, endPoint x: 622, endPoint y: 294, distance: 99.2
click at [716, 262] on div "General Plan Billing Details Dependents Cardholder Files History L" at bounding box center [447, 175] width 681 height 205
click at [35, 143] on span "Admin" at bounding box center [33, 146] width 16 height 16
click at [55, 284] on span "Eligibility File Uploads" at bounding box center [62, 284] width 56 height 14
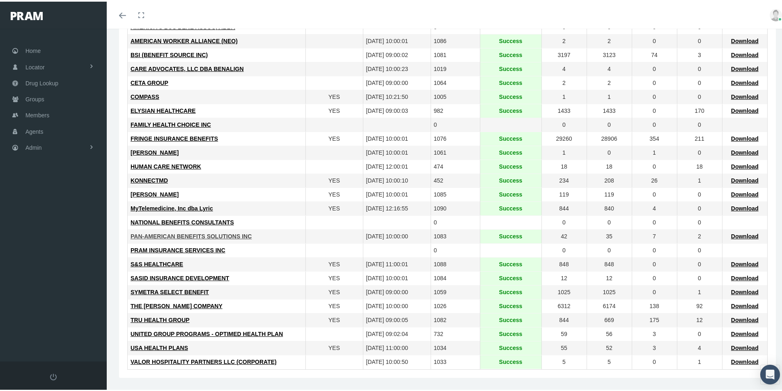
scroll to position [167, 0]
click at [195, 360] on span "VALOR HOSPITALITY PARTNERS LLC (CORPORATE)" at bounding box center [204, 360] width 146 height 7
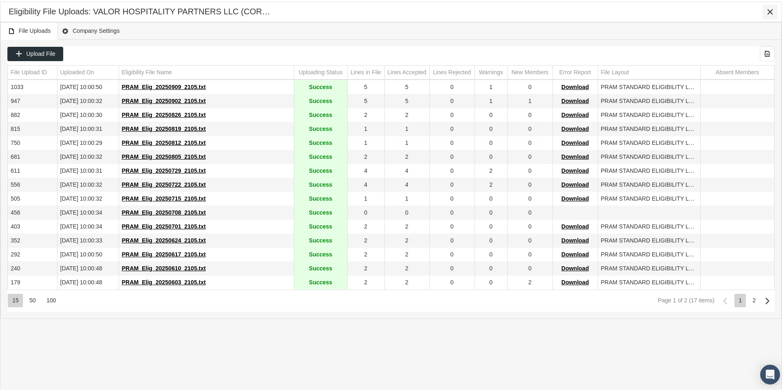
drag, startPoint x: 772, startPoint y: 9, endPoint x: 689, endPoint y: 23, distance: 84.2
click at [772, 9] on icon "Close" at bounding box center [769, 10] width 7 height 7
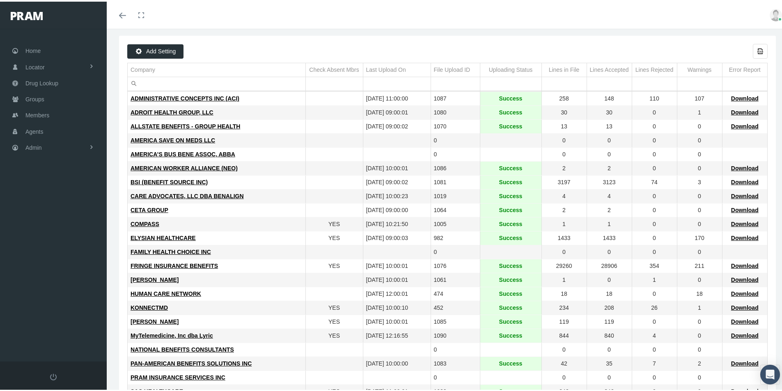
scroll to position [0, 0]
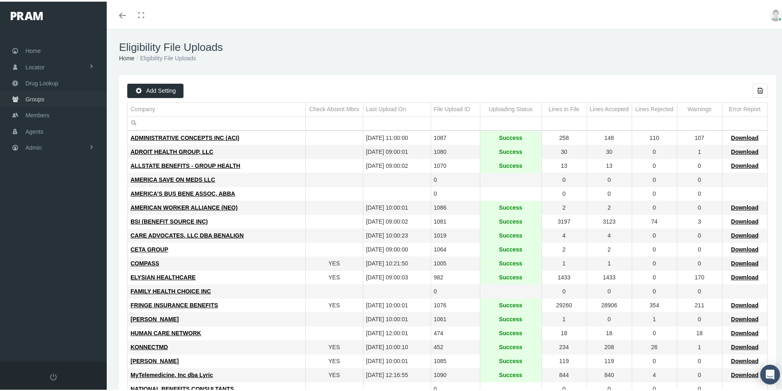
click at [28, 99] on span "Groups" at bounding box center [34, 98] width 19 height 16
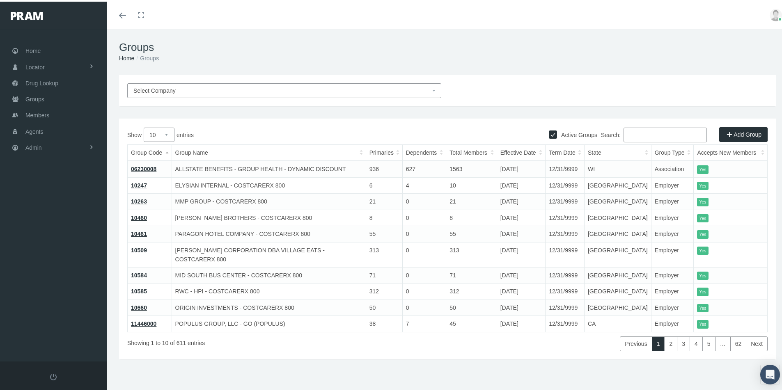
drag, startPoint x: 625, startPoint y: 135, endPoint x: 719, endPoint y: 157, distance: 96.5
click at [625, 136] on input "Search:" at bounding box center [665, 133] width 83 height 15
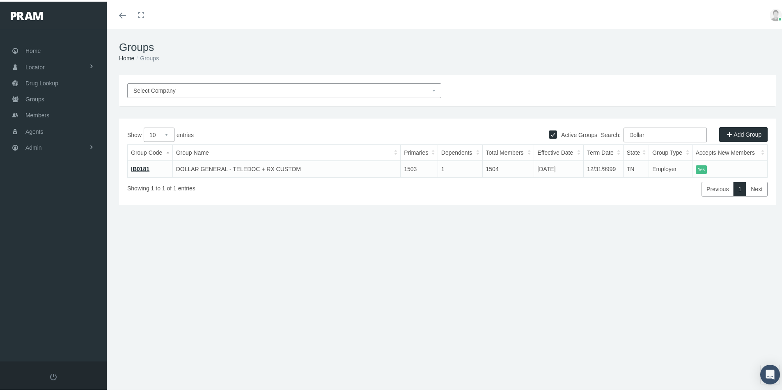
type input "Dollar"
click at [135, 167] on link "IB0181" at bounding box center [140, 167] width 18 height 7
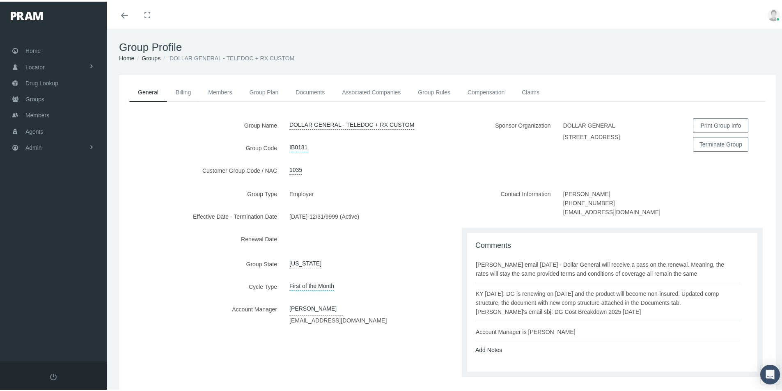
click at [182, 90] on link "Billing" at bounding box center [183, 91] width 32 height 18
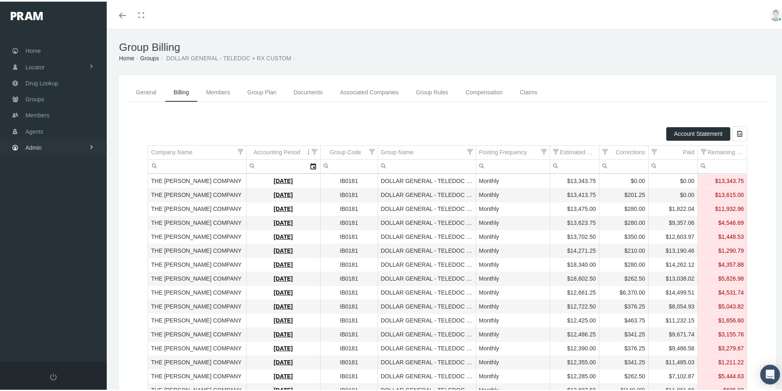
drag, startPoint x: 36, startPoint y: 149, endPoint x: 62, endPoint y: 160, distance: 27.8
click at [36, 149] on span "Admin" at bounding box center [33, 146] width 16 height 16
drag, startPoint x: 342, startPoint y: 55, endPoint x: 272, endPoint y: 100, distance: 84.0
click at [342, 55] on ol "Home Groups DOLLAR GENERAL - TELEDOC + RX CUSTOM" at bounding box center [447, 56] width 657 height 9
click at [46, 209] on span "Group Billing" at bounding box center [50, 210] width 33 height 14
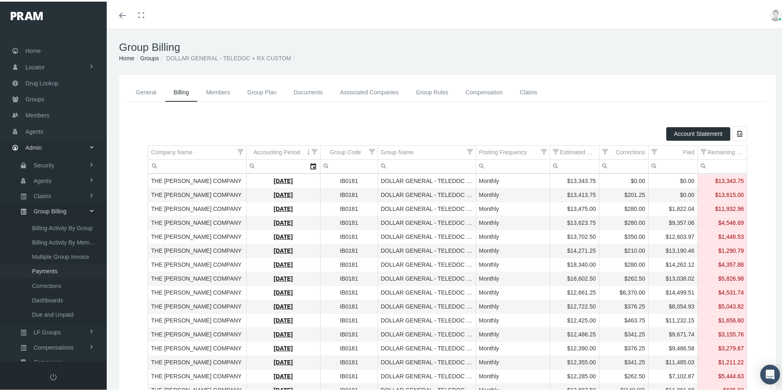
click at [40, 271] on span "Payments" at bounding box center [44, 270] width 25 height 14
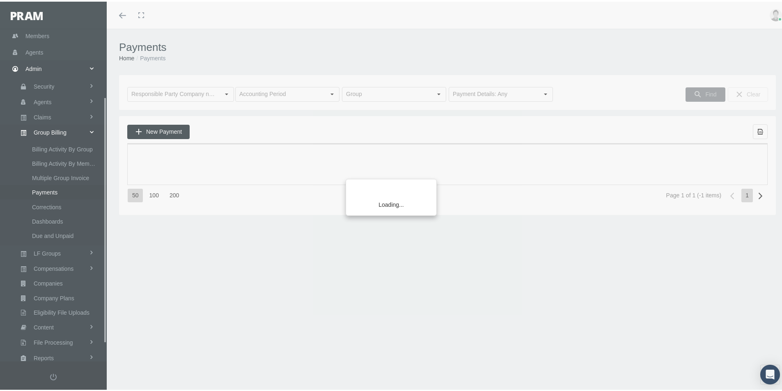
scroll to position [117, 0]
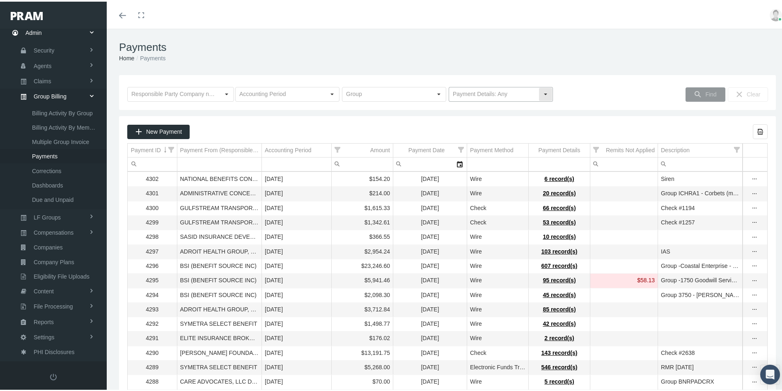
click at [542, 92] on div "Select" at bounding box center [545, 92] width 13 height 13
click at [473, 124] on div "No Payment Details" at bounding box center [498, 122] width 102 height 14
type input "No Payment Details"
click at [707, 93] on span "Find" at bounding box center [710, 92] width 11 height 7
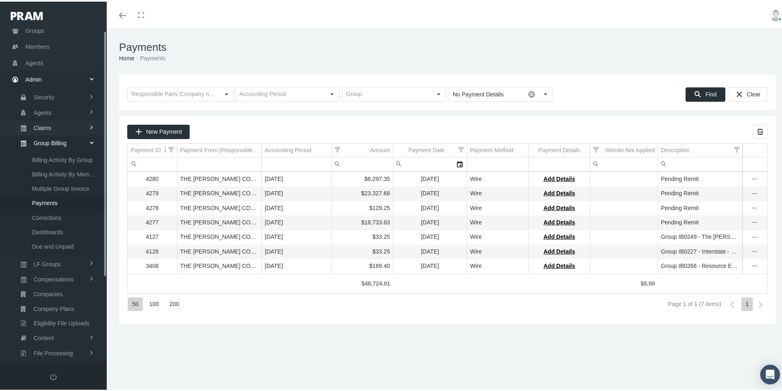
scroll to position [0, 0]
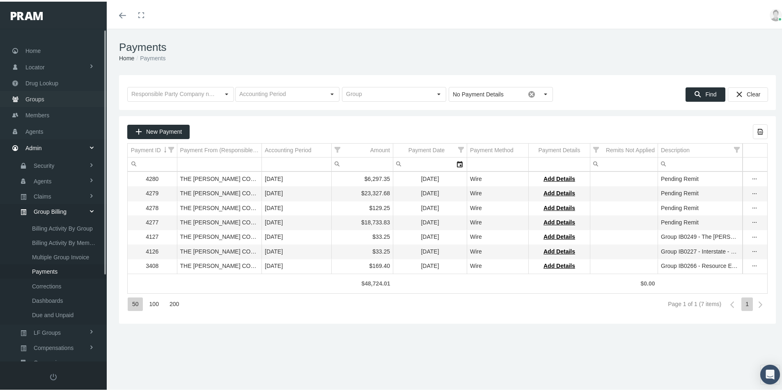
click at [34, 99] on span "Groups" at bounding box center [34, 98] width 19 height 16
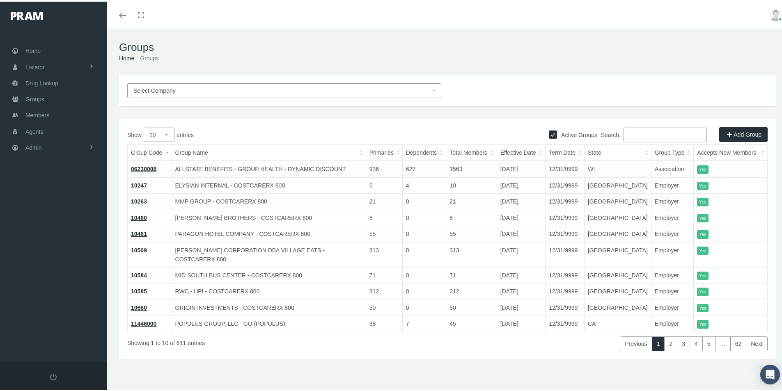
click at [627, 133] on input "Search:" at bounding box center [665, 133] width 83 height 15
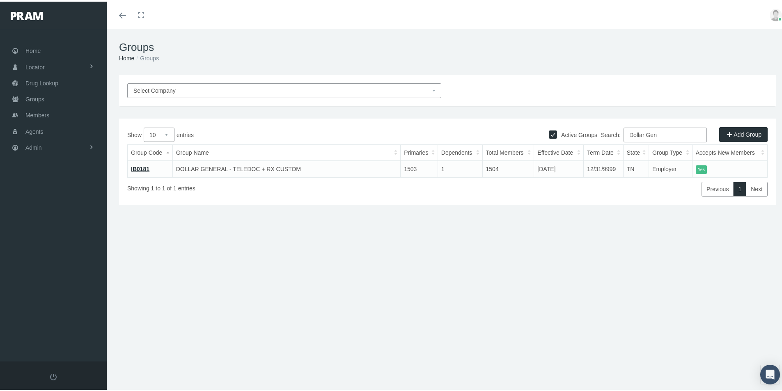
type input "Dollar Gen"
click at [135, 165] on link "IB0181" at bounding box center [140, 167] width 18 height 7
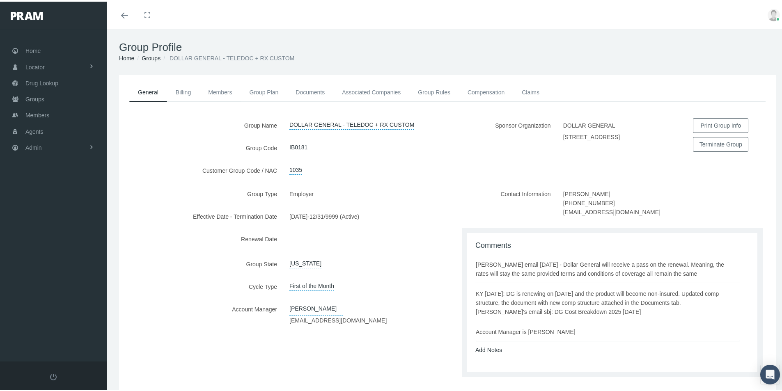
click at [219, 93] on link "Members" at bounding box center [219, 91] width 41 height 18
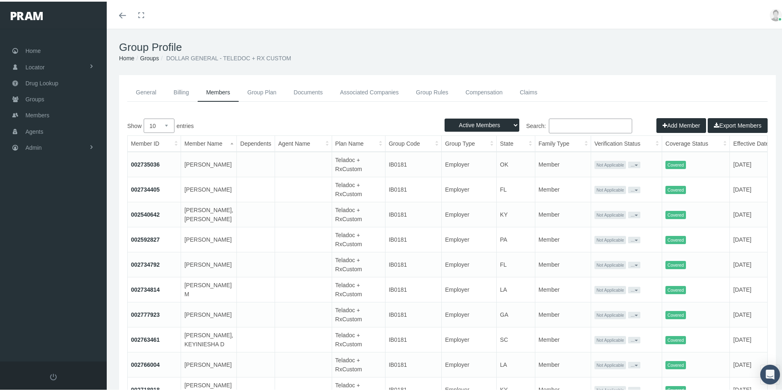
click at [256, 91] on link "Group Plan" at bounding box center [262, 91] width 46 height 18
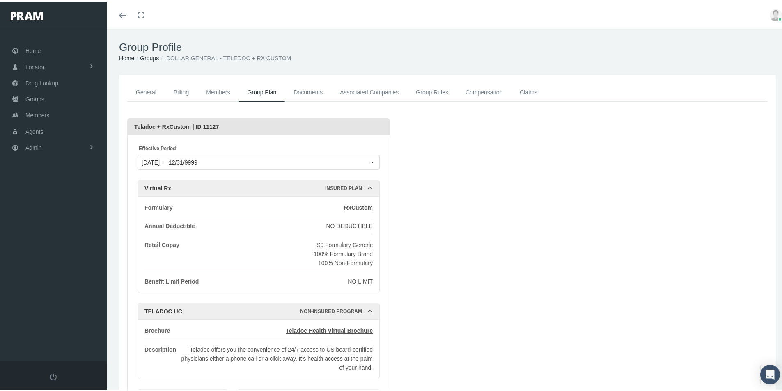
click at [151, 55] on link "Groups" at bounding box center [149, 56] width 19 height 7
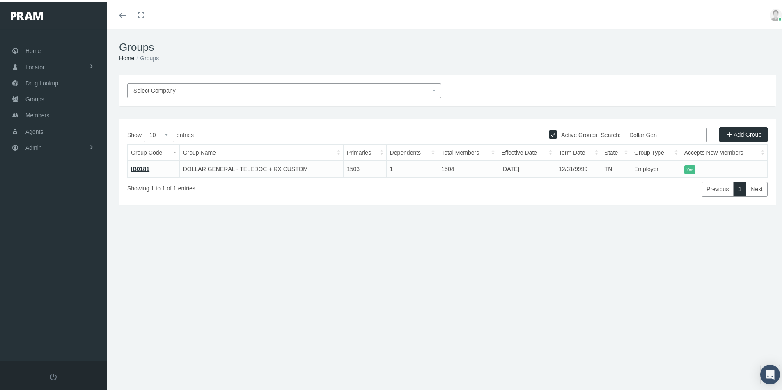
click at [138, 164] on link "IB0181" at bounding box center [140, 167] width 18 height 7
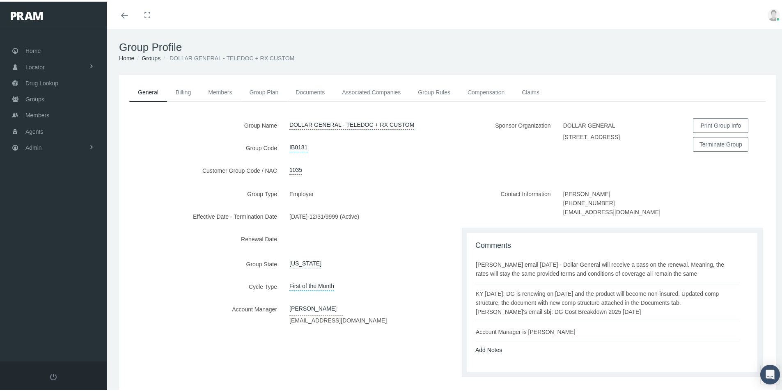
click at [264, 92] on link "Group Plan" at bounding box center [264, 91] width 46 height 18
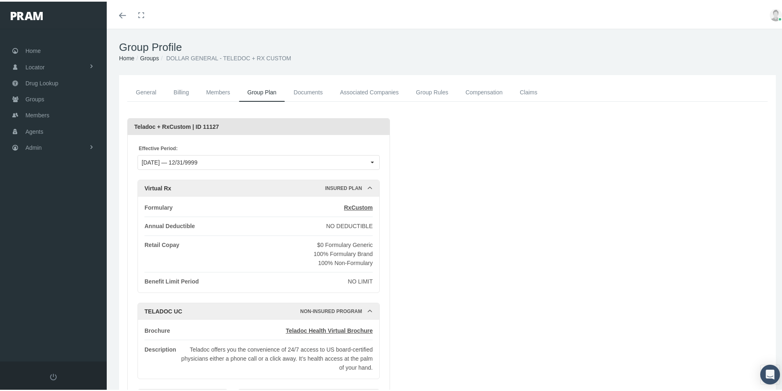
click at [446, 257] on div "Loading... Teladoc + RxCustom | ID 11127 Effective Period: [DATE] — 12/31/9999 …" at bounding box center [447, 294] width 640 height 354
